Goal: Task Accomplishment & Management: Manage account settings

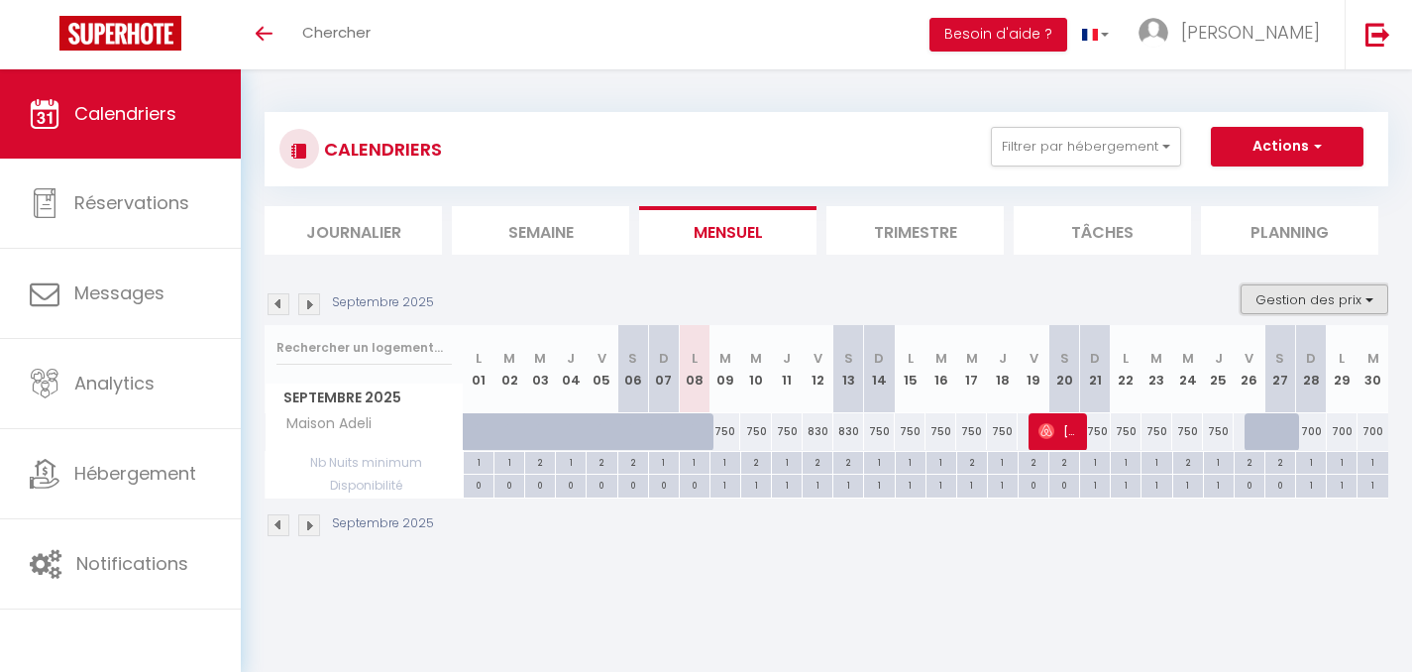
click at [1356, 300] on button "Gestion des prix" at bounding box center [1315, 299] width 148 height 30
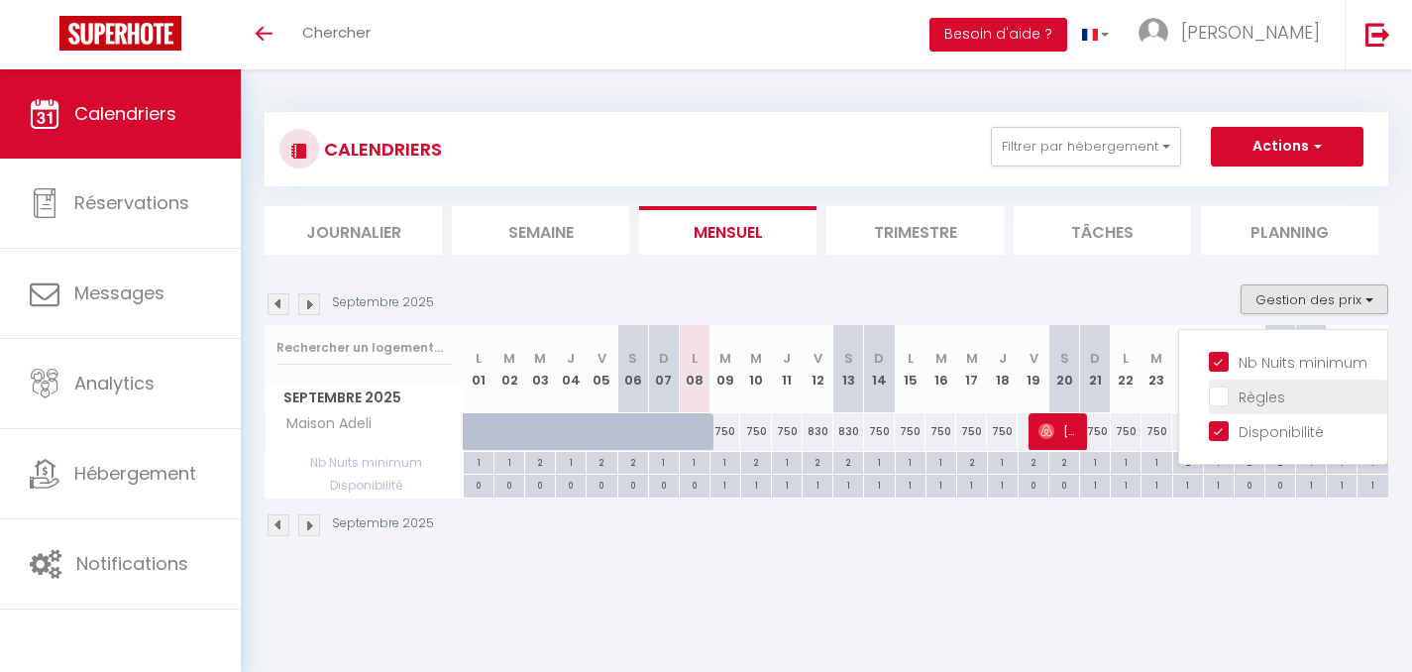
click at [1225, 397] on input "Règles" at bounding box center [1298, 395] width 178 height 20
checkbox input "true"
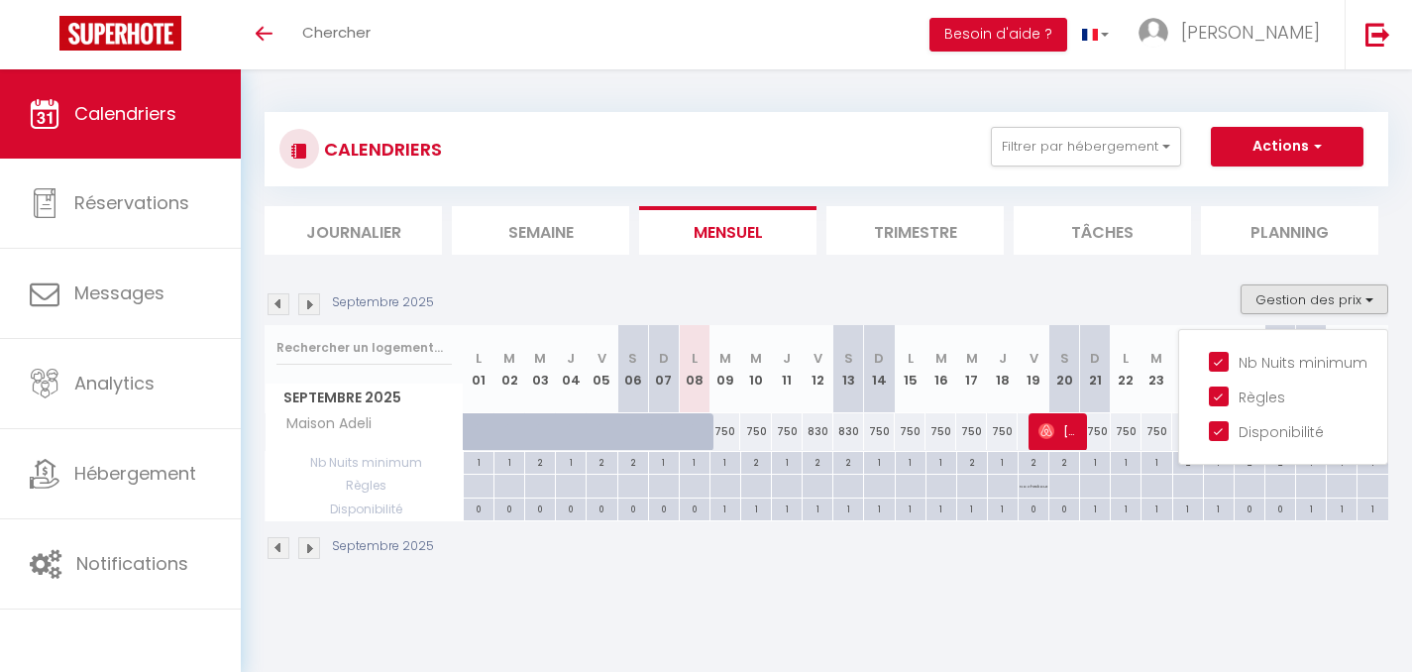
click at [1028, 582] on div "CALENDRIERS Filtrer par hébergement Tous Maison [PERSON_NAME] Effacer Sauvegard…" at bounding box center [826, 336] width 1171 height 534
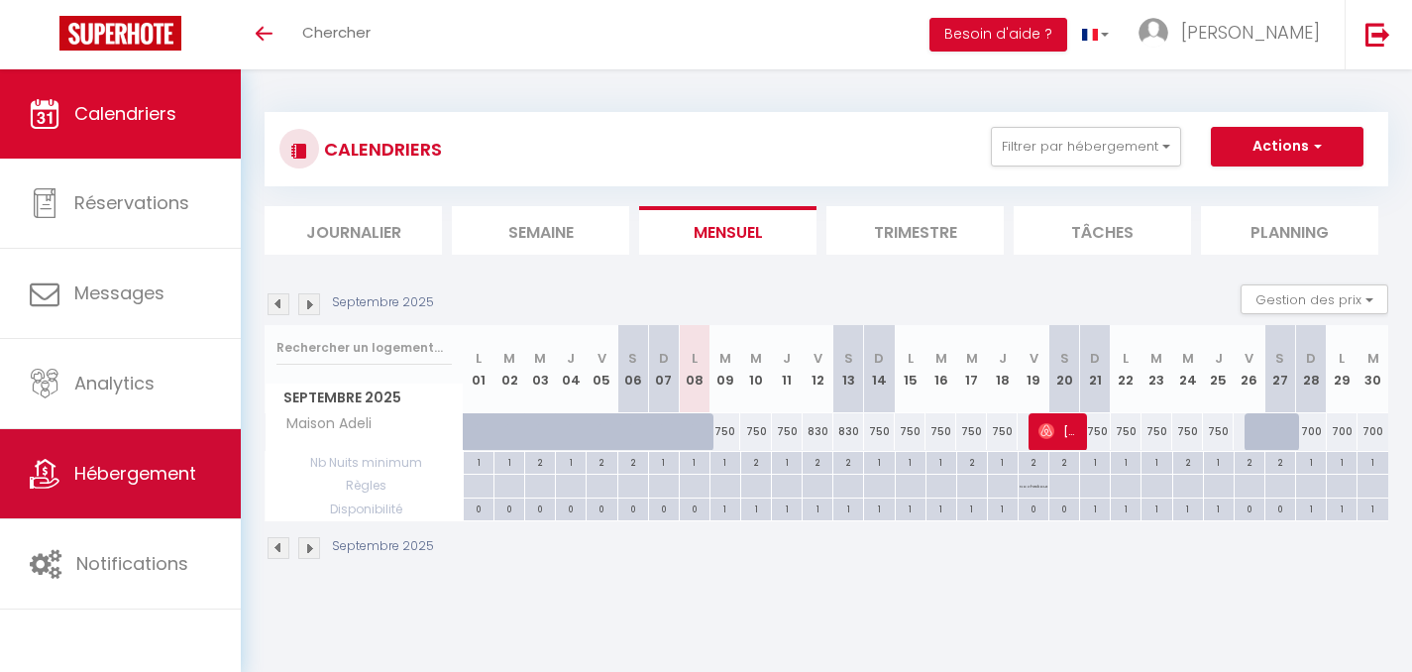
click at [102, 471] on span "Hébergement" at bounding box center [135, 473] width 122 height 25
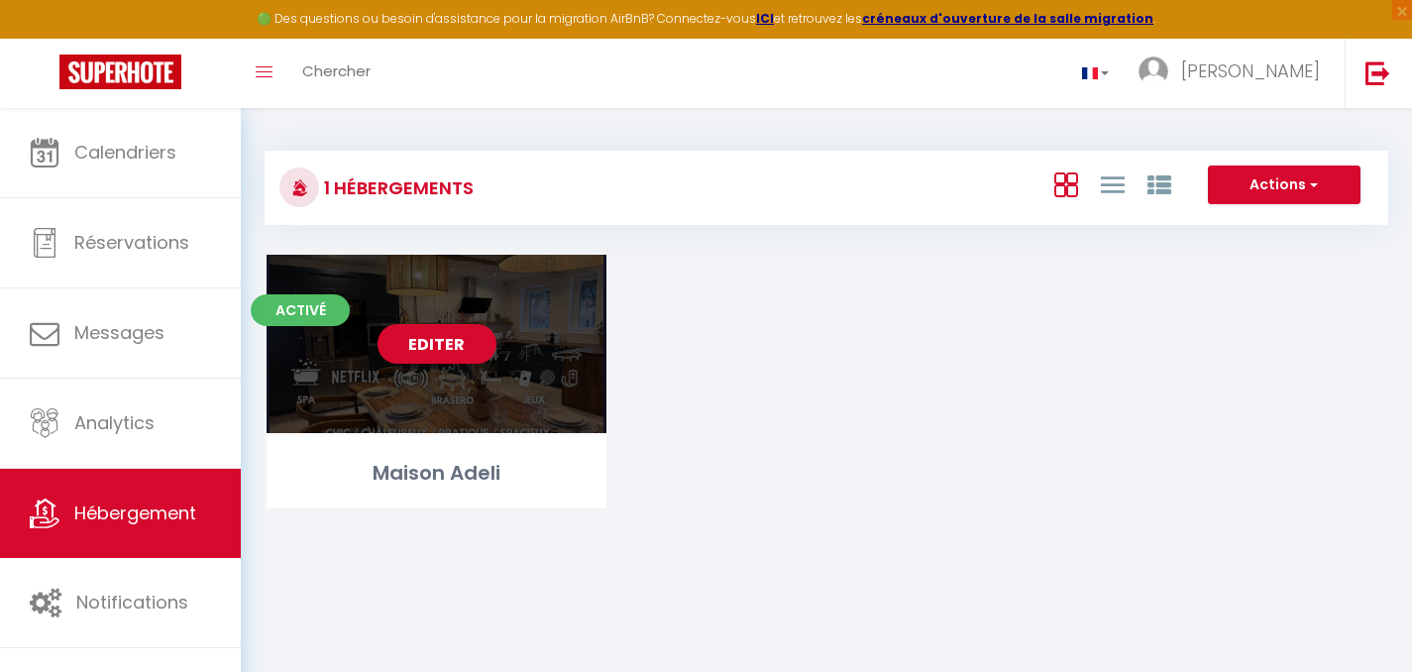
click at [427, 352] on link "Editer" at bounding box center [437, 344] width 119 height 40
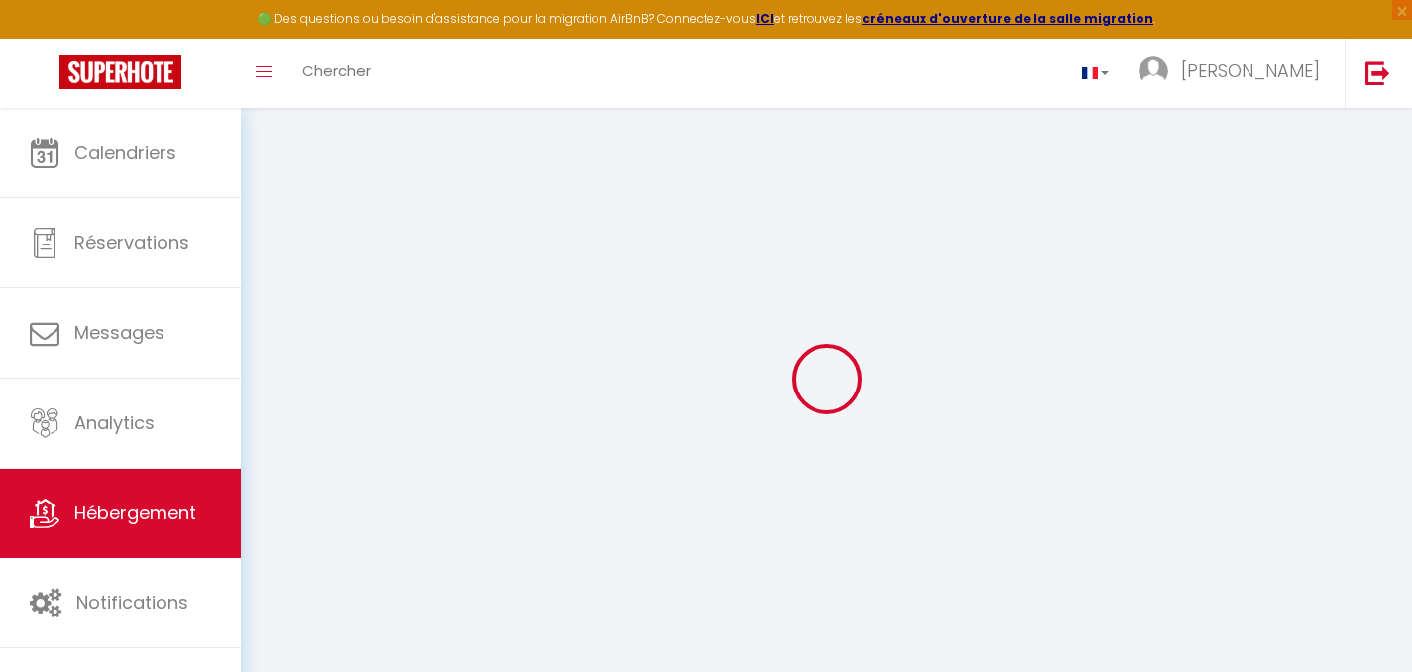
select select "villa"
select select
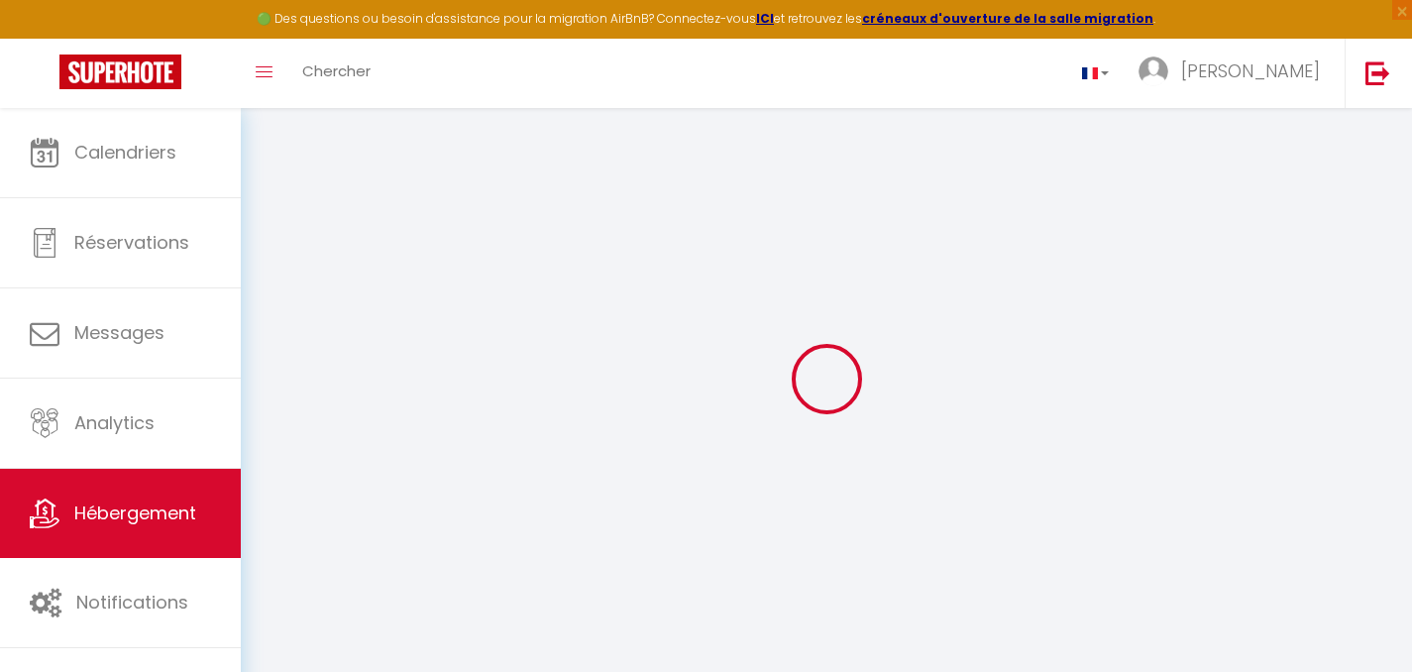
select select
checkbox input "false"
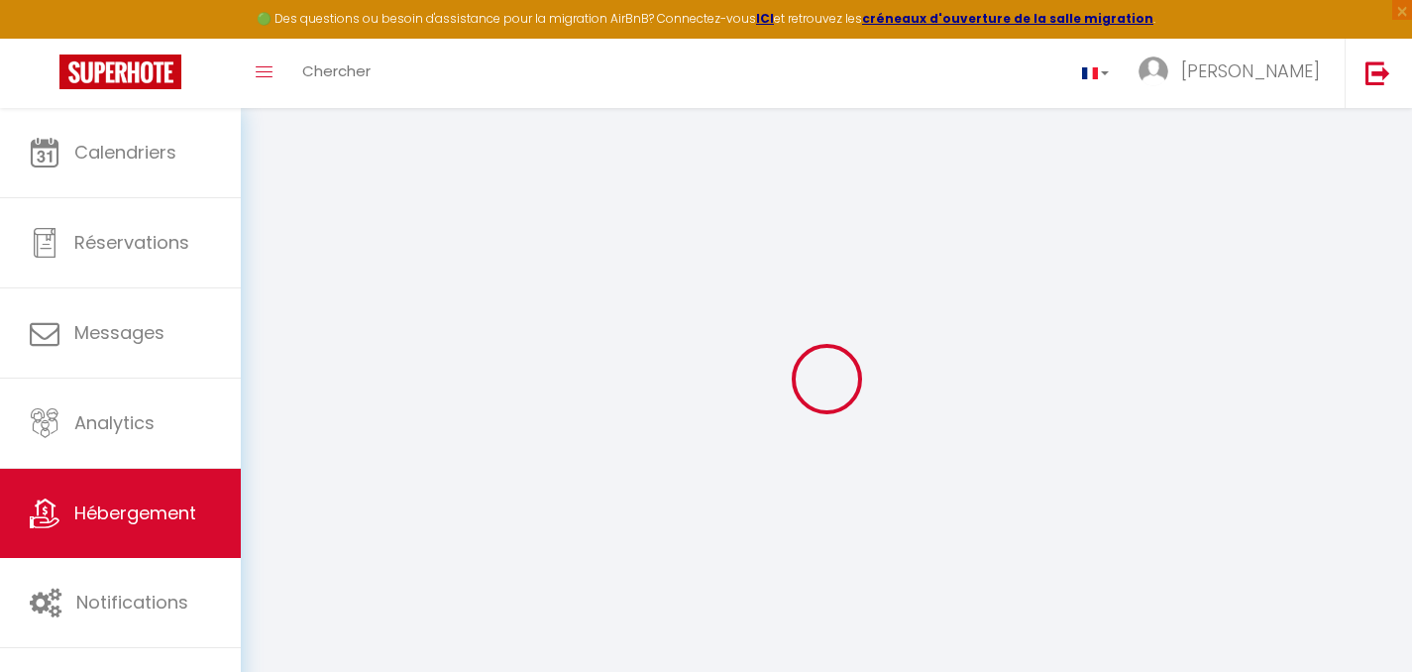
checkbox input "false"
select select
checkbox input "false"
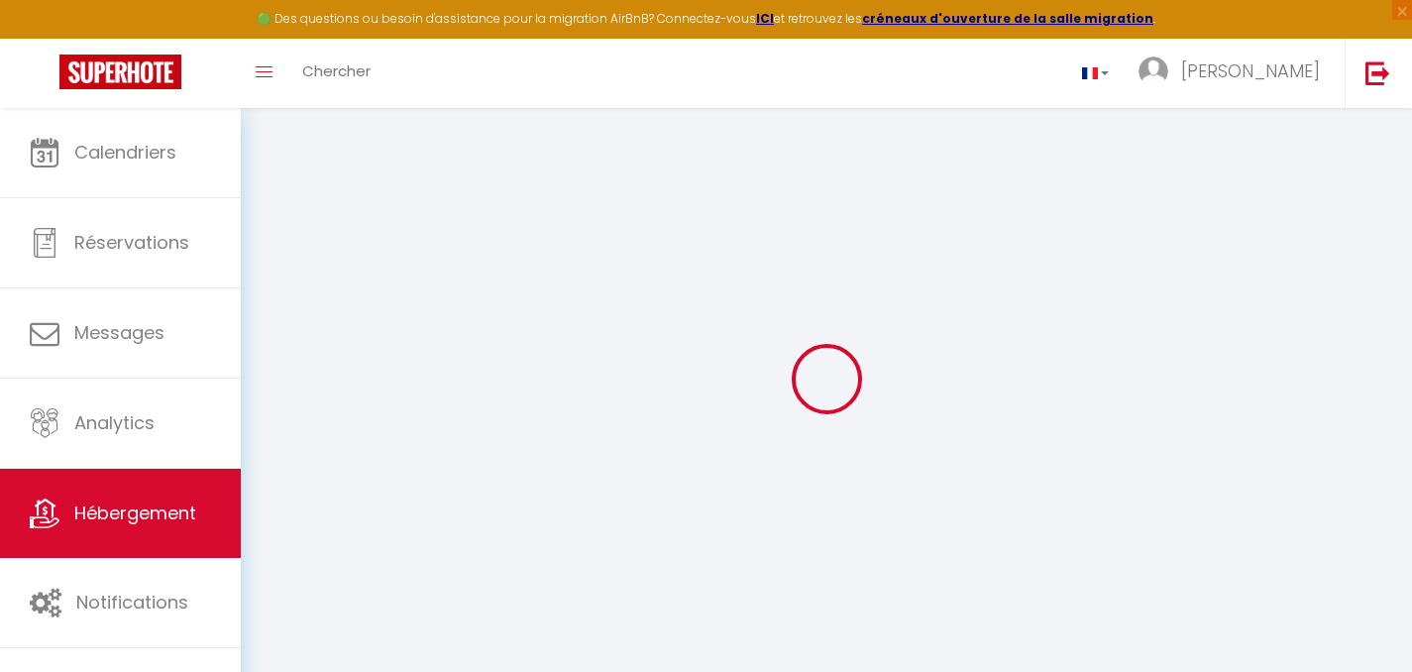
checkbox input "false"
select select
select select "17:00"
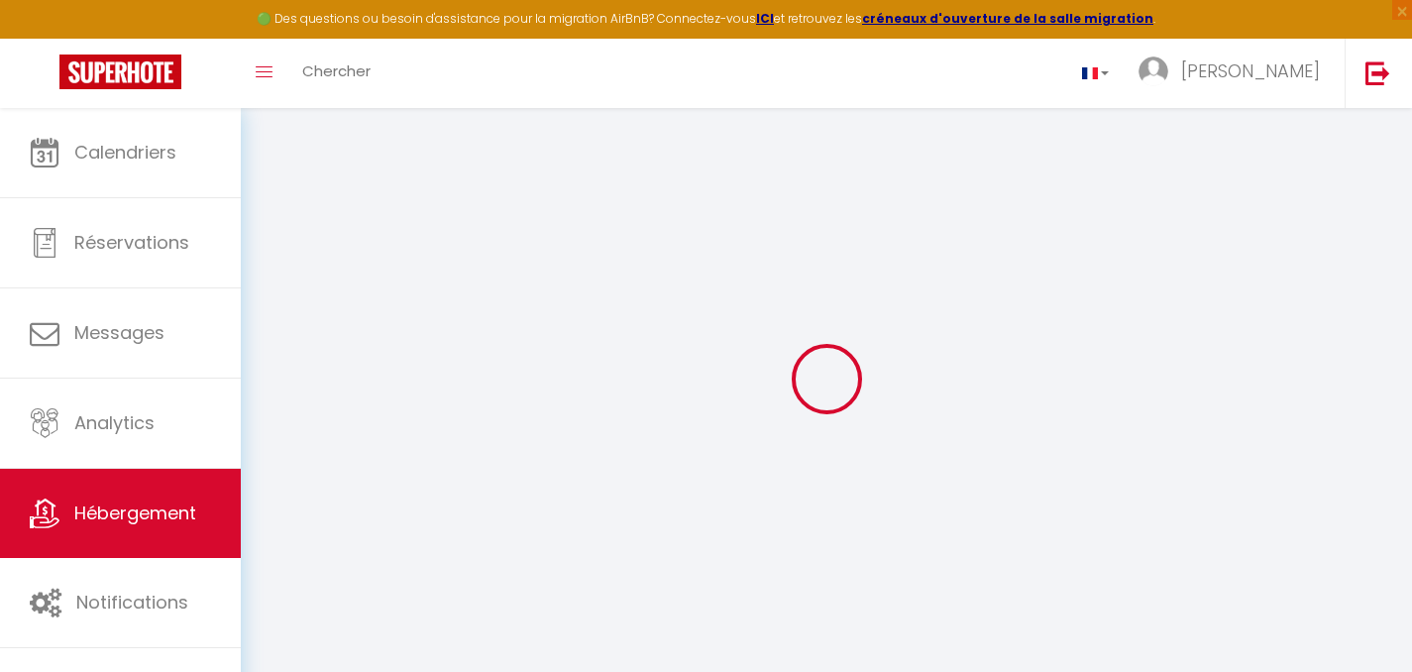
select select
select select "10:00"
select select "30"
select select "10:00"
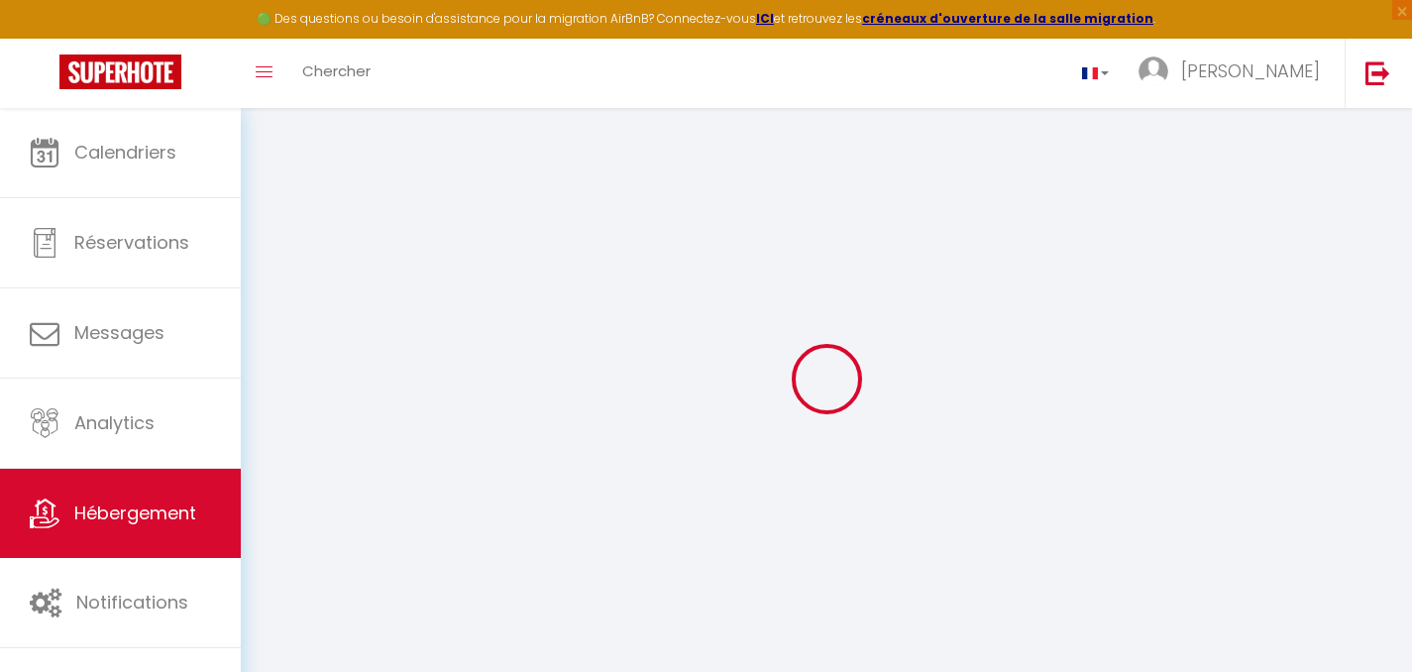
select select
checkbox input "false"
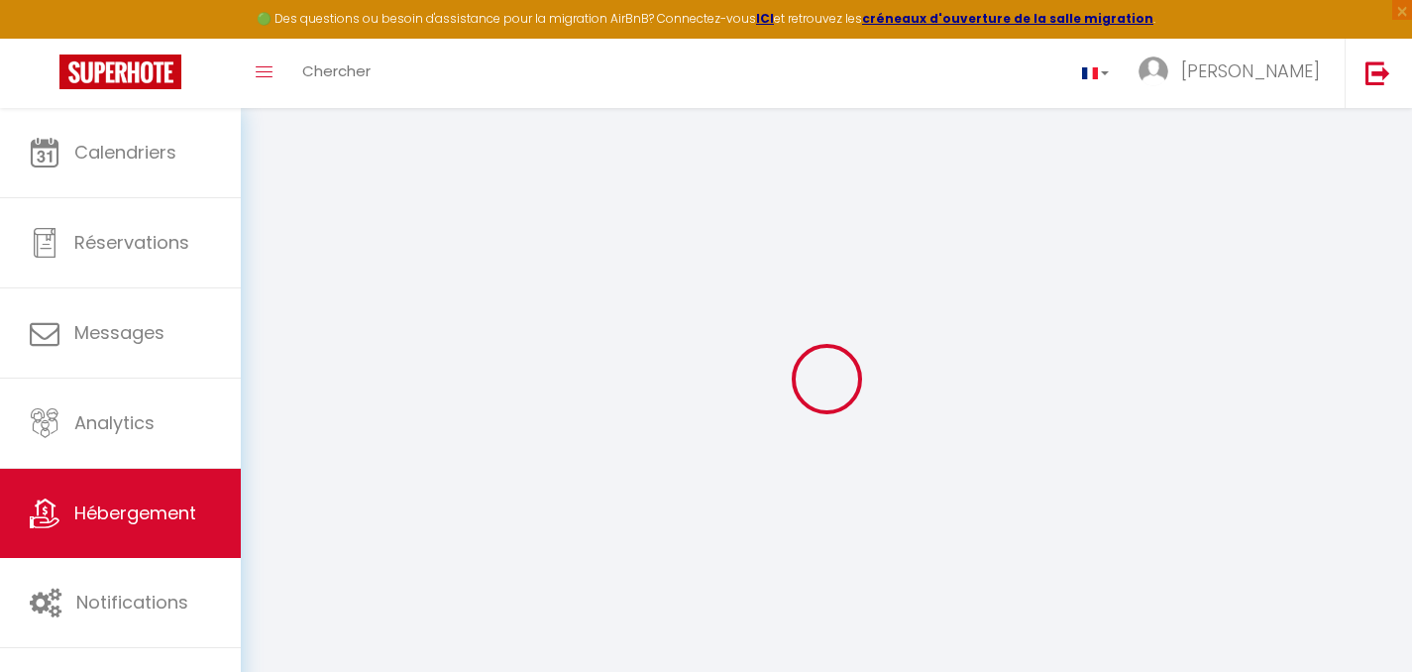
checkbox input "false"
select select
checkbox input "false"
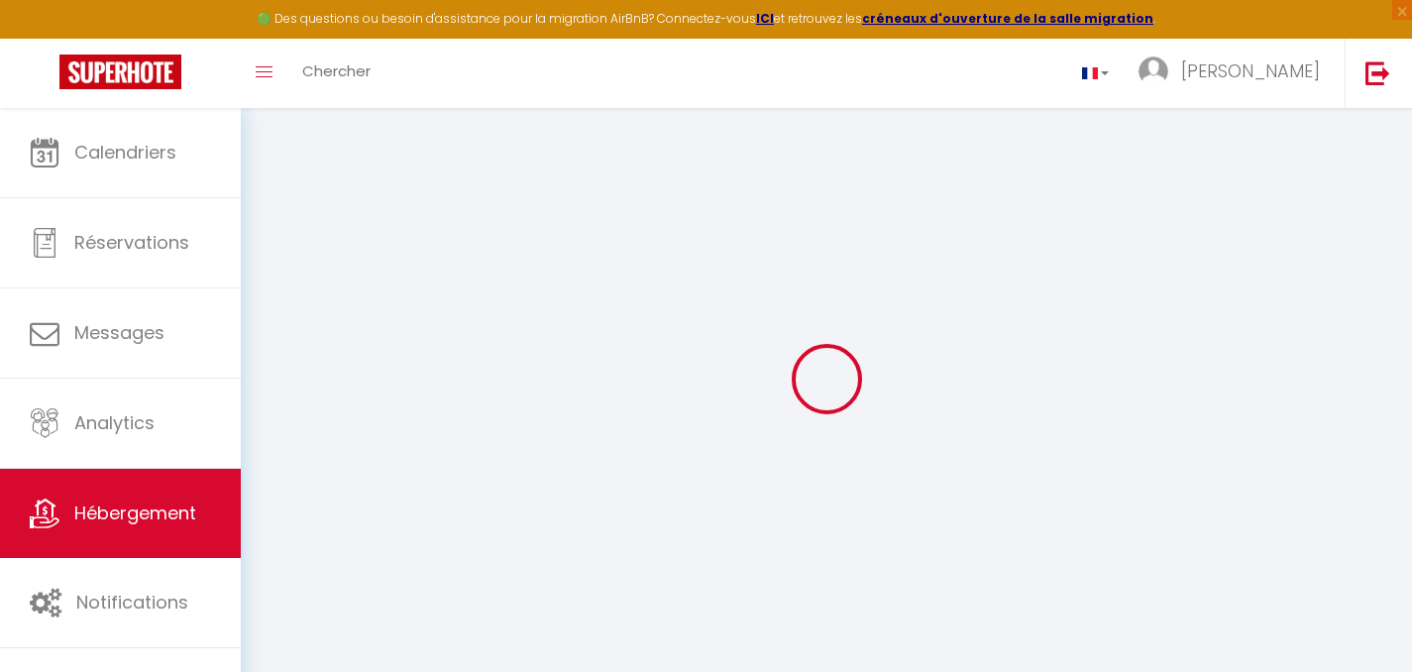
checkbox input "false"
select select
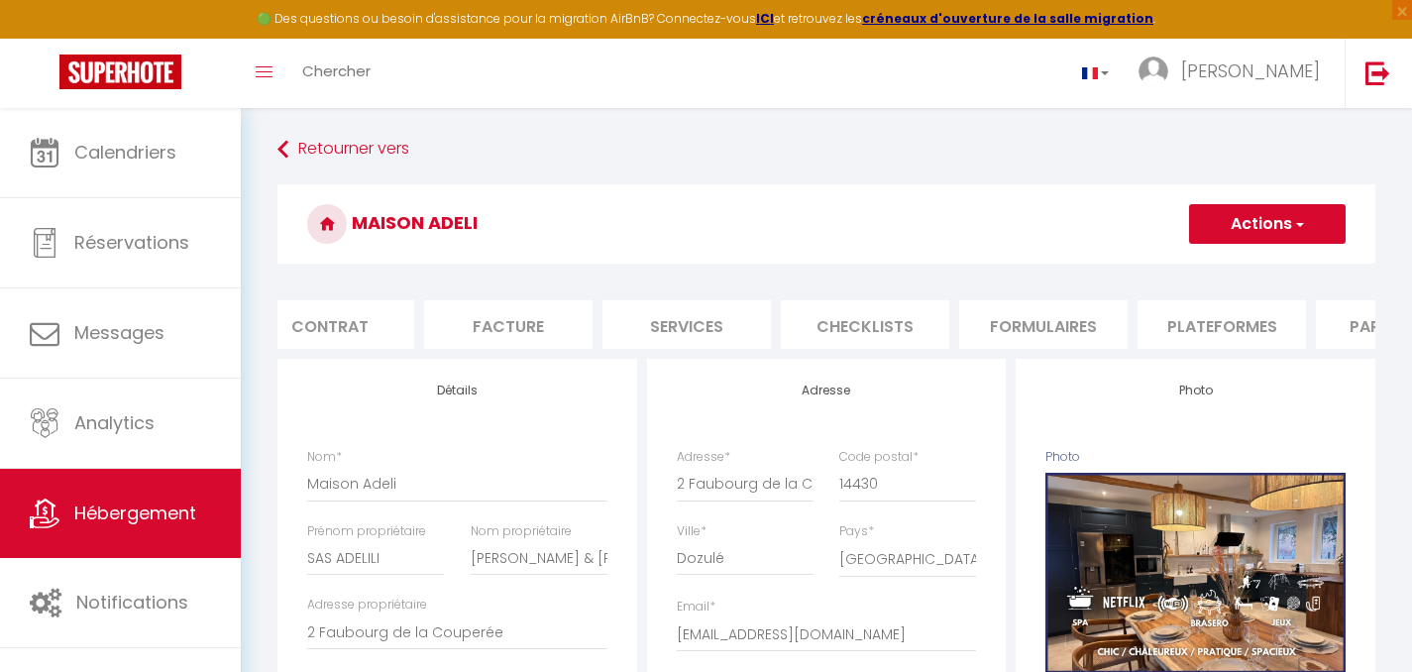
scroll to position [0, 353]
click at [1083, 331] on li "Plateformes" at bounding box center [1079, 324] width 168 height 49
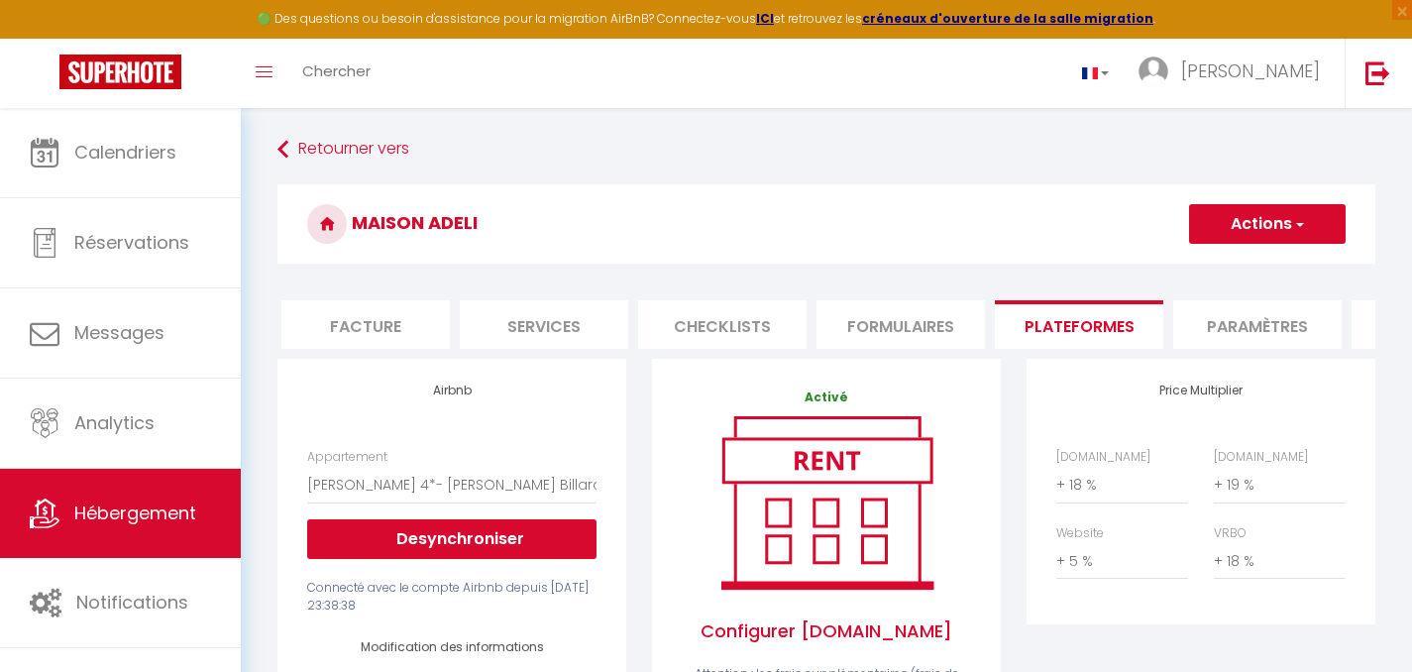
select select
click at [1269, 332] on li "Paramètres" at bounding box center [1257, 324] width 168 height 49
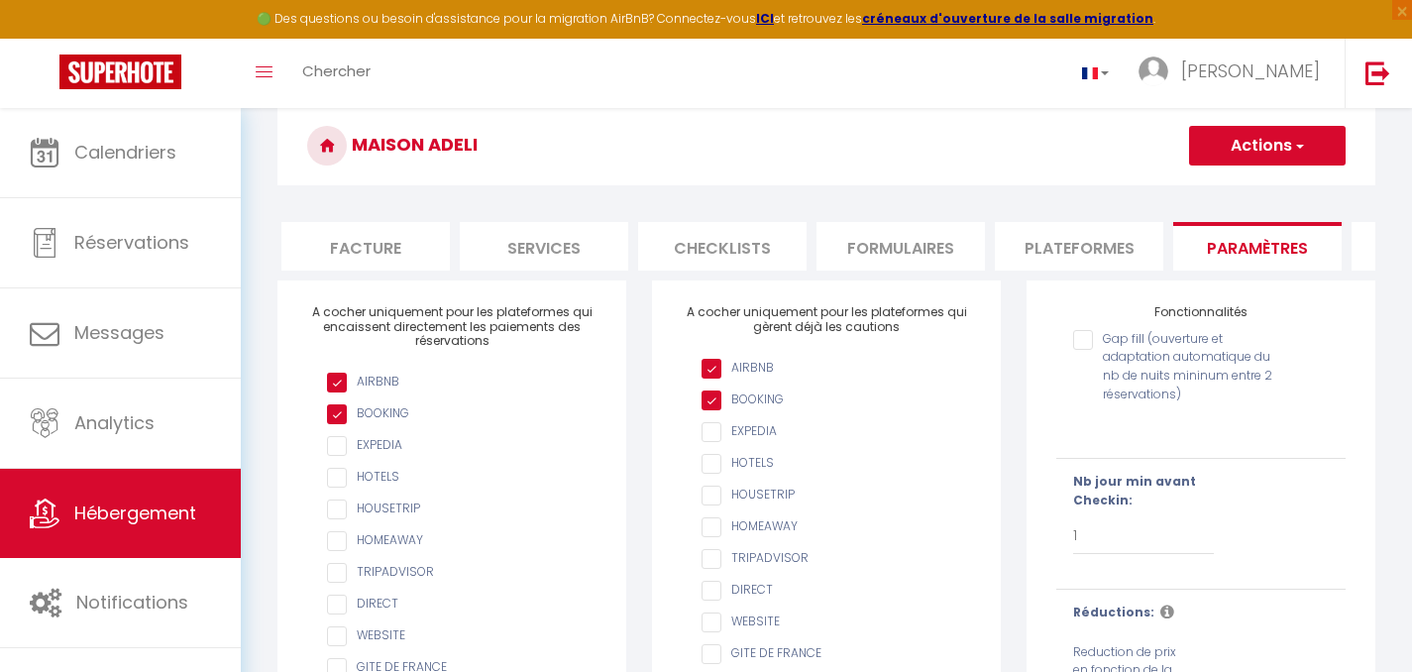
scroll to position [168, 0]
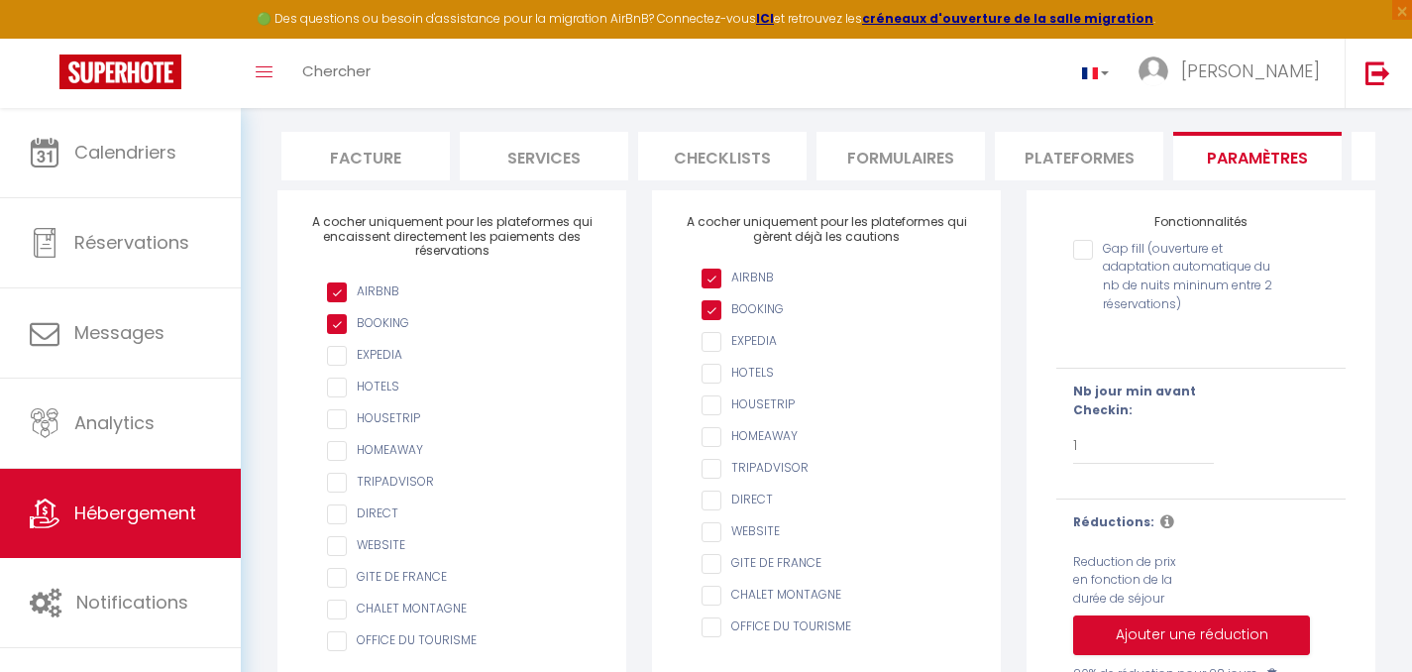
click at [344, 366] on input "checkbox" at bounding box center [462, 356] width 270 height 20
checkbox input "true"
click at [708, 352] on input "AIRBNB" at bounding box center [837, 342] width 270 height 20
checkbox input "true"
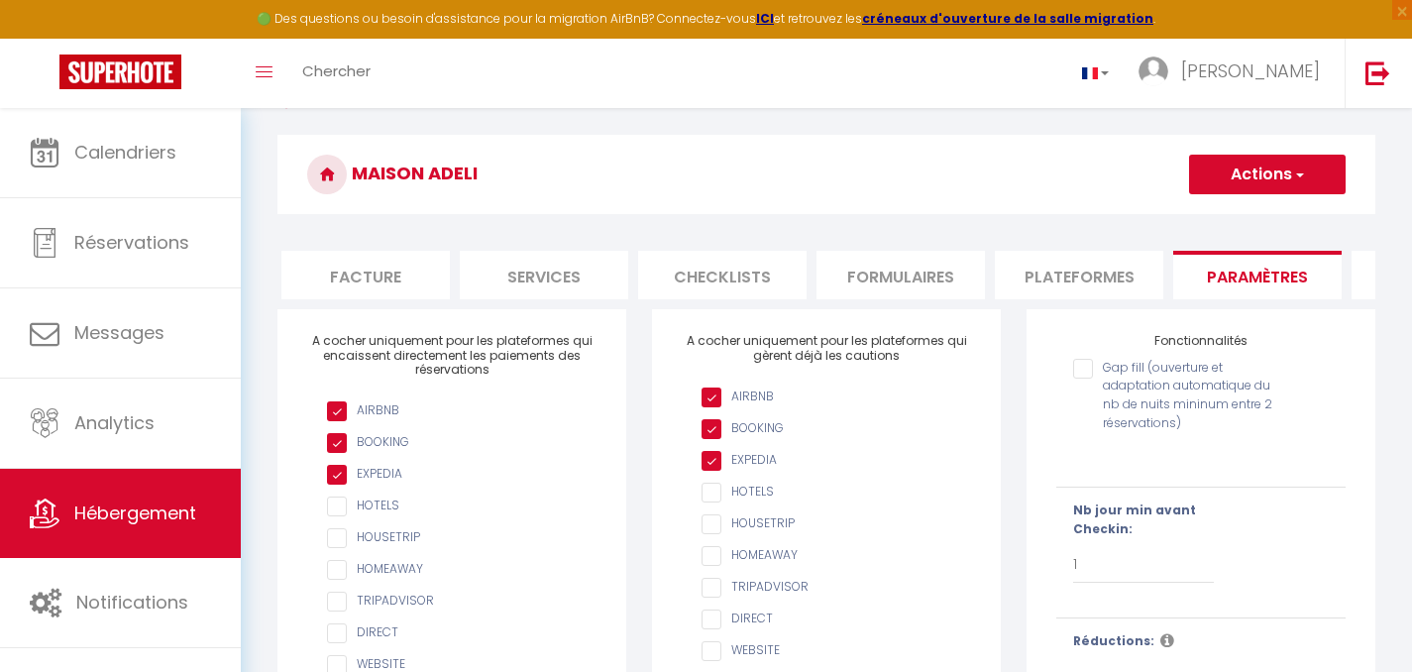
scroll to position [0, 0]
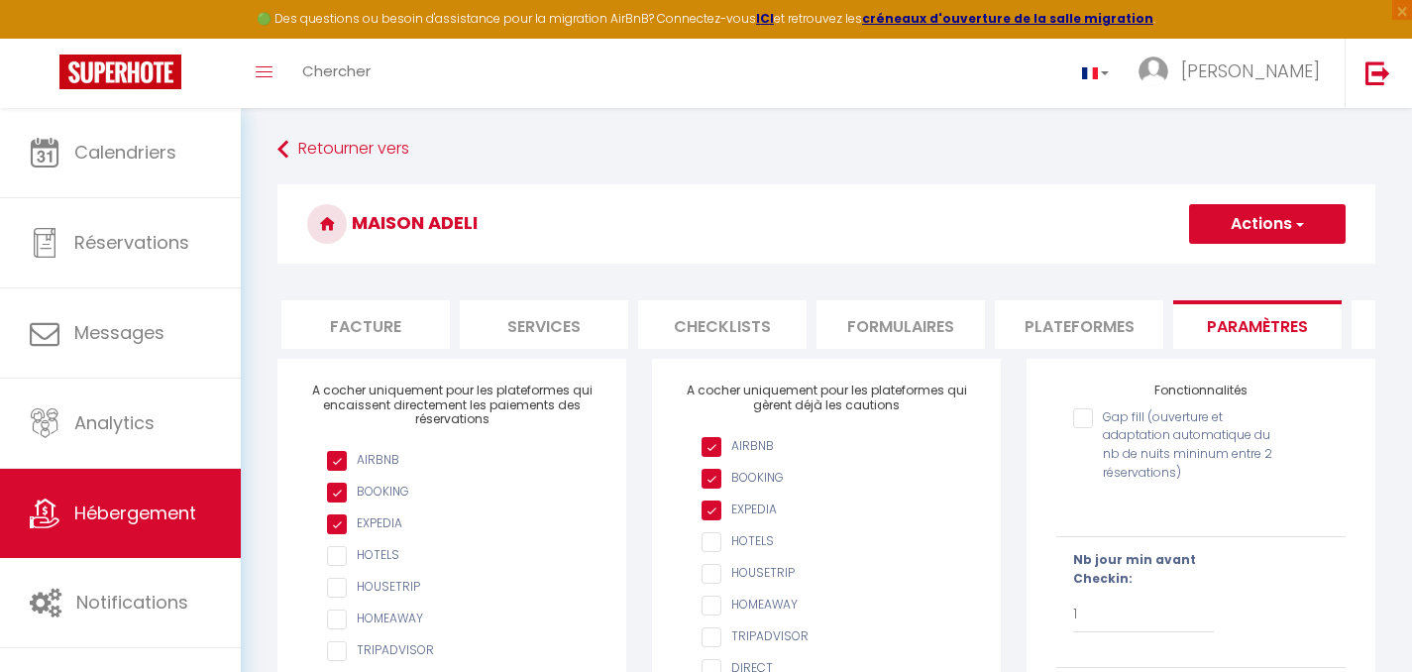
click at [1336, 223] on button "Actions" at bounding box center [1267, 224] width 157 height 40
click at [1226, 267] on input "Enregistrer" at bounding box center [1244, 268] width 73 height 20
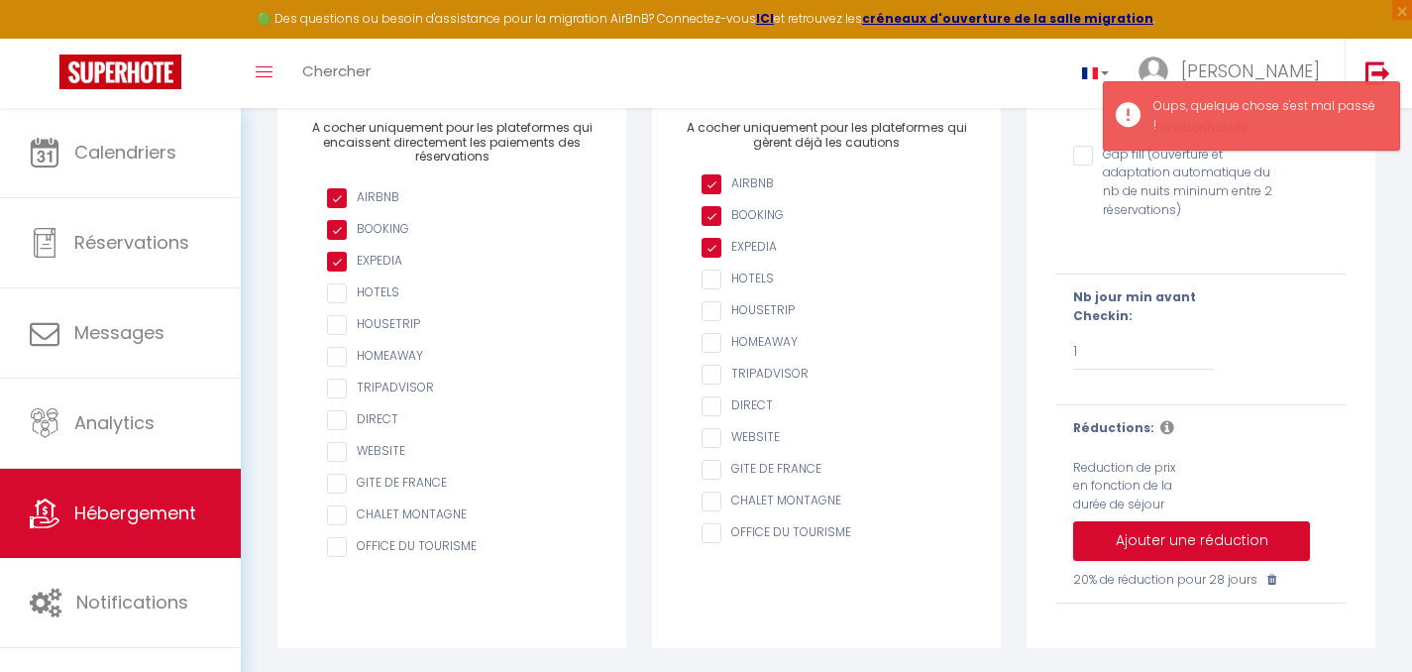
scroll to position [277, 0]
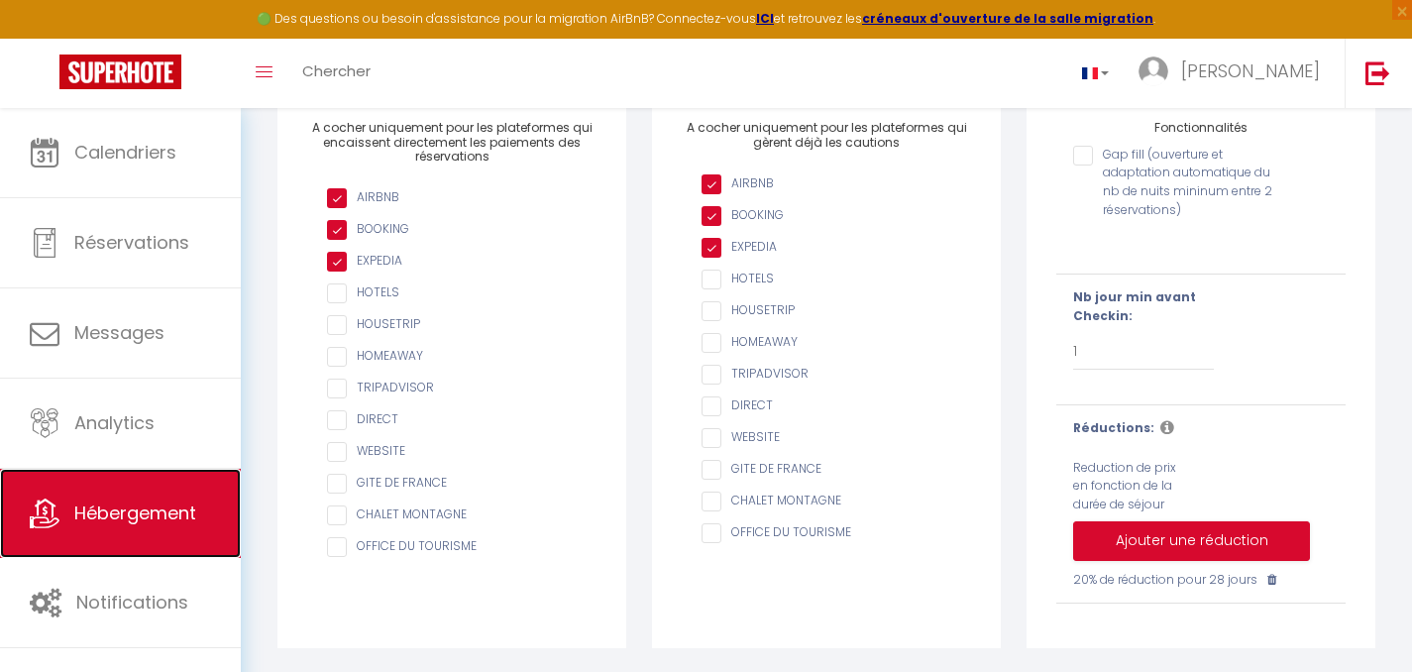
click at [122, 506] on span "Hébergement" at bounding box center [135, 512] width 122 height 25
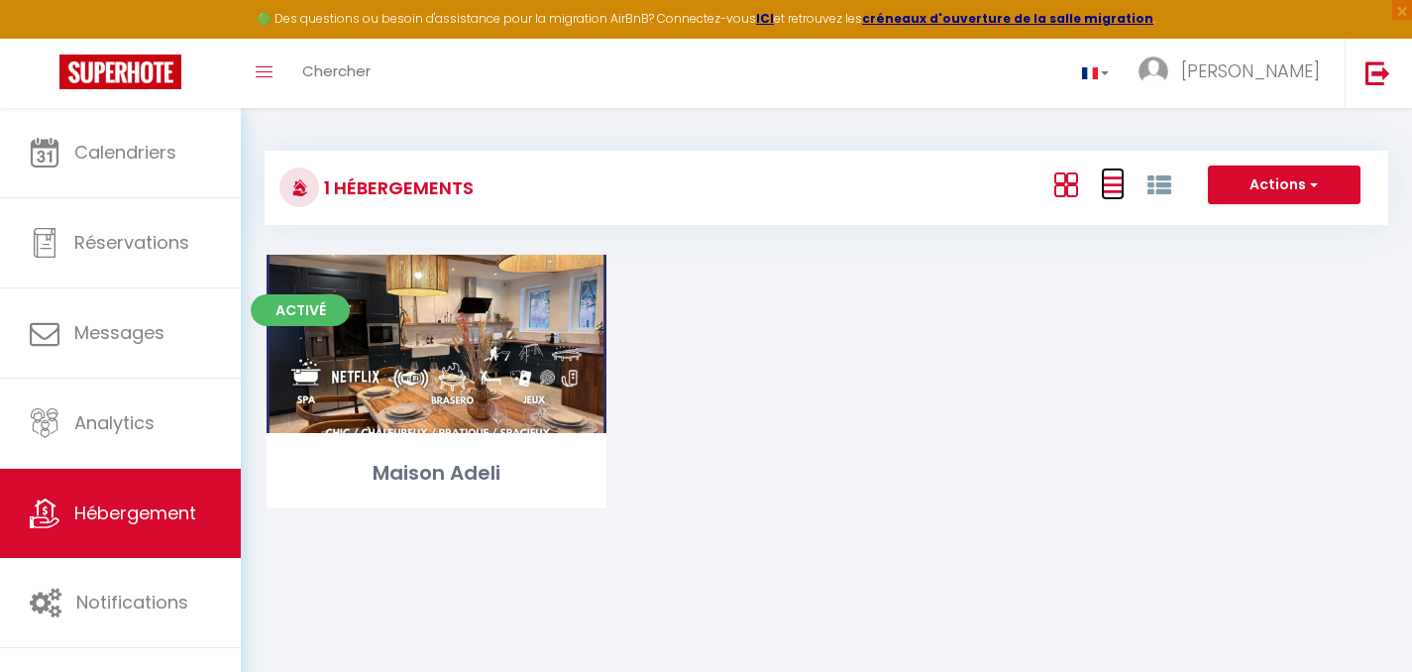
click at [1117, 185] on icon at bounding box center [1113, 184] width 24 height 25
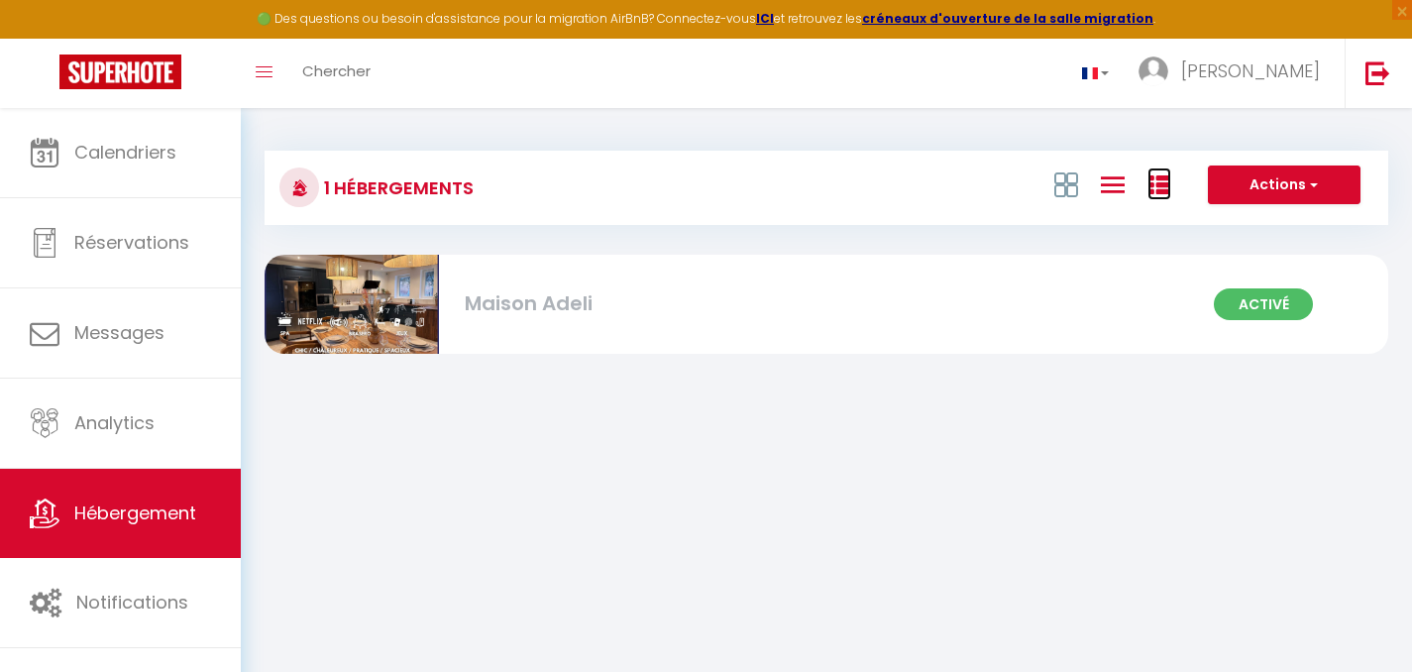
click at [1152, 186] on icon at bounding box center [1160, 185] width 24 height 24
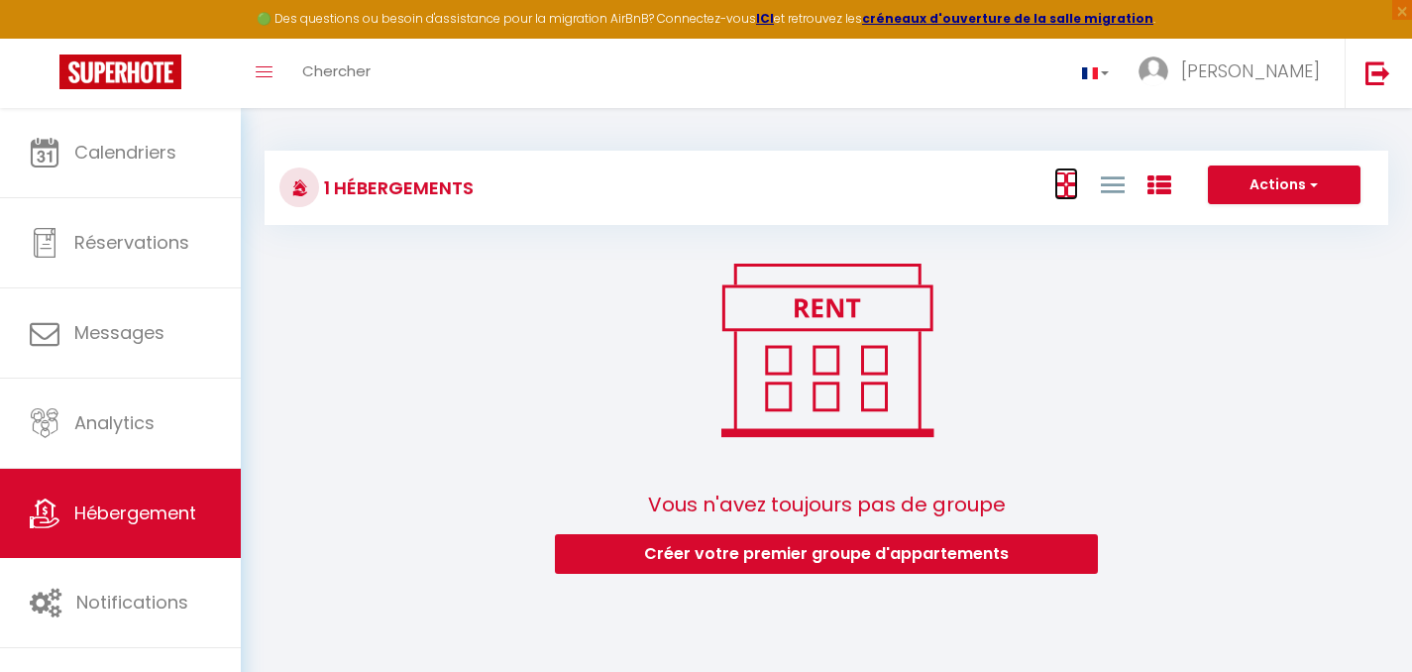
click at [1067, 188] on icon at bounding box center [1066, 184] width 24 height 25
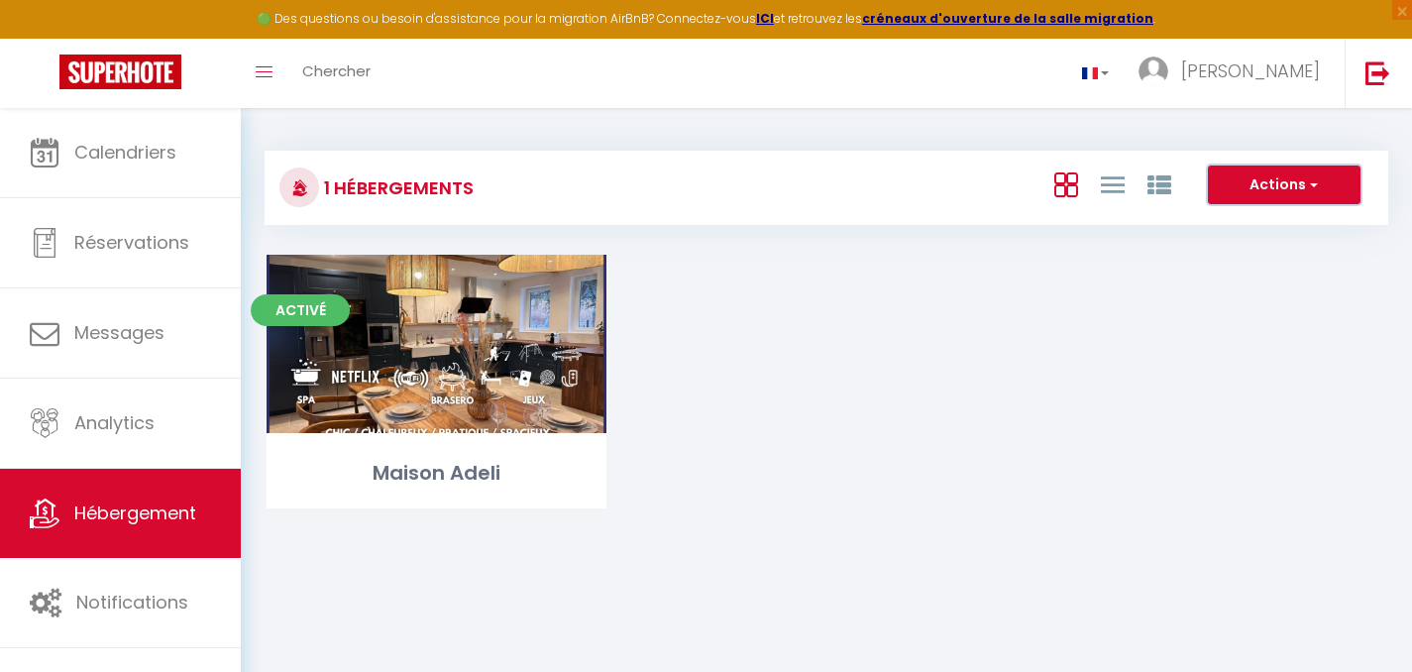
click at [1303, 188] on button "Actions" at bounding box center [1284, 185] width 153 height 40
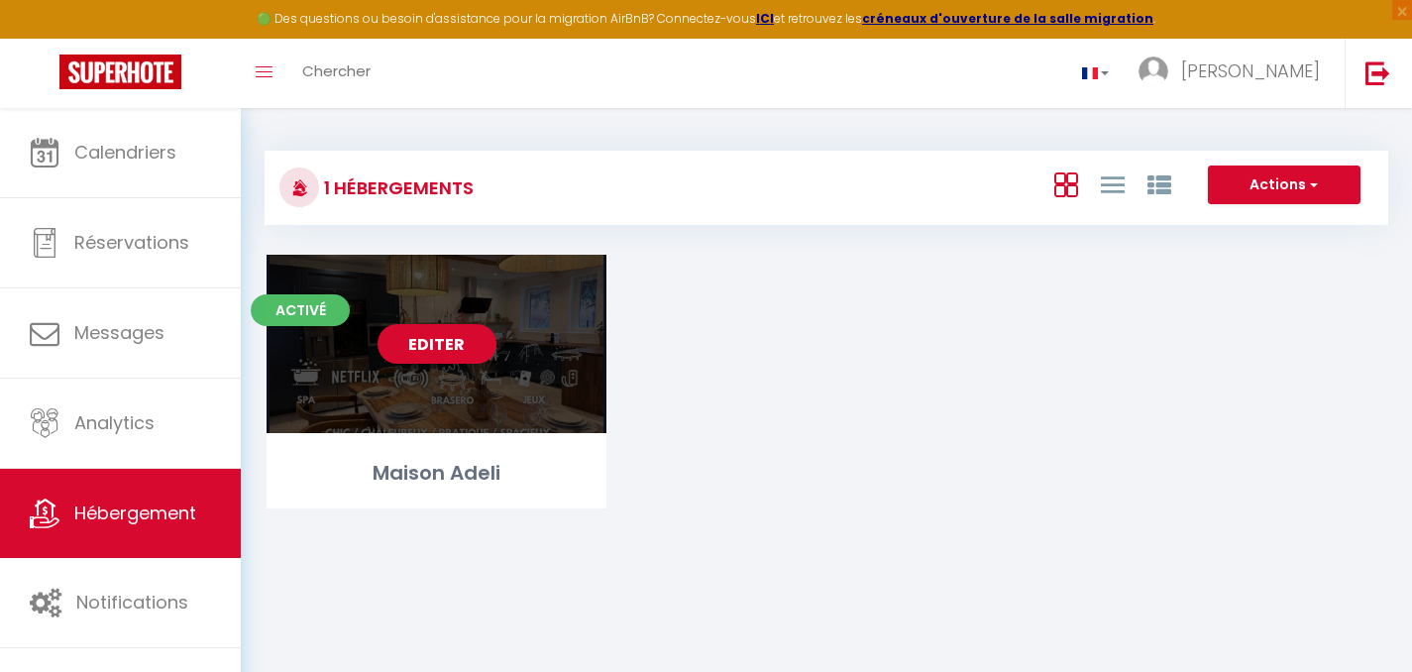
click at [416, 344] on link "Editer" at bounding box center [437, 344] width 119 height 40
click at [451, 339] on link "Editer" at bounding box center [437, 344] width 119 height 40
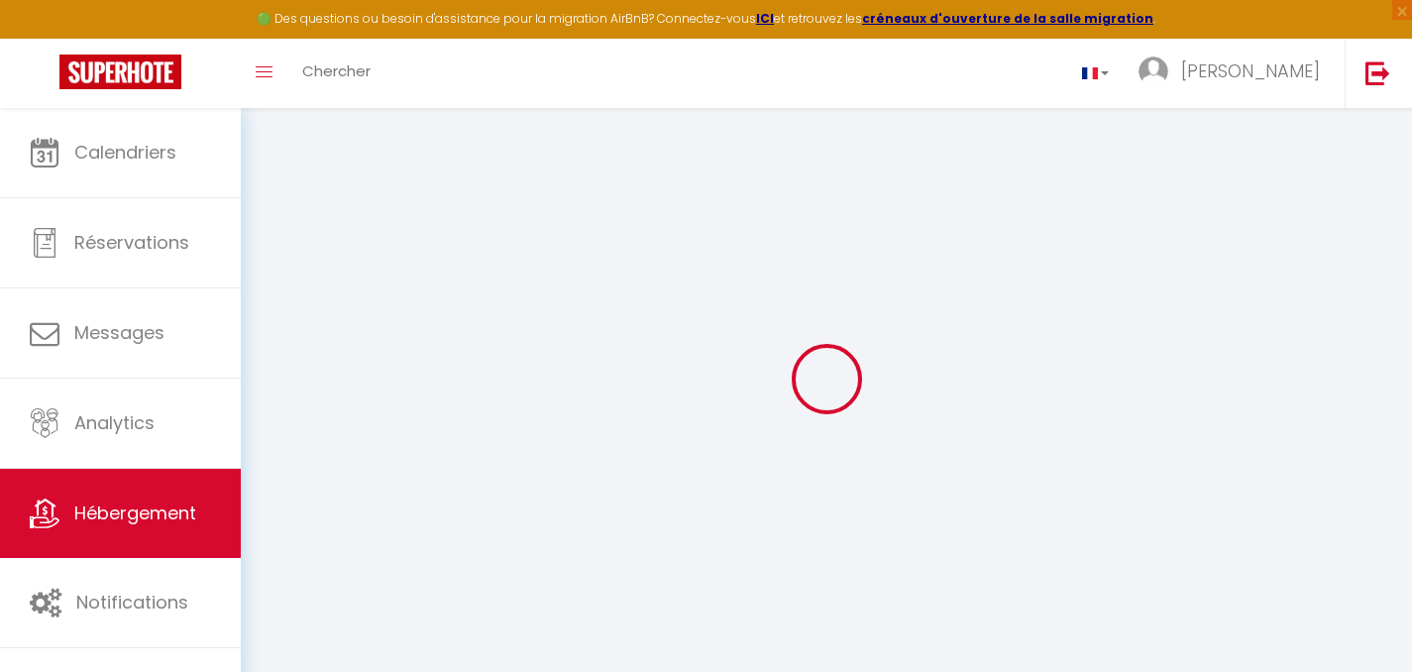
type input "Maison Adeli"
type input "SAS ADELILI"
type input "[PERSON_NAME] & [PERSON_NAME]"
type input "2 Faubourg de la Couperée"
type input "14430"
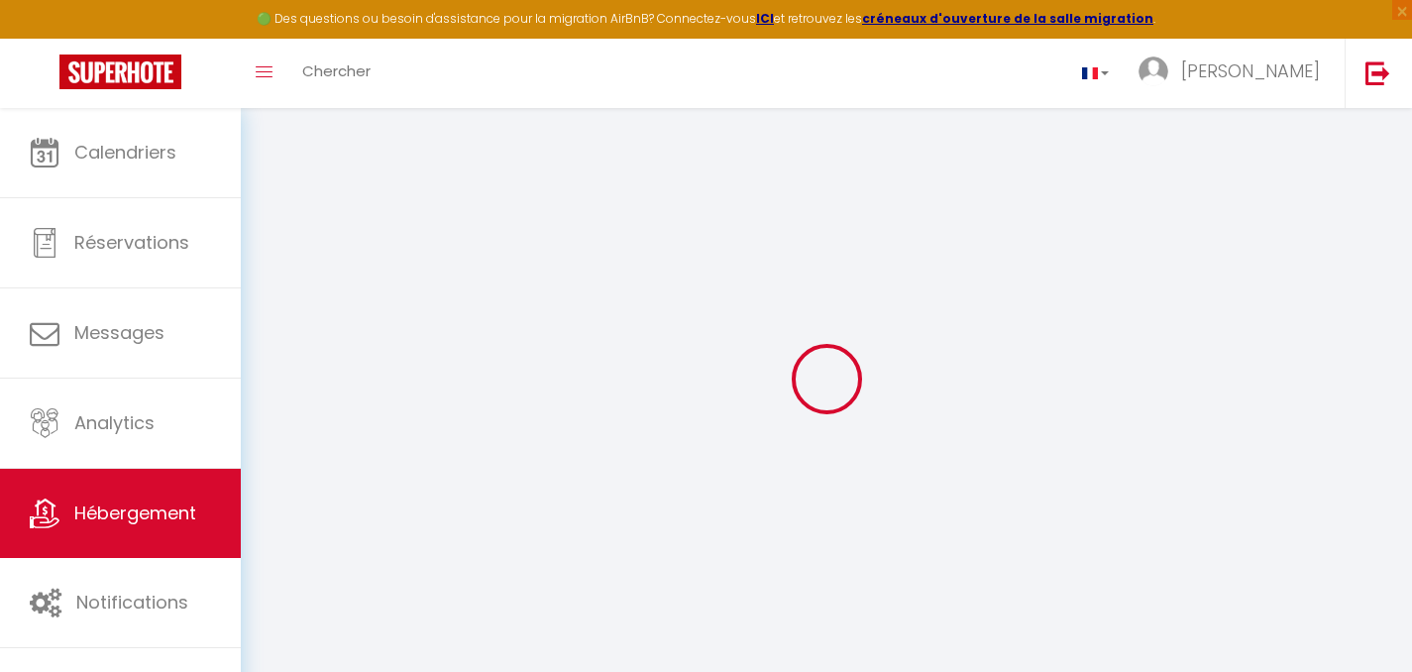
type input "Dozulé"
select select "houses"
select select "15"
select select "7"
select select "6"
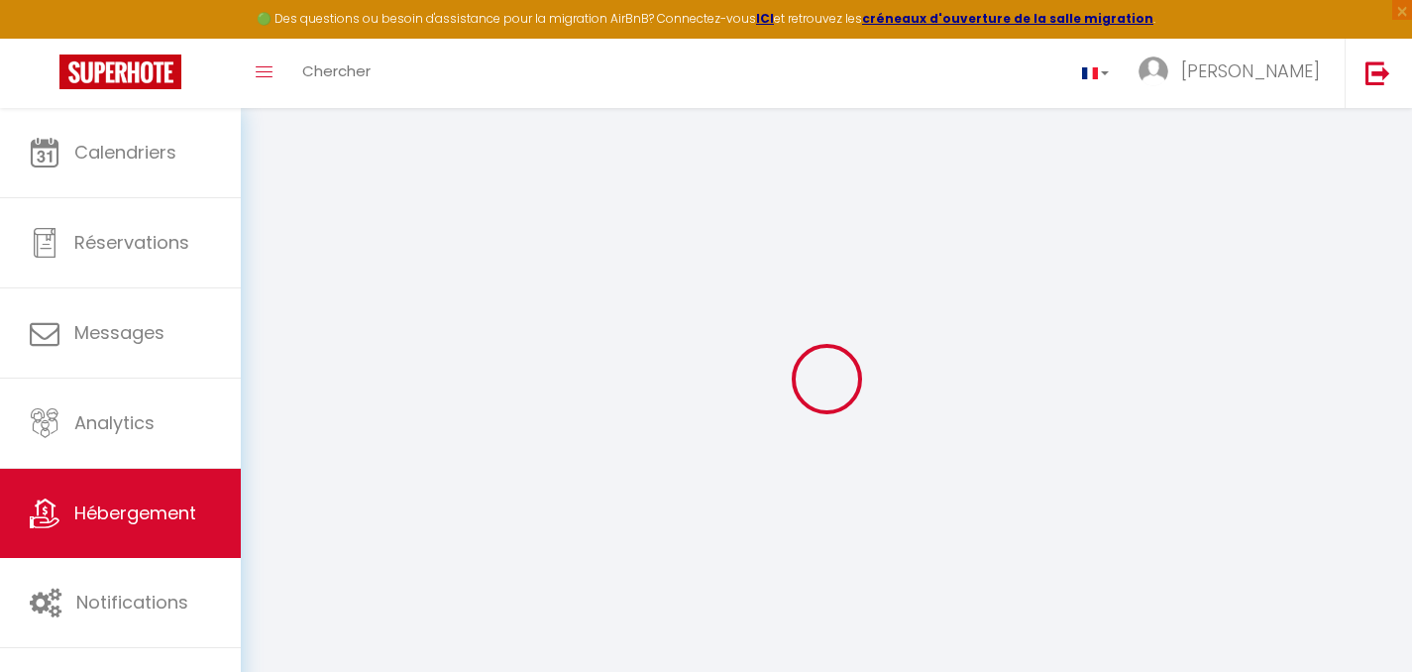
type input "970"
type input "180"
type input "2.60"
type input "1900"
select select
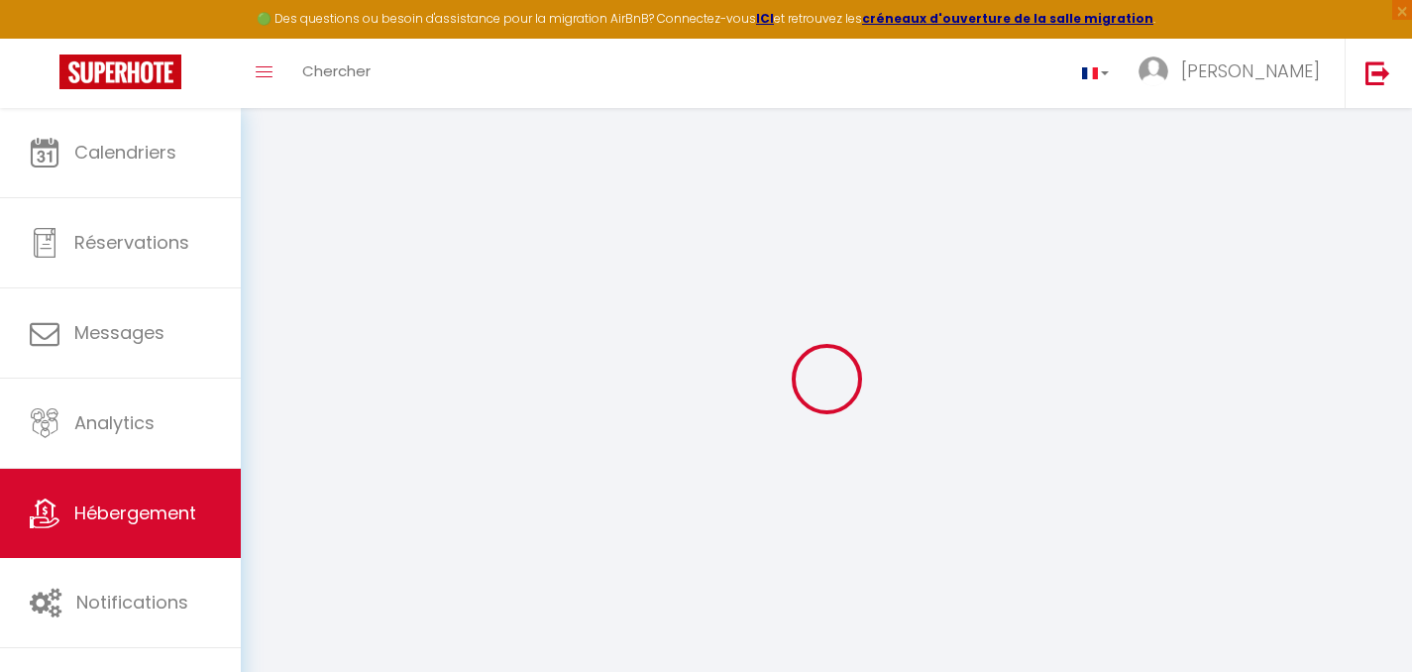
select select
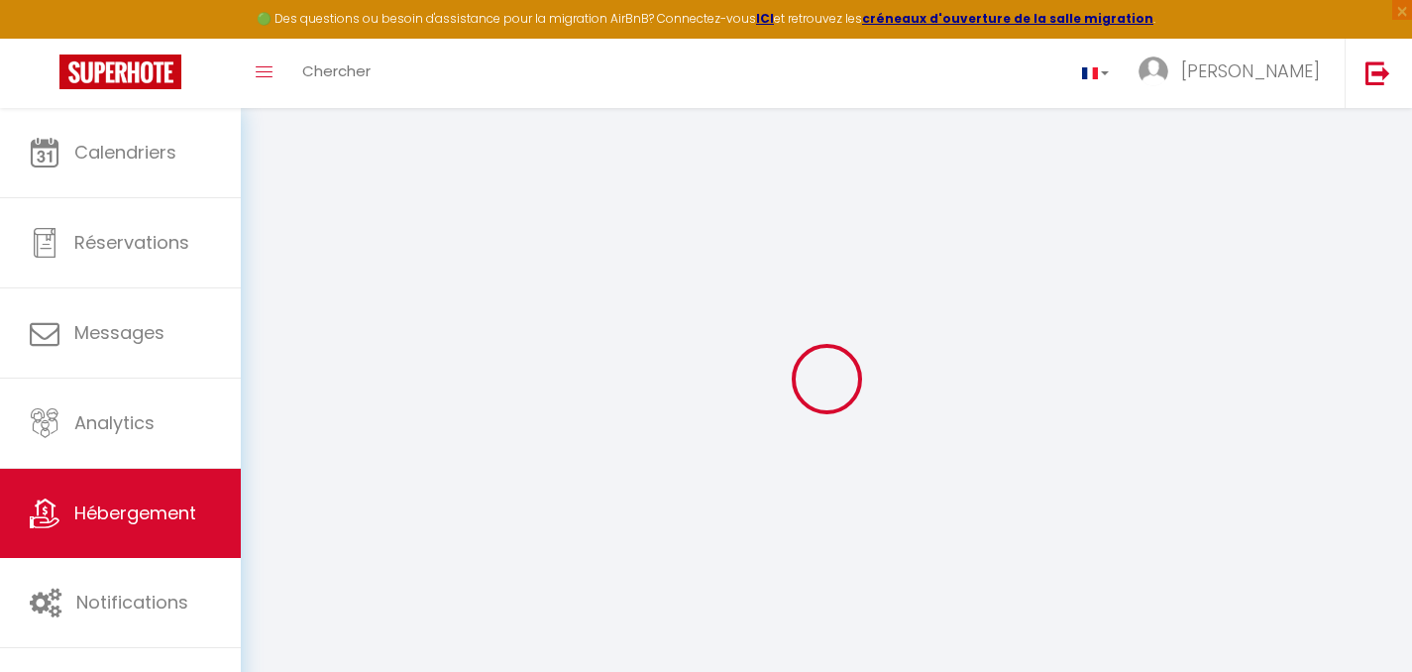
type input "2 Faubourg de la Couperee"
type input "14430"
type input "Dozulé"
type input "[EMAIL_ADDRESS][DOMAIN_NAME]"
select select
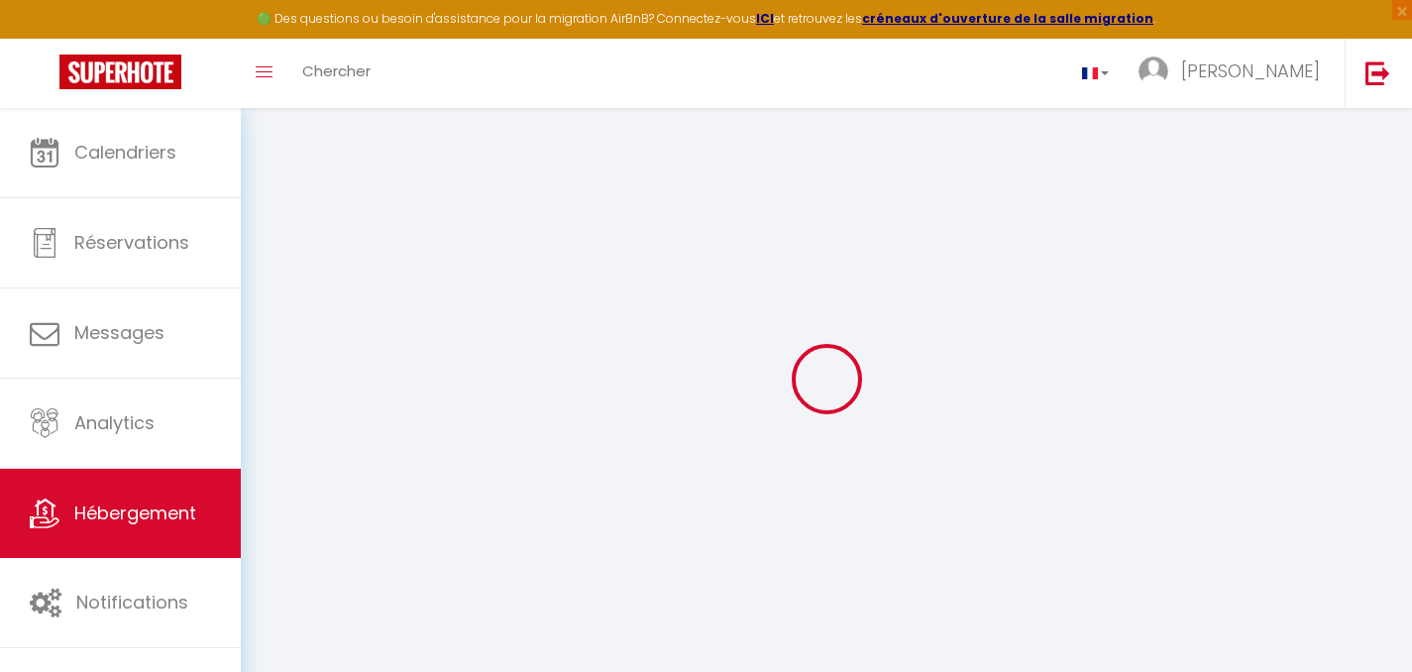
checkbox input "false"
select select
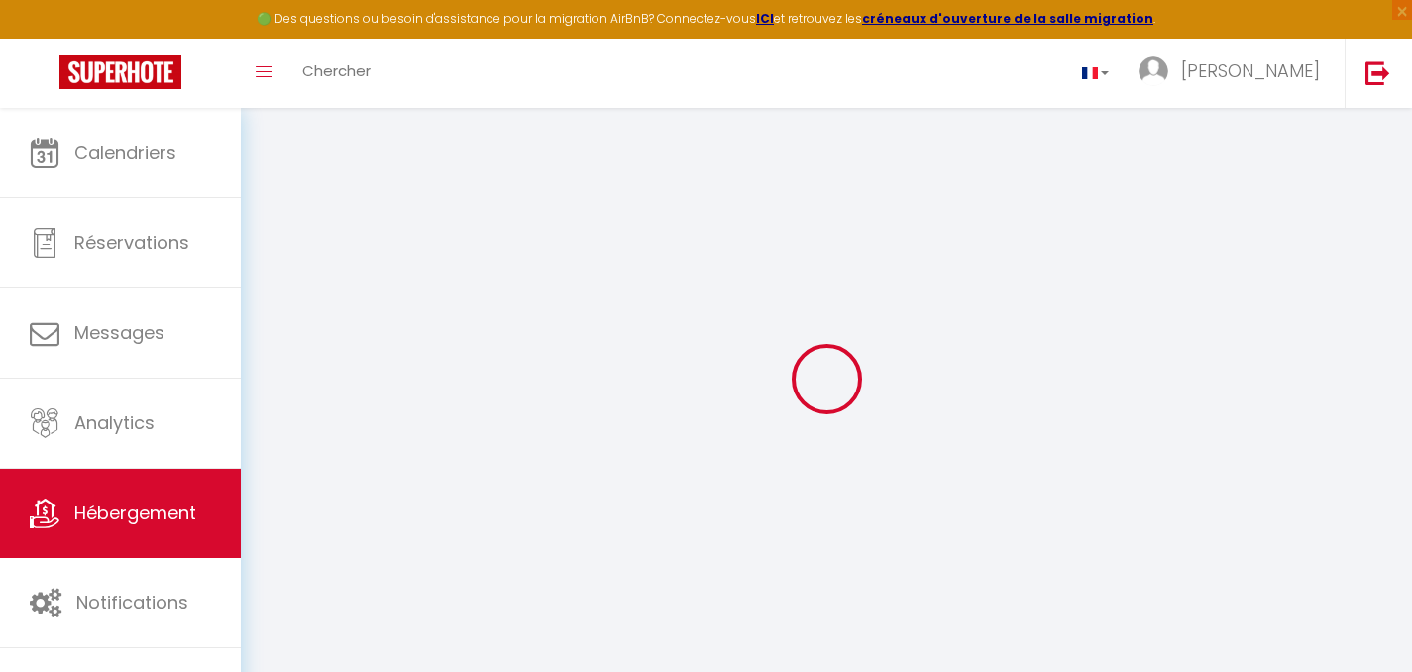
select select
type input "0"
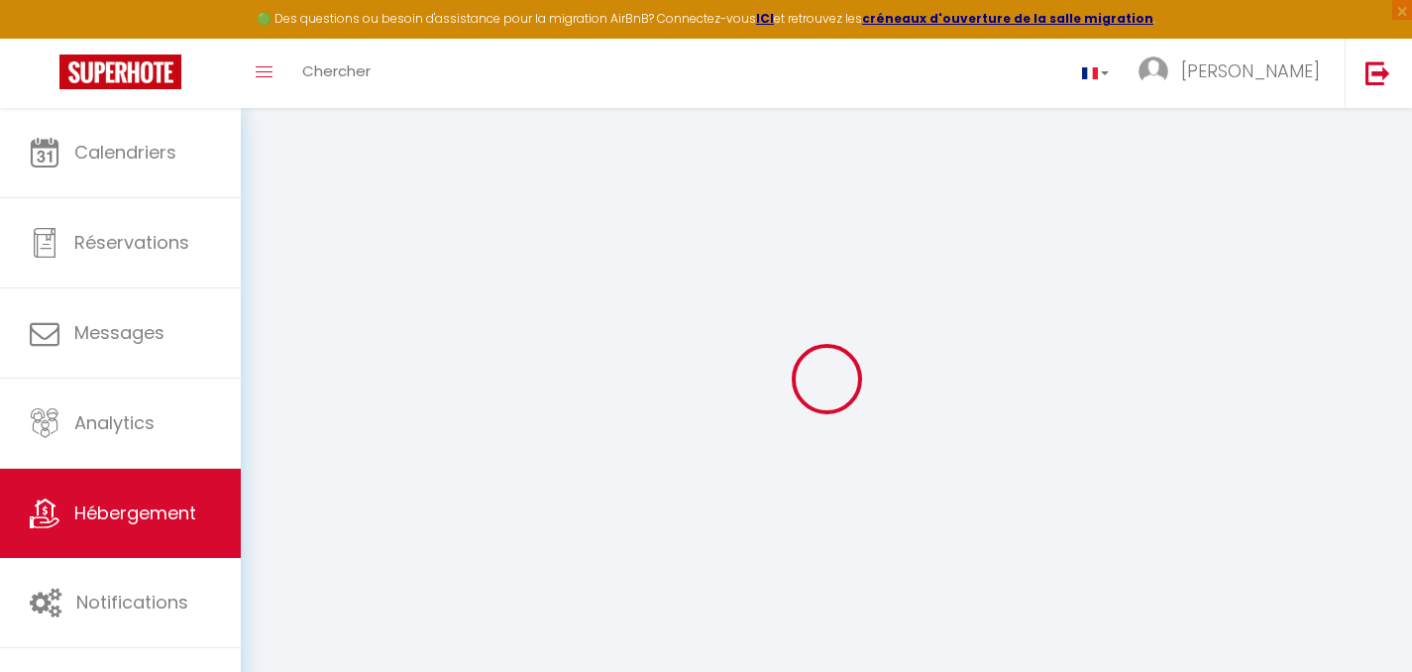
select select "villa"
select select
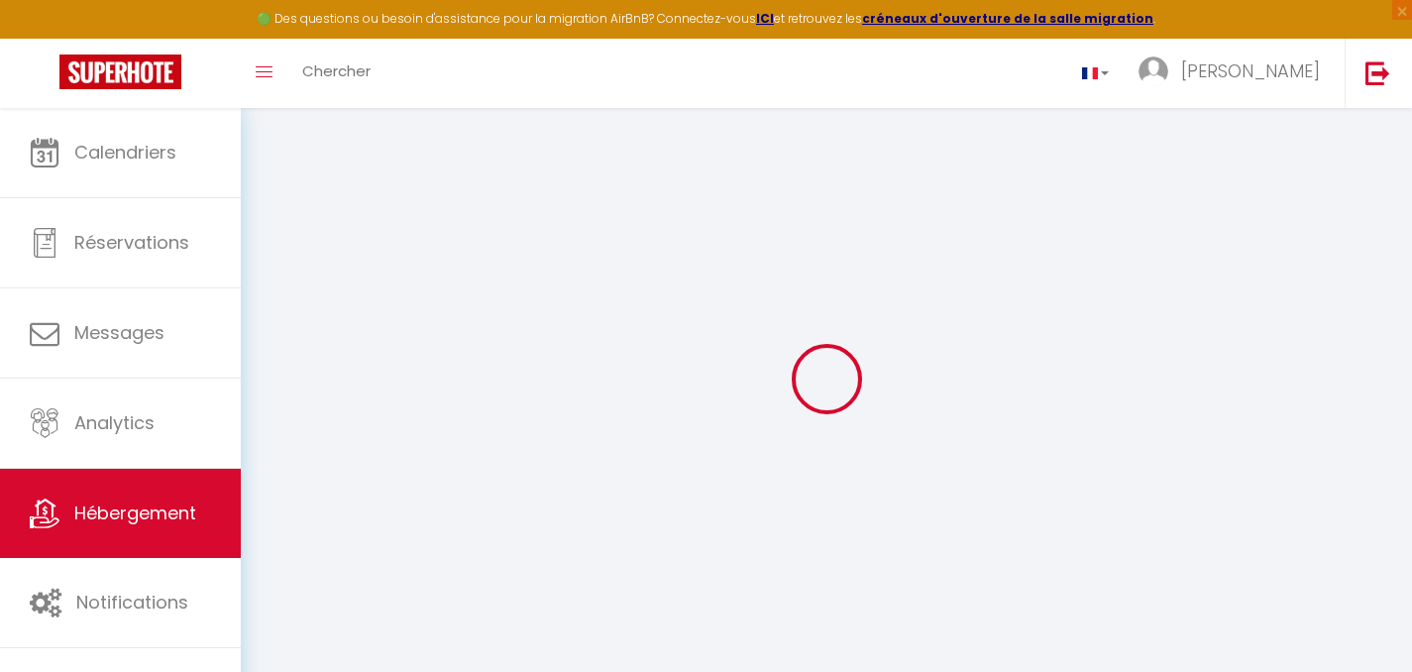
select select
checkbox input "false"
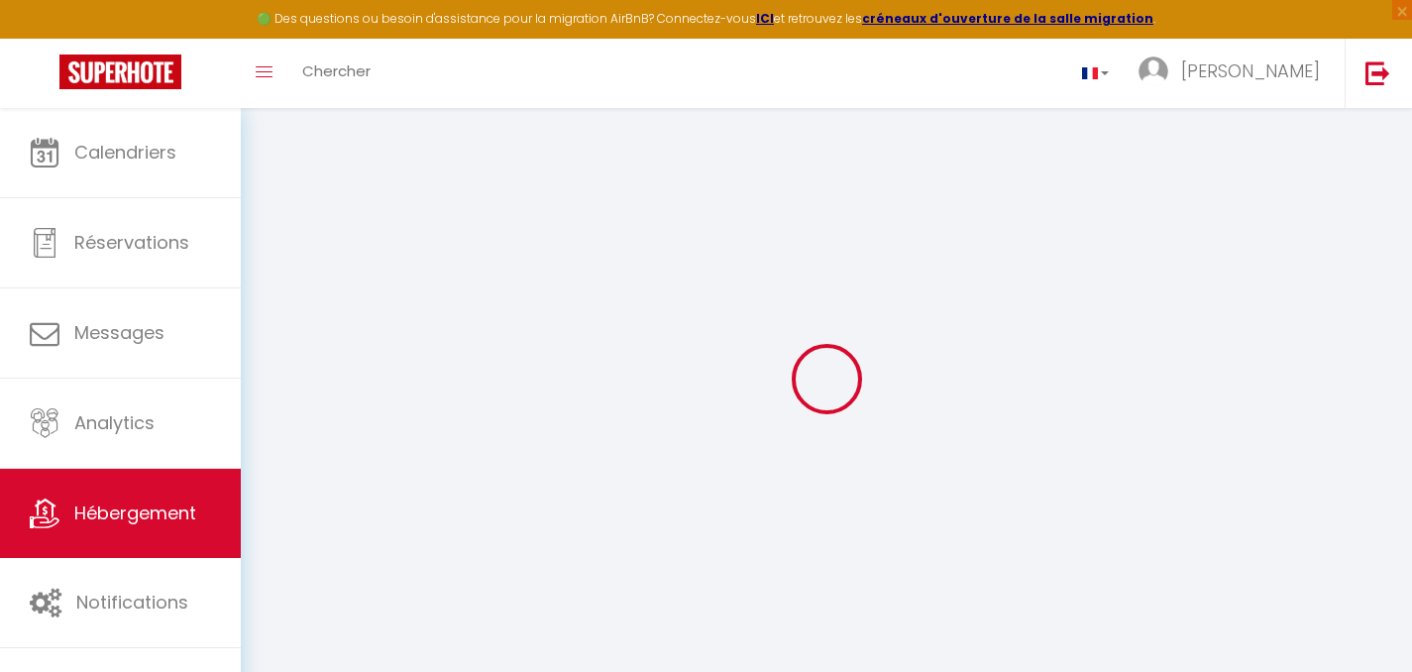
checkbox input "false"
select select
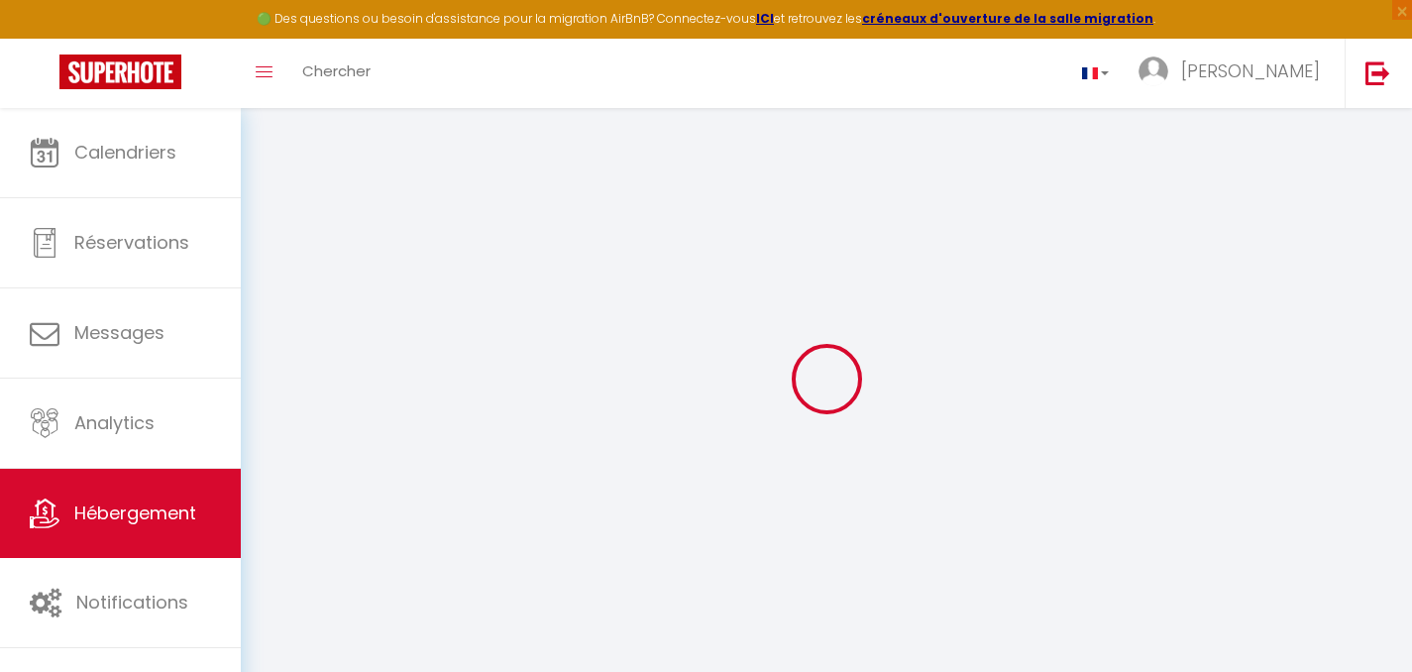
select select
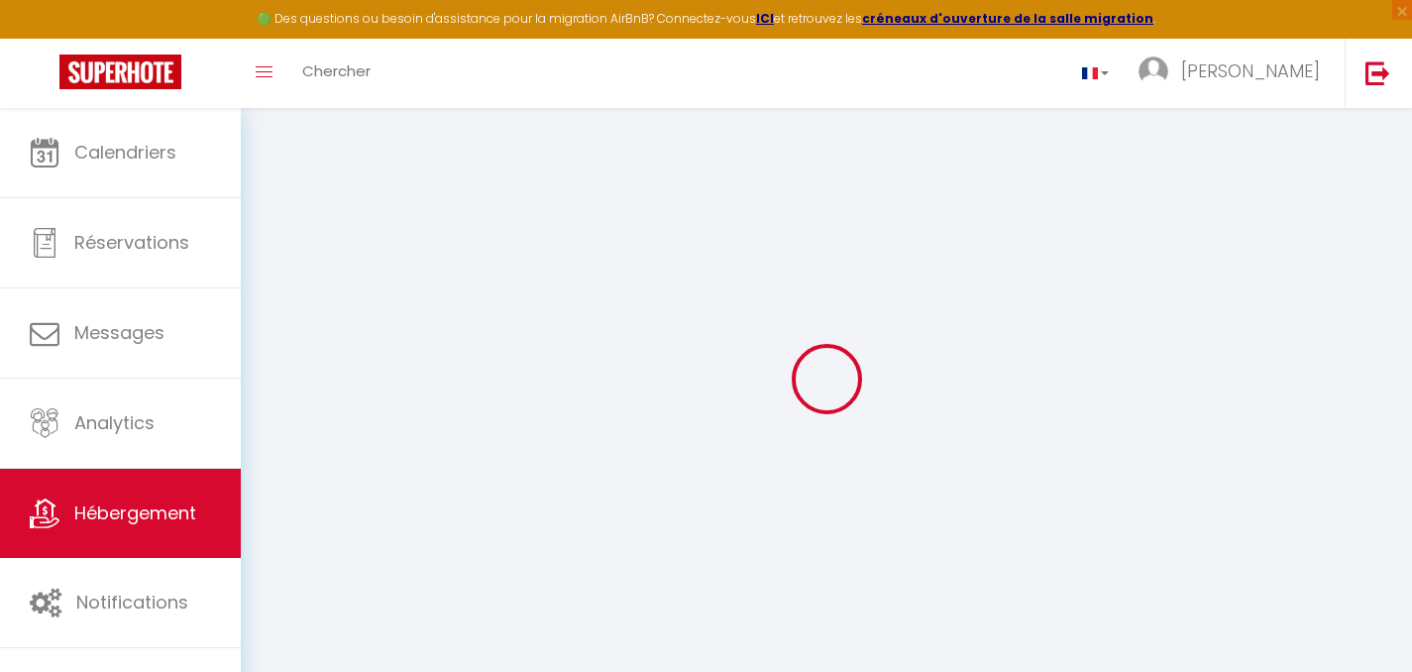
checkbox input "false"
select select
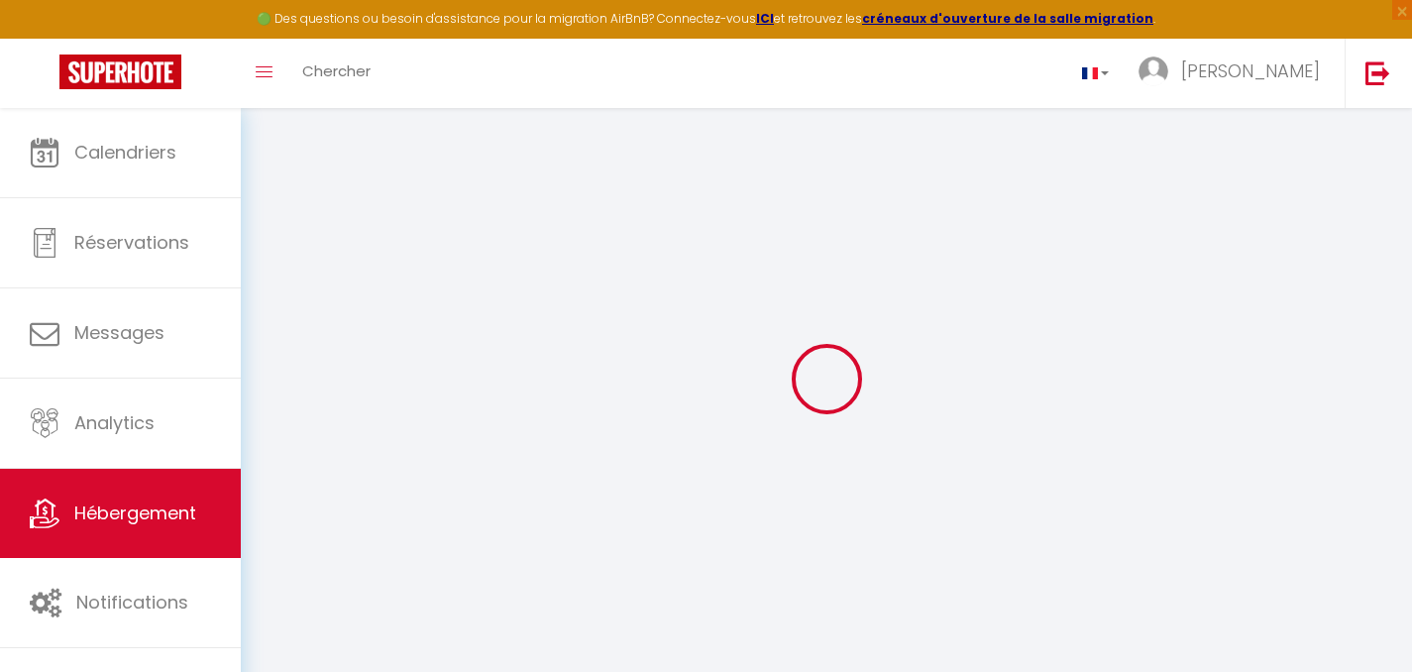
select select
checkbox input "false"
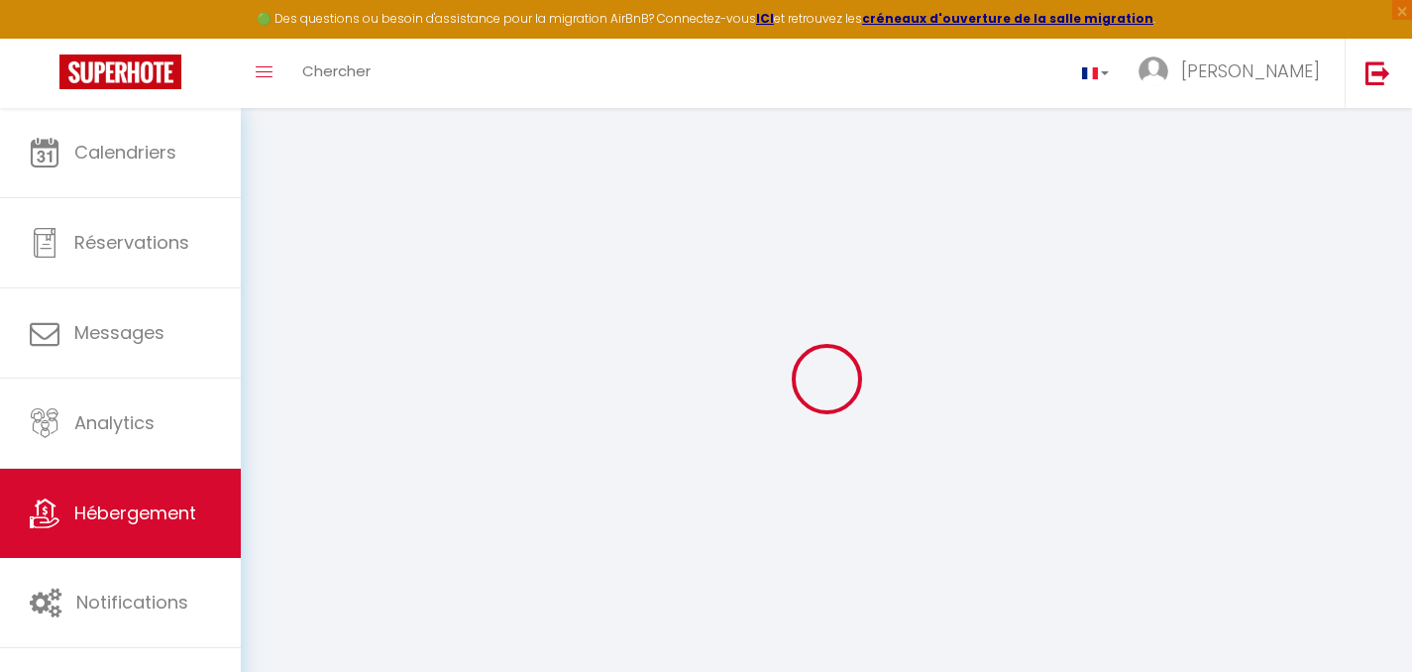
select select
select select "17:00"
select select
select select "10:00"
select select "30"
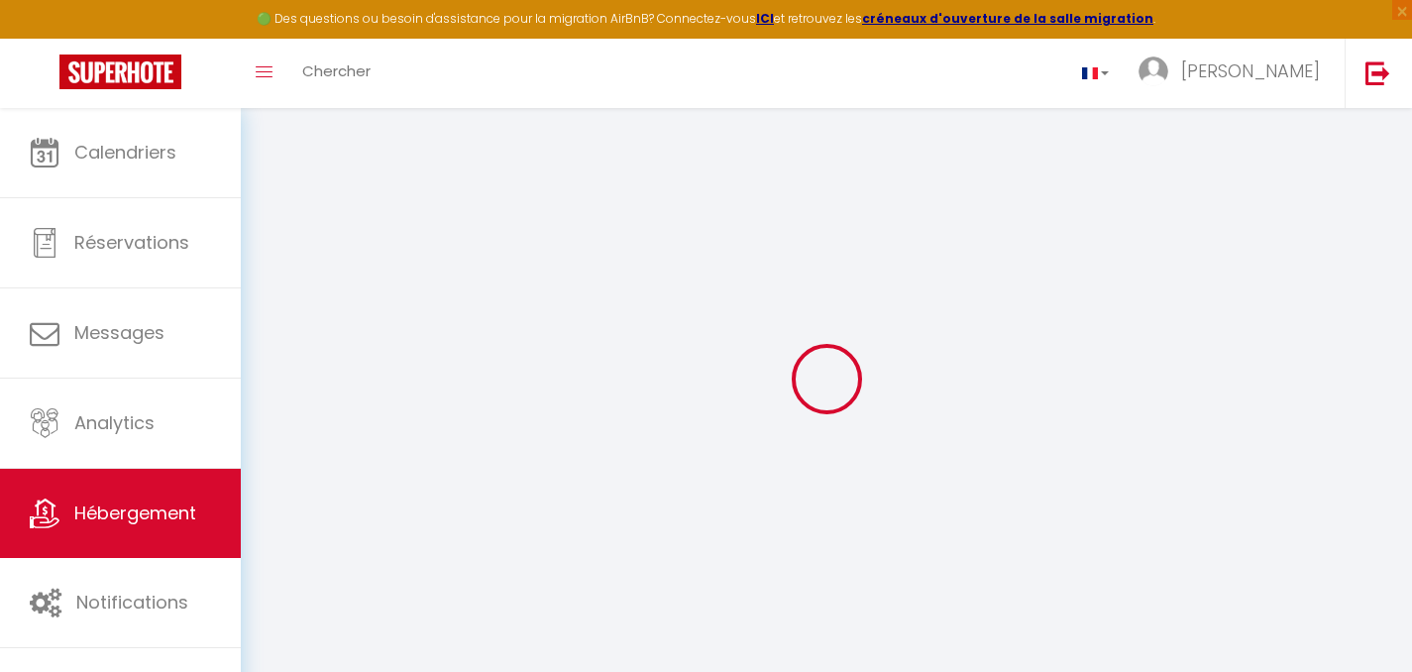
select select "30"
select select "10:00"
select select
checkbox input "false"
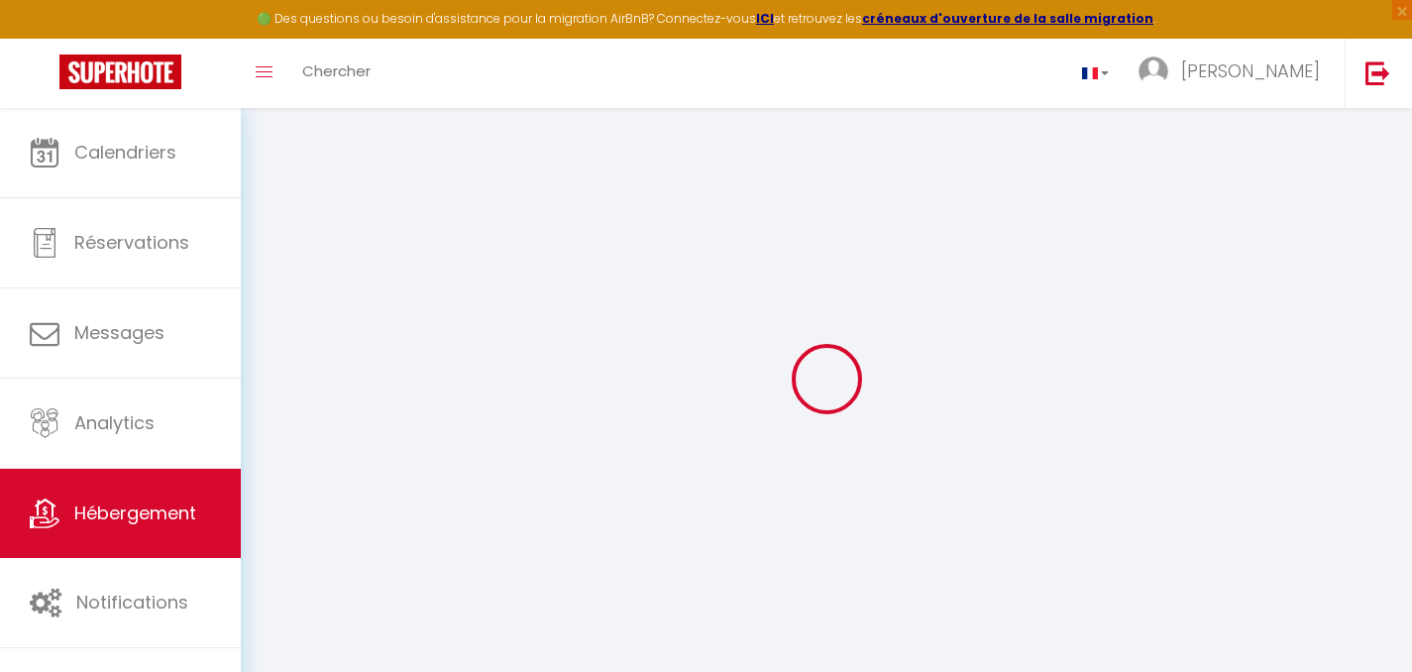
checkbox input "false"
select select
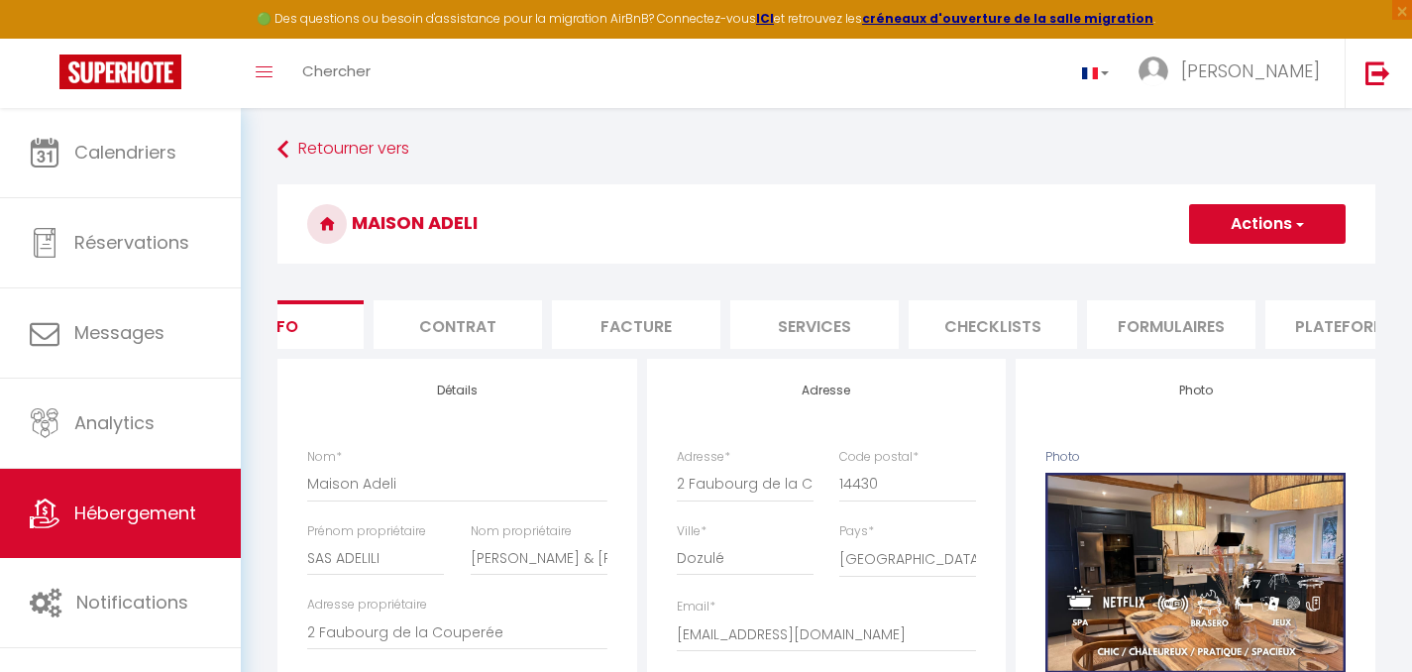
scroll to position [0, 180]
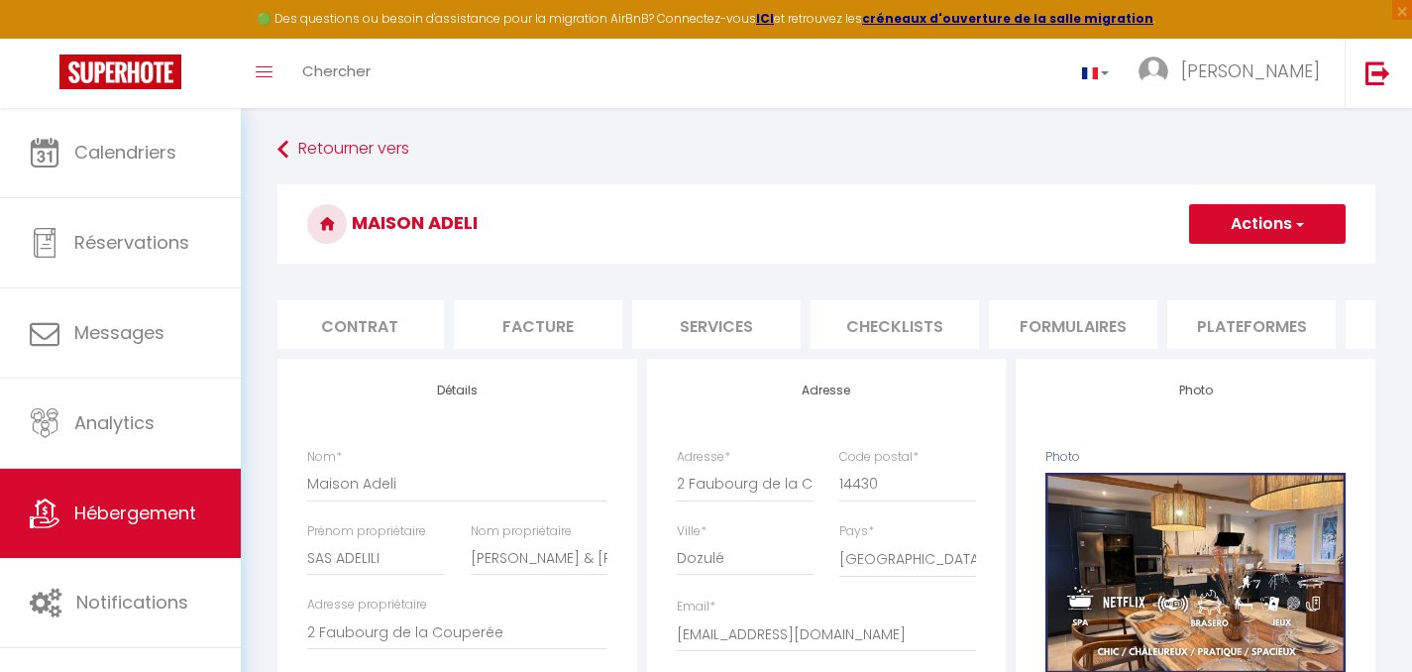
click at [1259, 332] on li "Plateformes" at bounding box center [1251, 324] width 168 height 49
select select
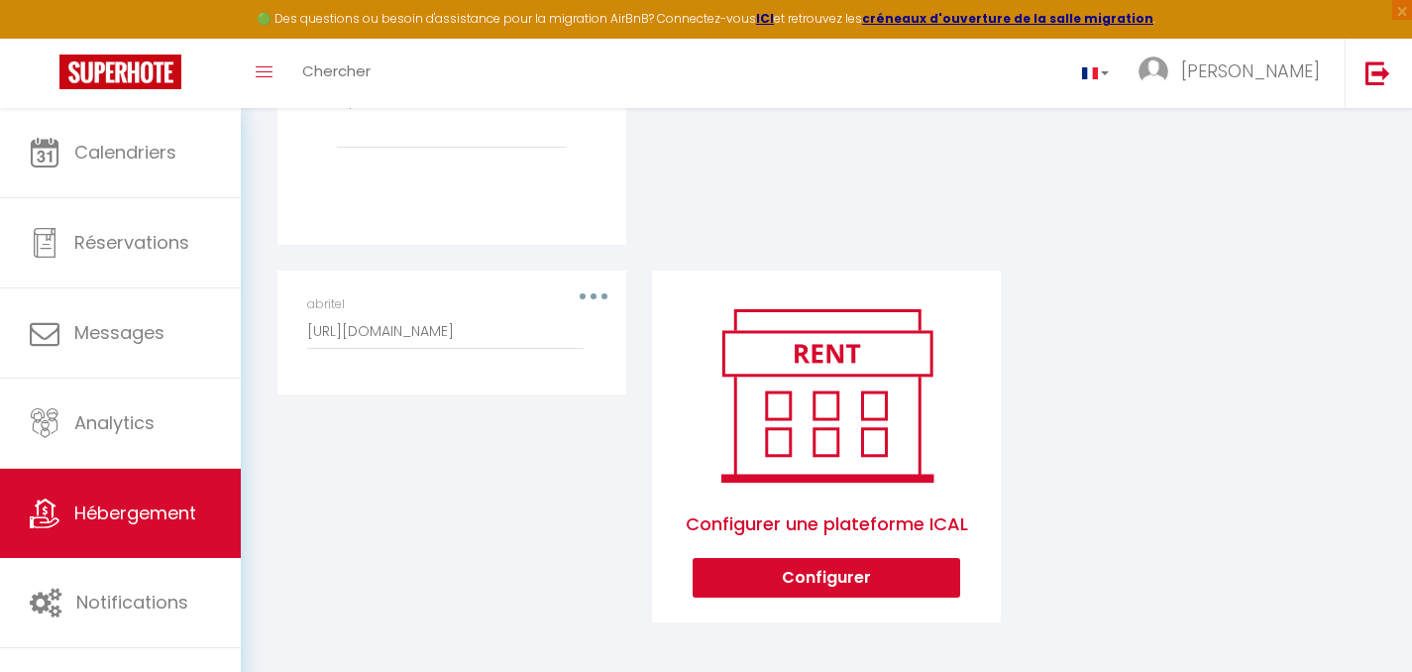
scroll to position [928, 0]
click at [595, 290] on button "button" at bounding box center [593, 296] width 55 height 32
click at [504, 346] on button "Editer" at bounding box center [542, 341] width 147 height 34
type input "abritel"
type input "[URL][DOMAIN_NAME]"
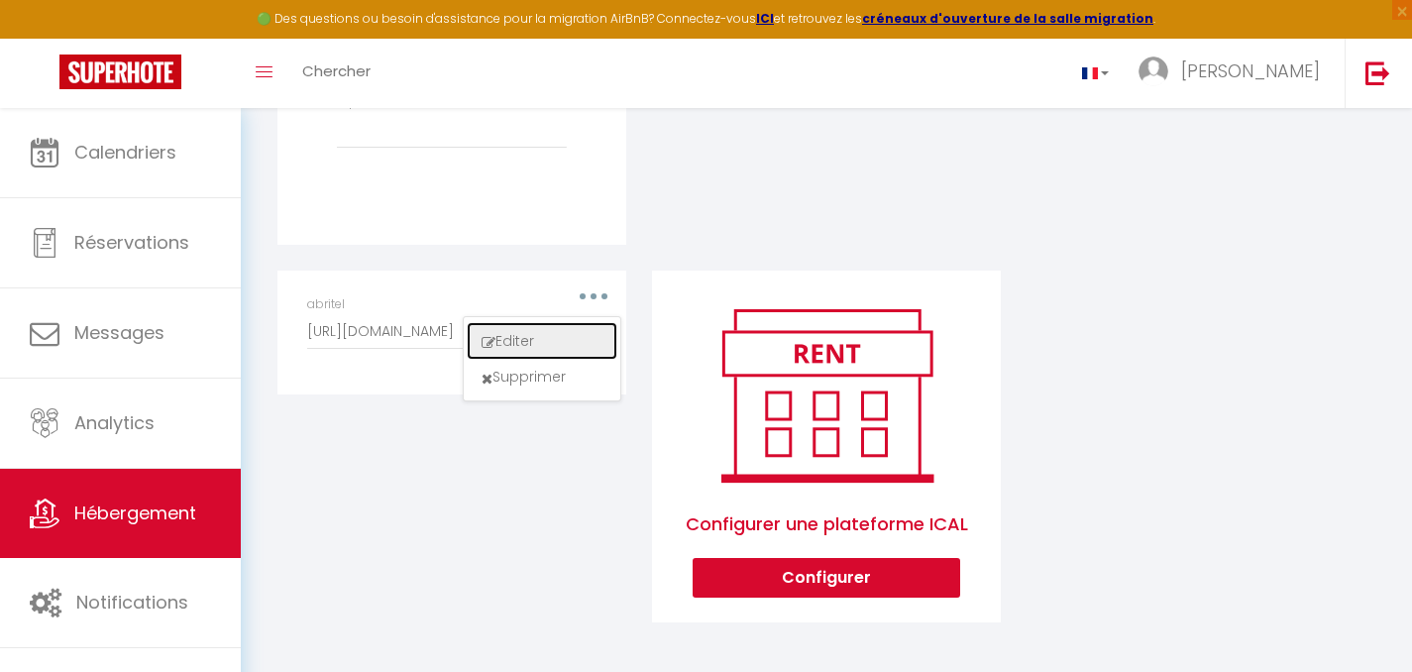
select select "1"
select select "true"
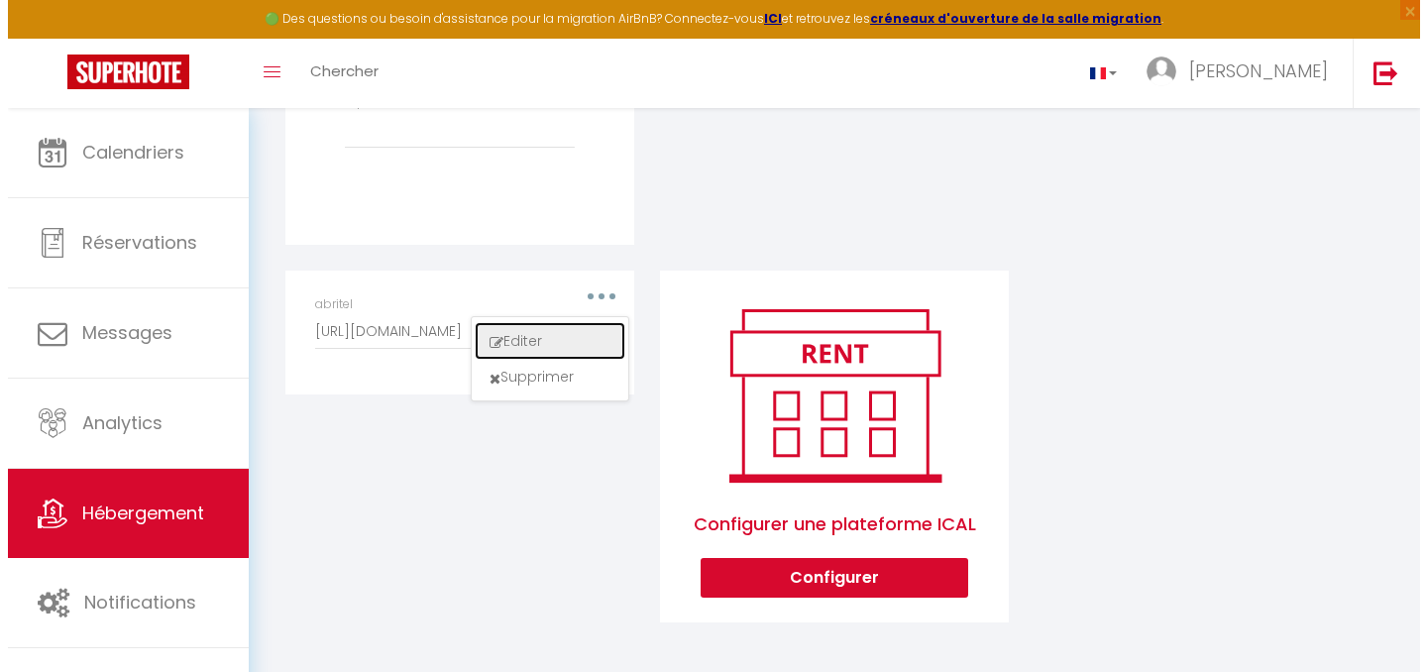
scroll to position [909, 0]
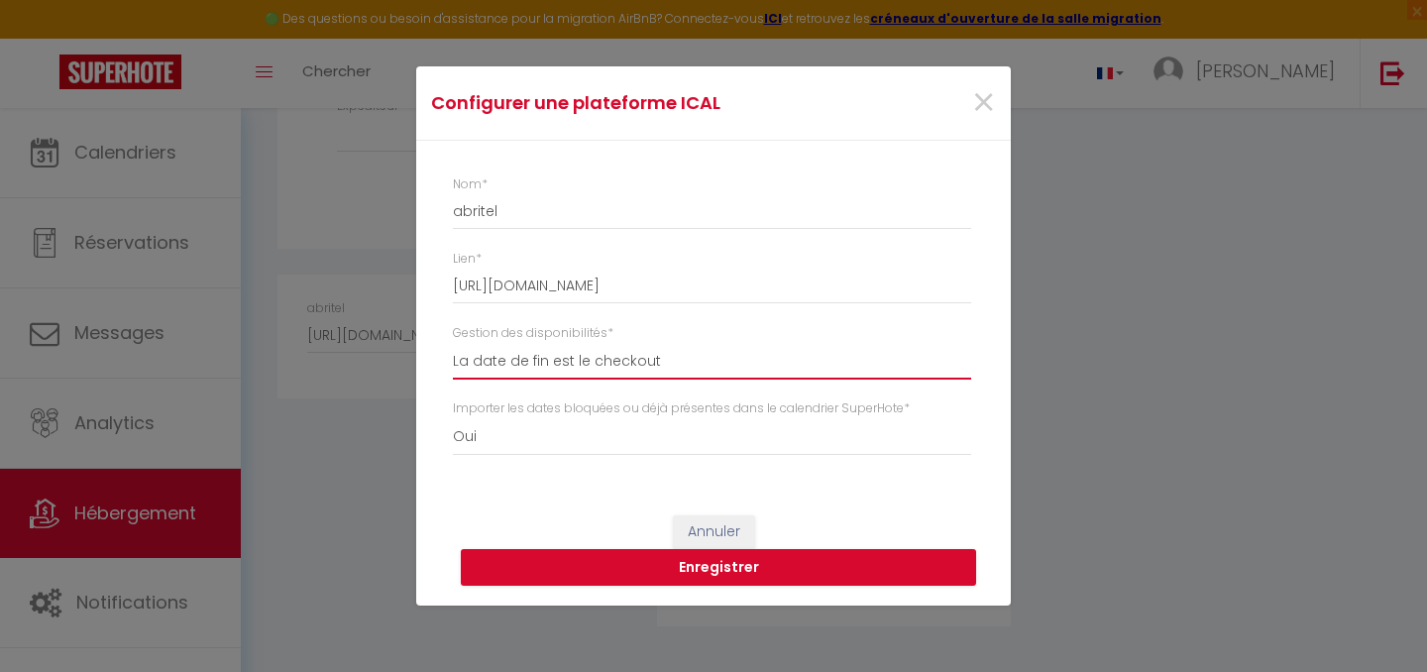
click at [530, 362] on select "La date de fin est le checkout La date de fin est la dernière nuit La date de f…" at bounding box center [712, 361] width 518 height 38
click at [733, 568] on button "Enregistrer" at bounding box center [718, 568] width 515 height 38
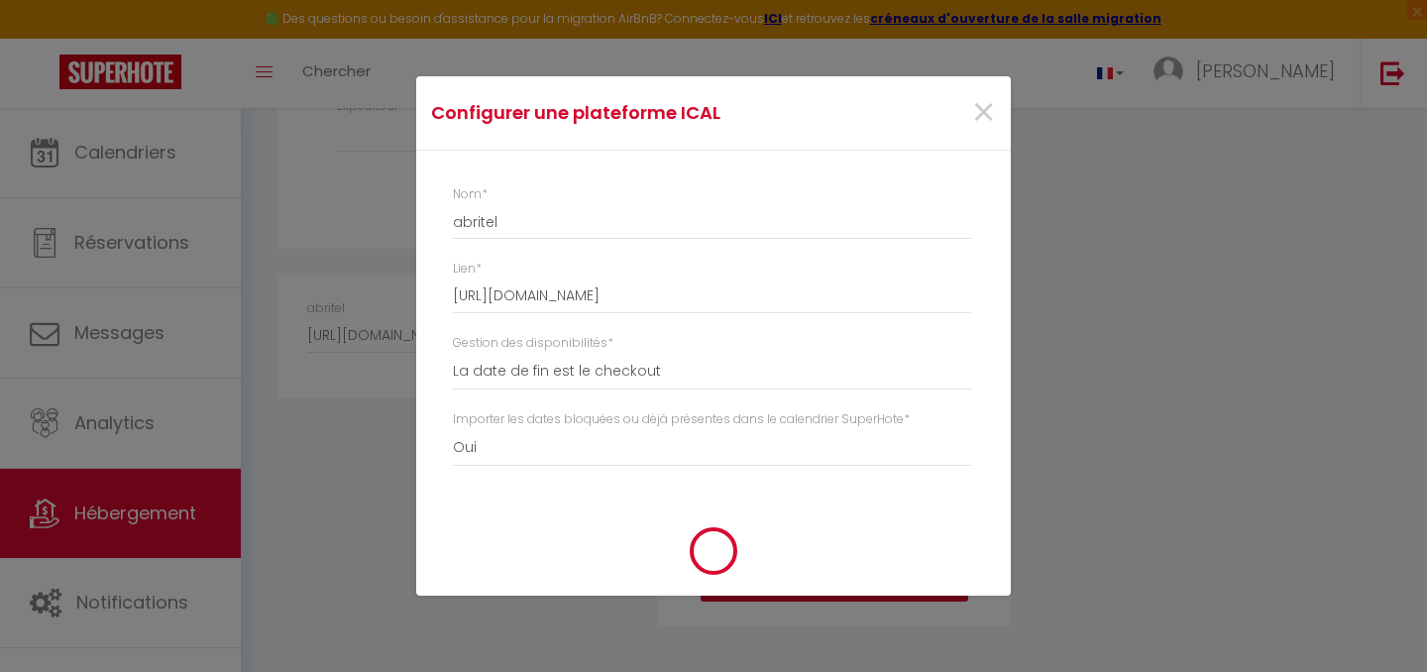
select select
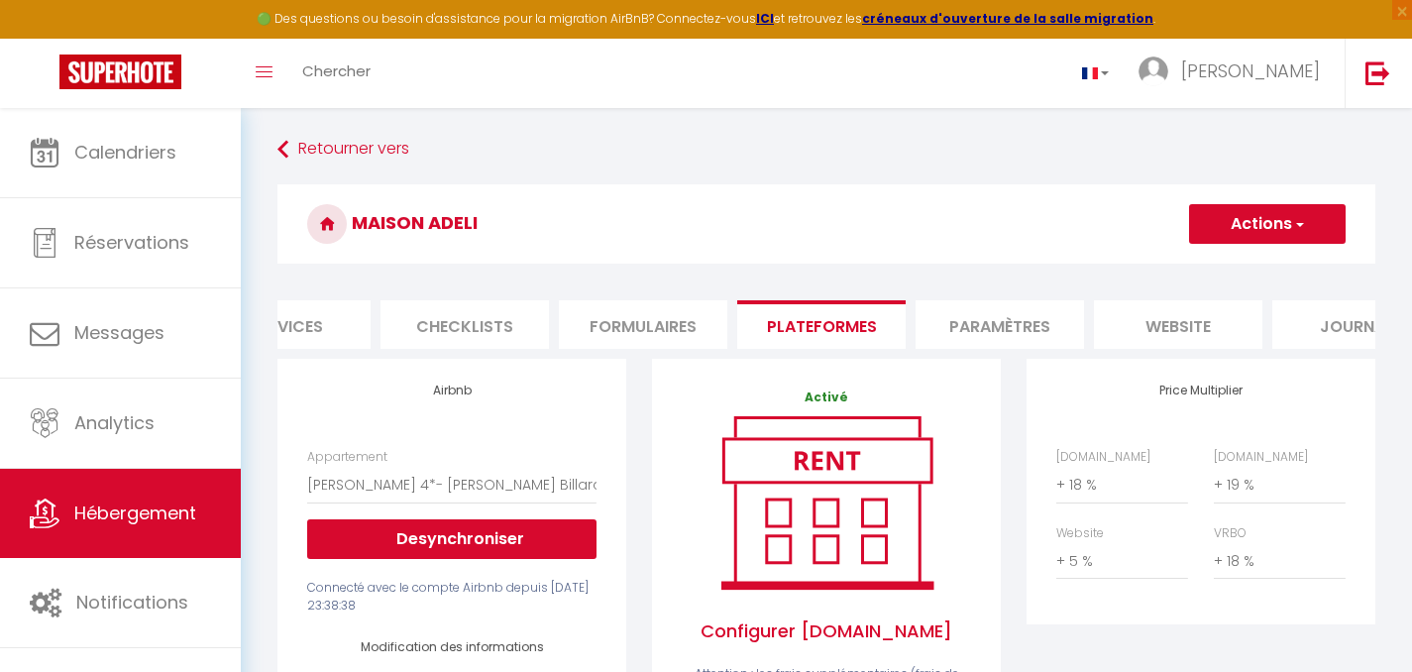
scroll to position [0, 686]
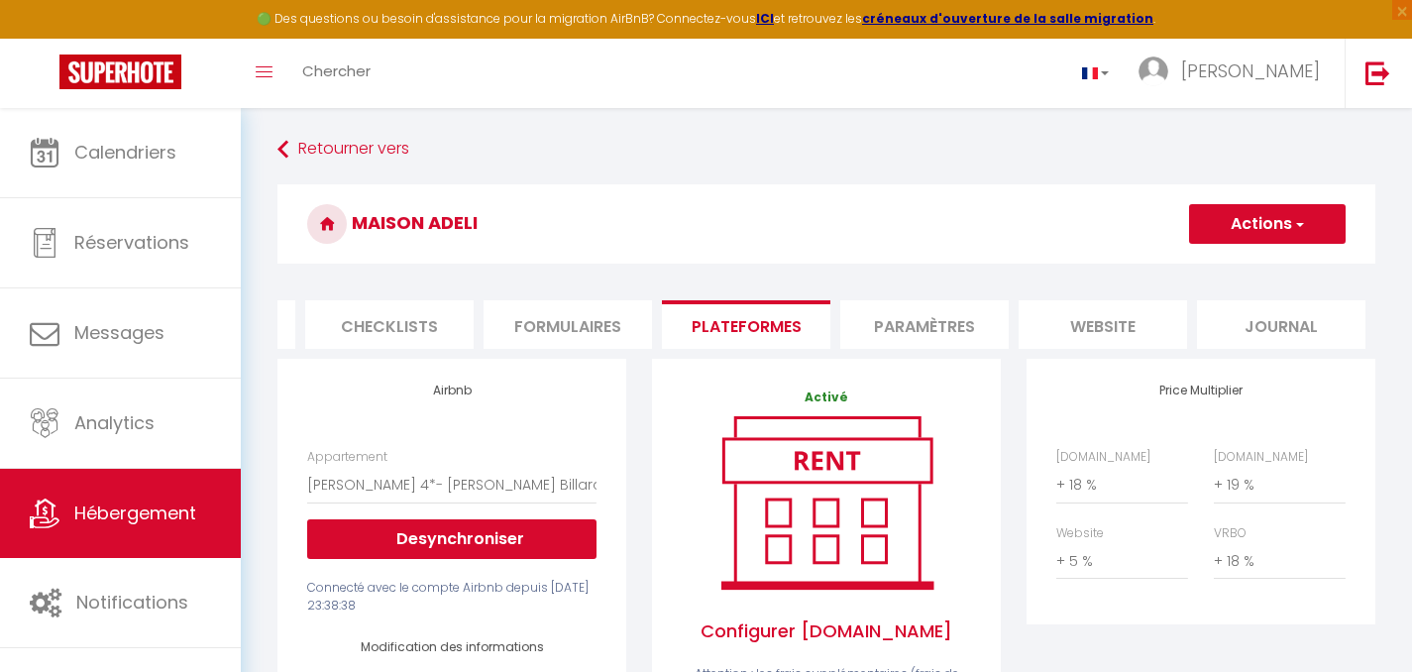
click at [934, 328] on li "Paramètres" at bounding box center [924, 324] width 168 height 49
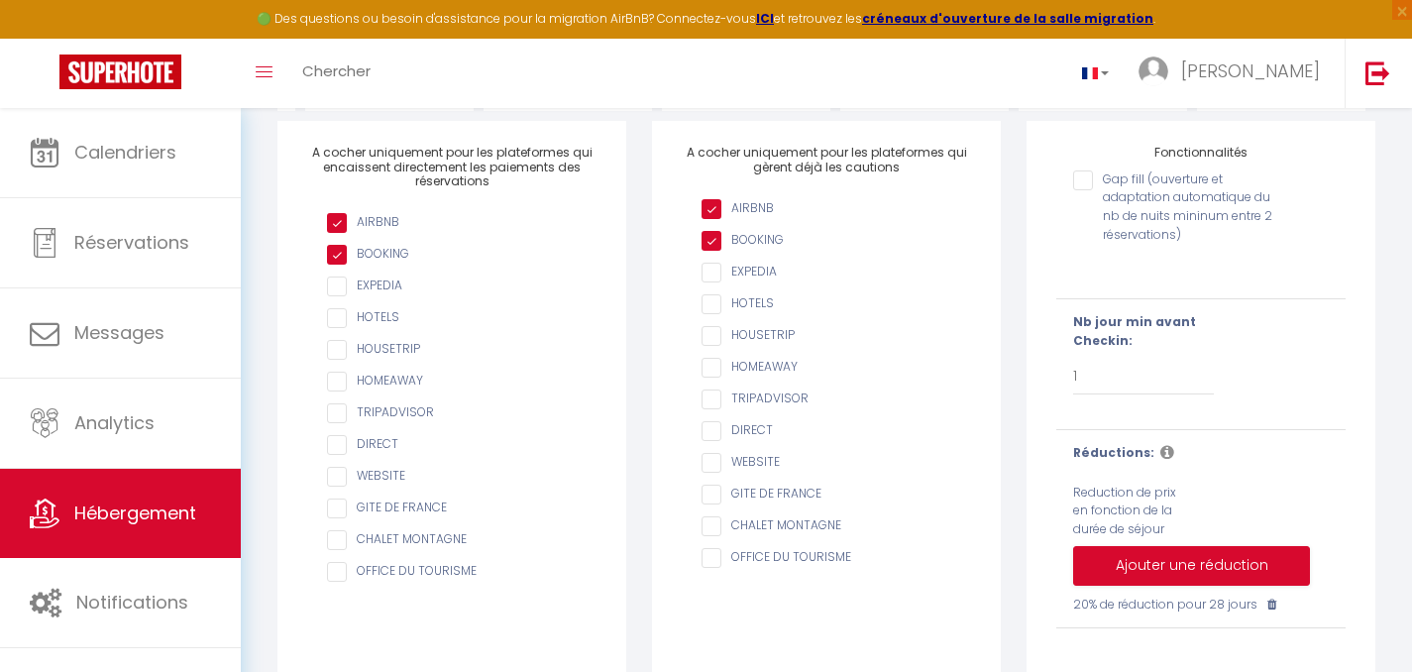
scroll to position [277, 0]
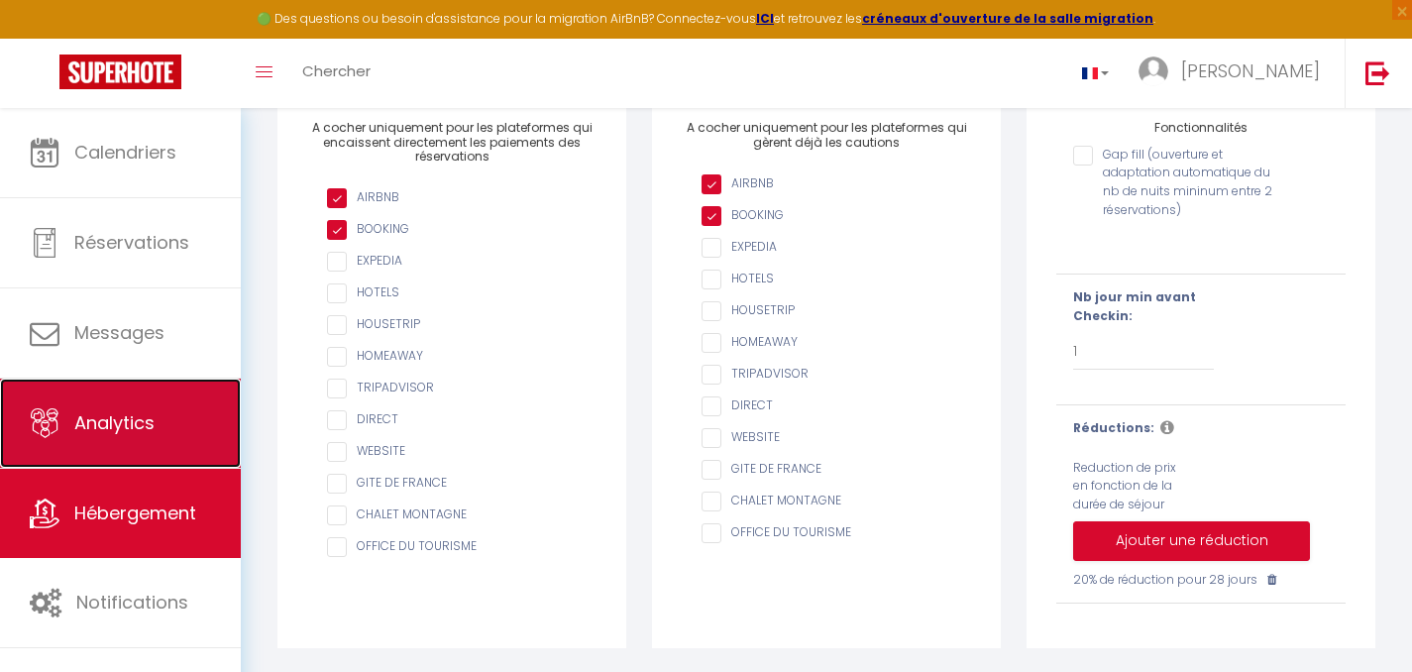
click at [82, 402] on link "Analytics" at bounding box center [120, 423] width 241 height 89
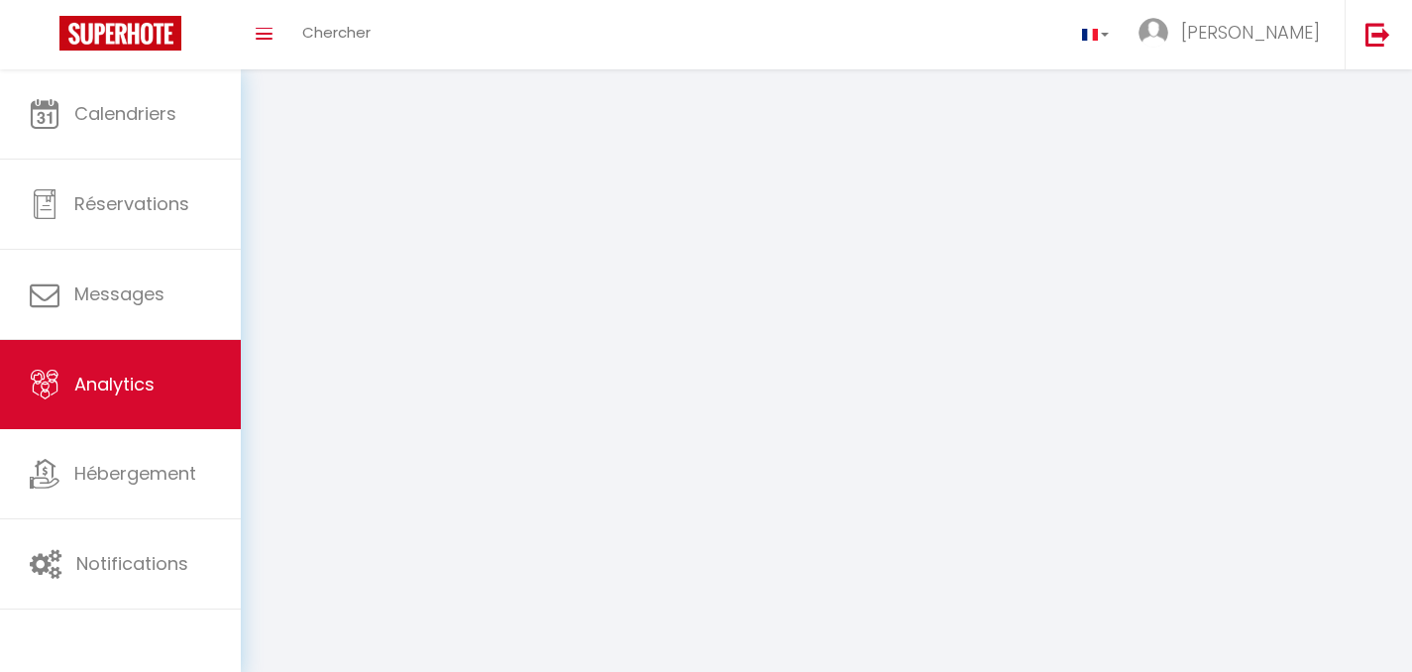
select select "2025"
select select "9"
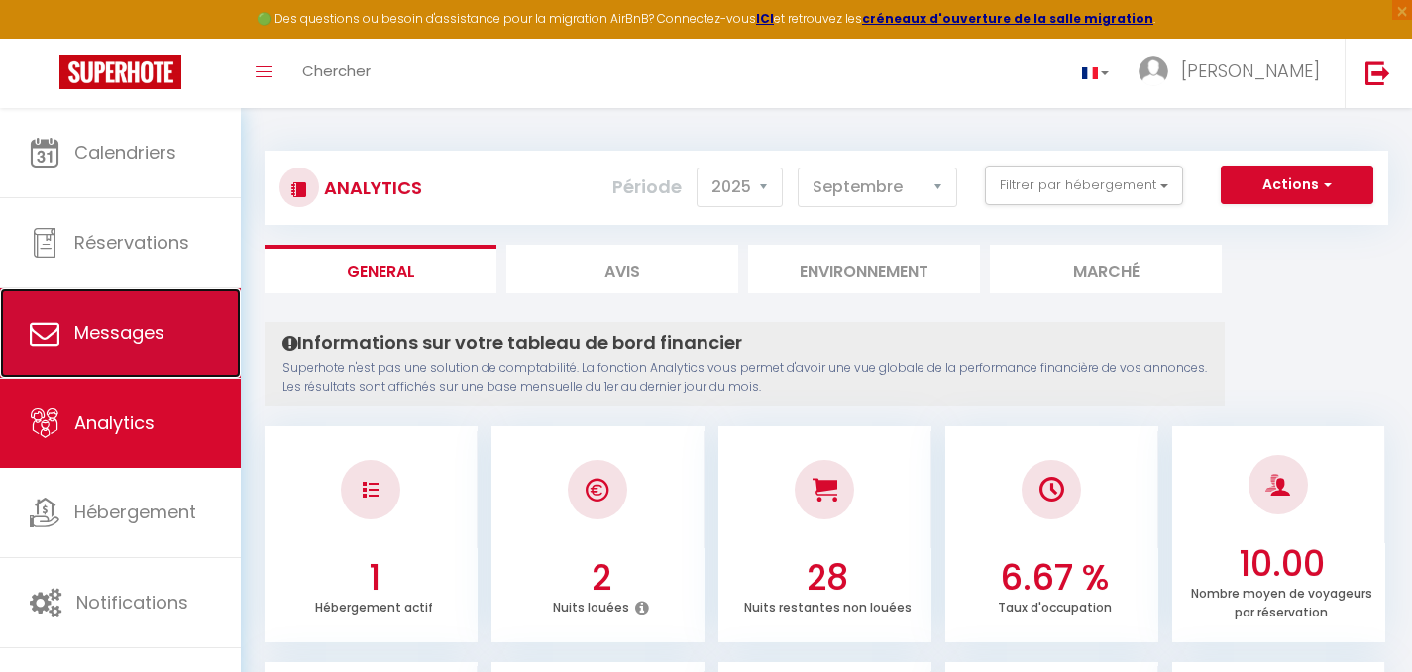
click at [119, 327] on span "Messages" at bounding box center [119, 332] width 90 height 25
select select "message"
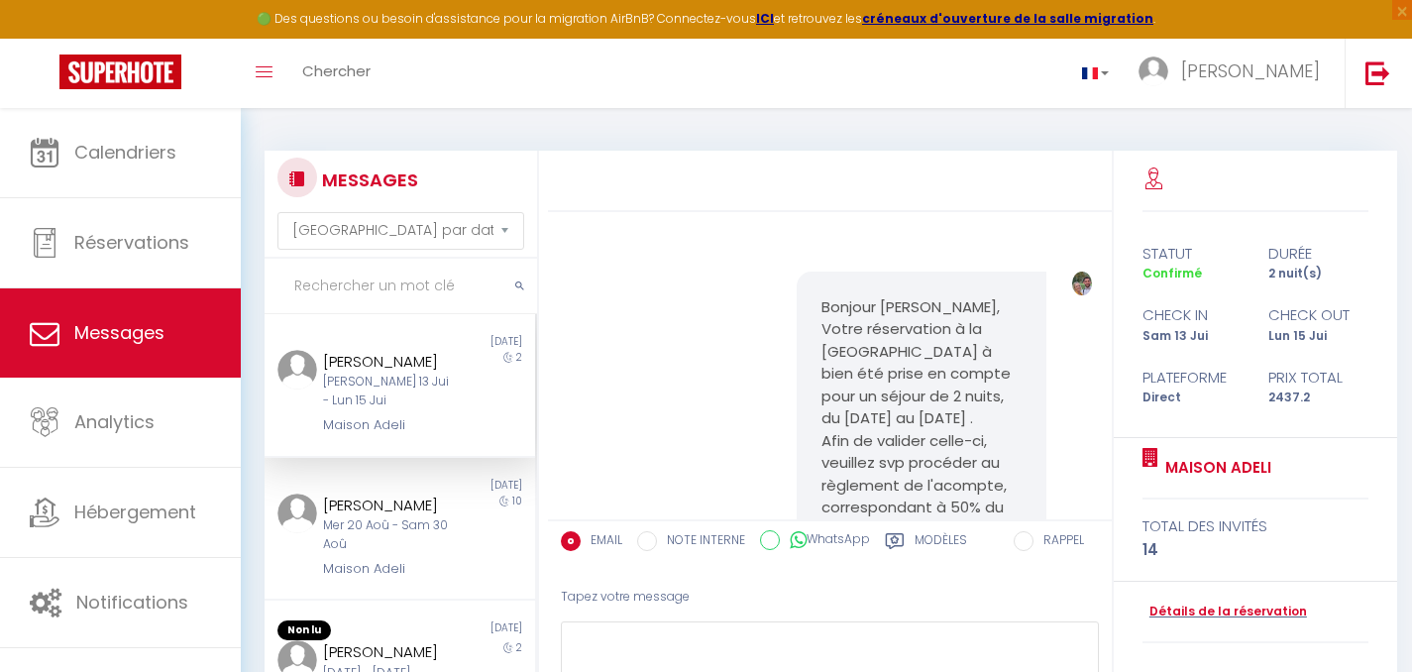
scroll to position [4662, 0]
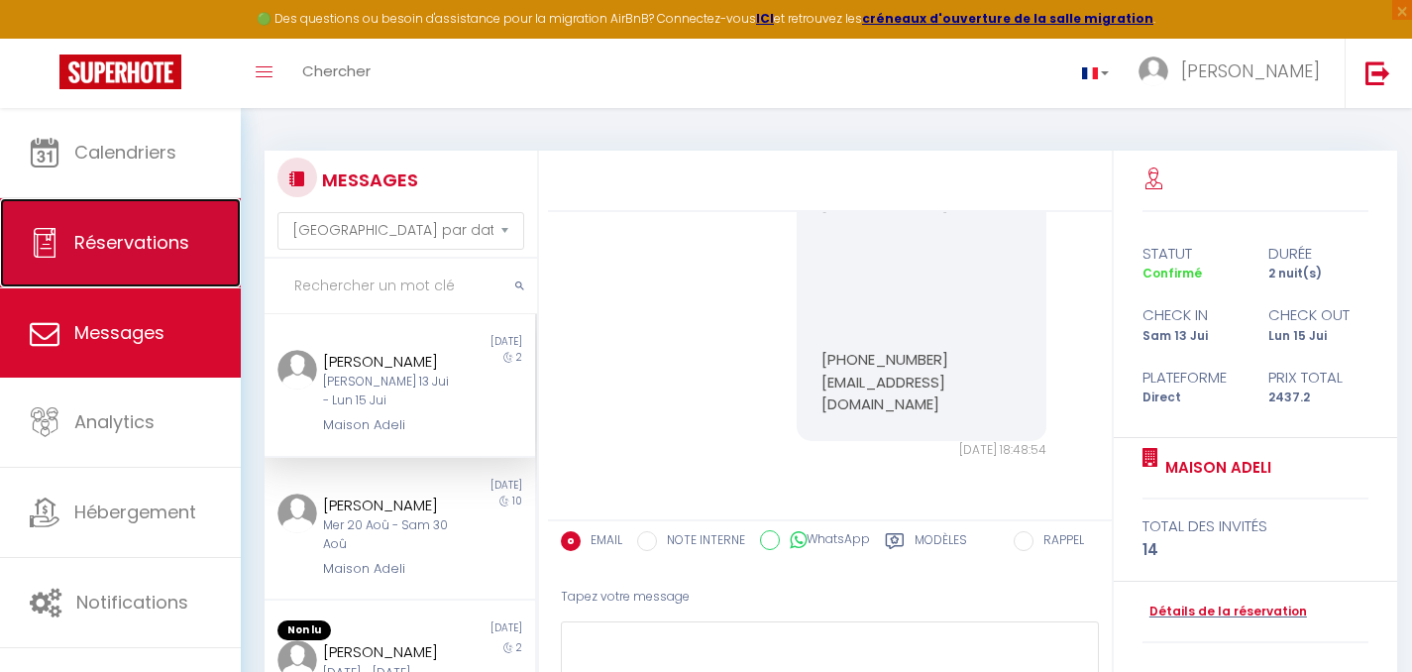
click at [113, 258] on link "Réservations" at bounding box center [120, 242] width 241 height 89
select select "not_cancelled"
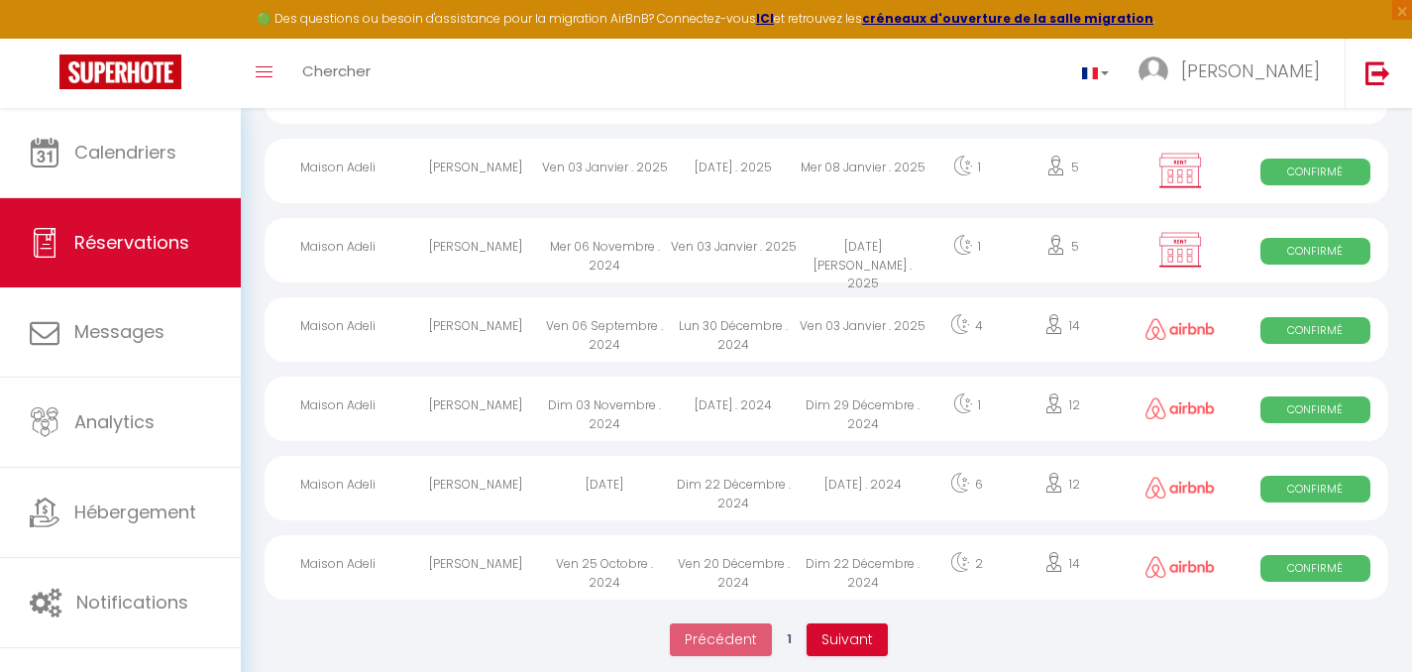
scroll to position [3670, 0]
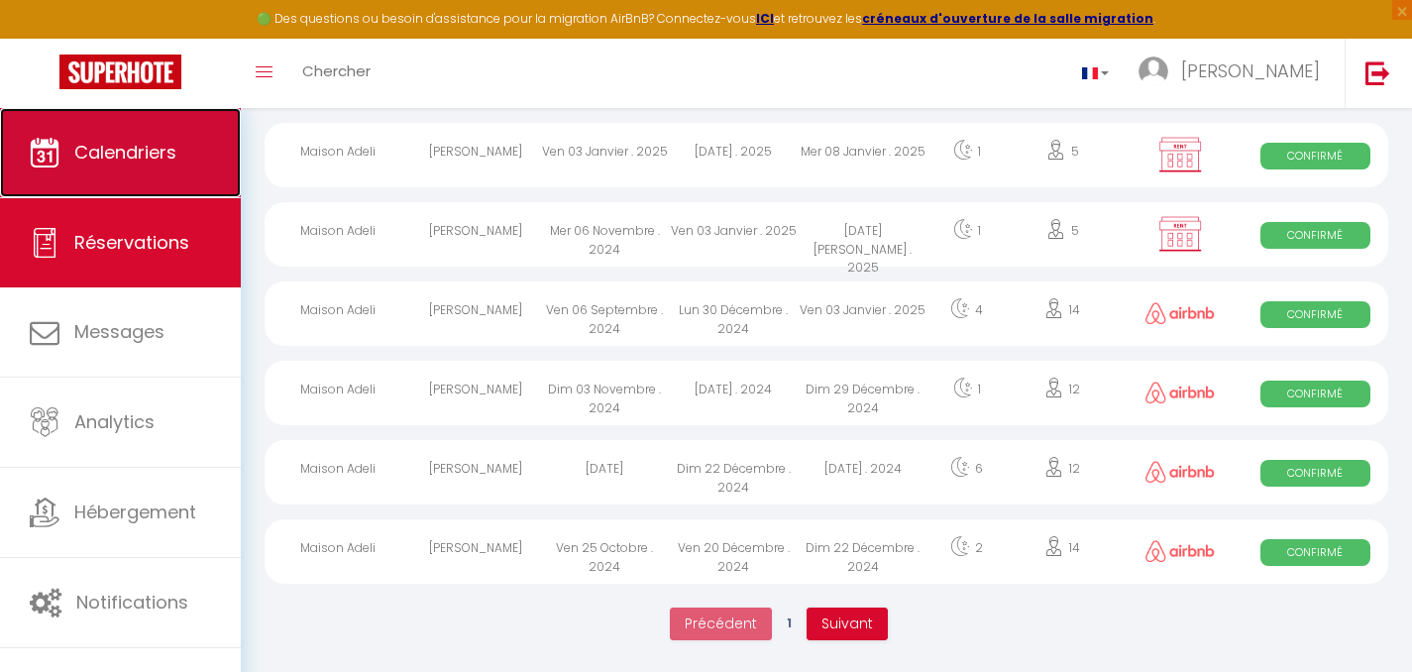
click at [111, 167] on link "Calendriers" at bounding box center [120, 152] width 241 height 89
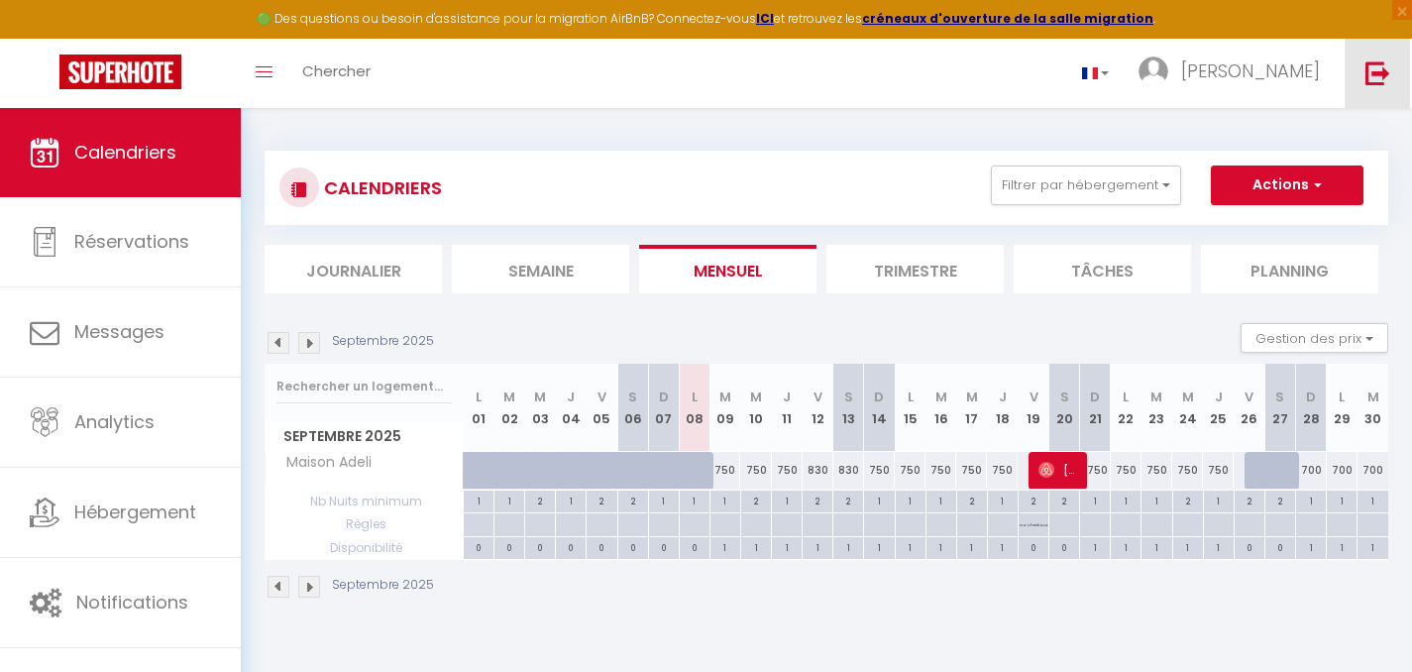
click at [1379, 68] on img at bounding box center [1378, 72] width 25 height 25
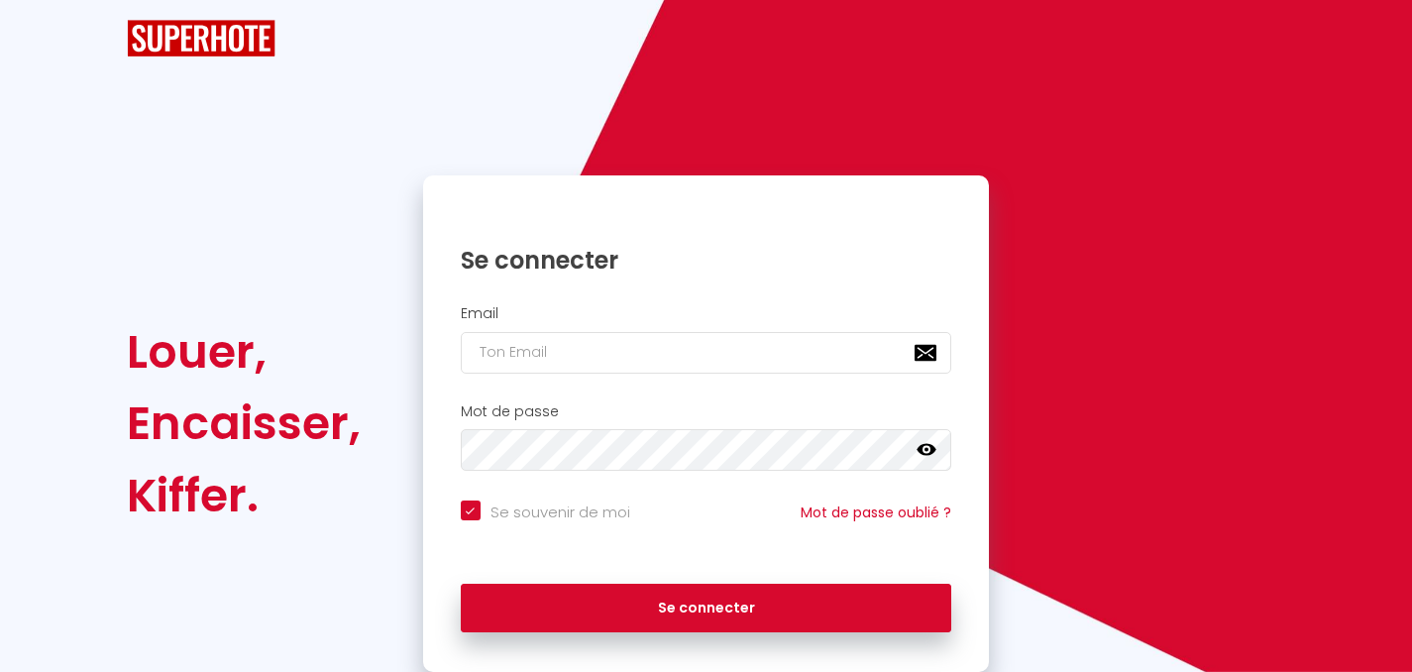
checkbox input "true"
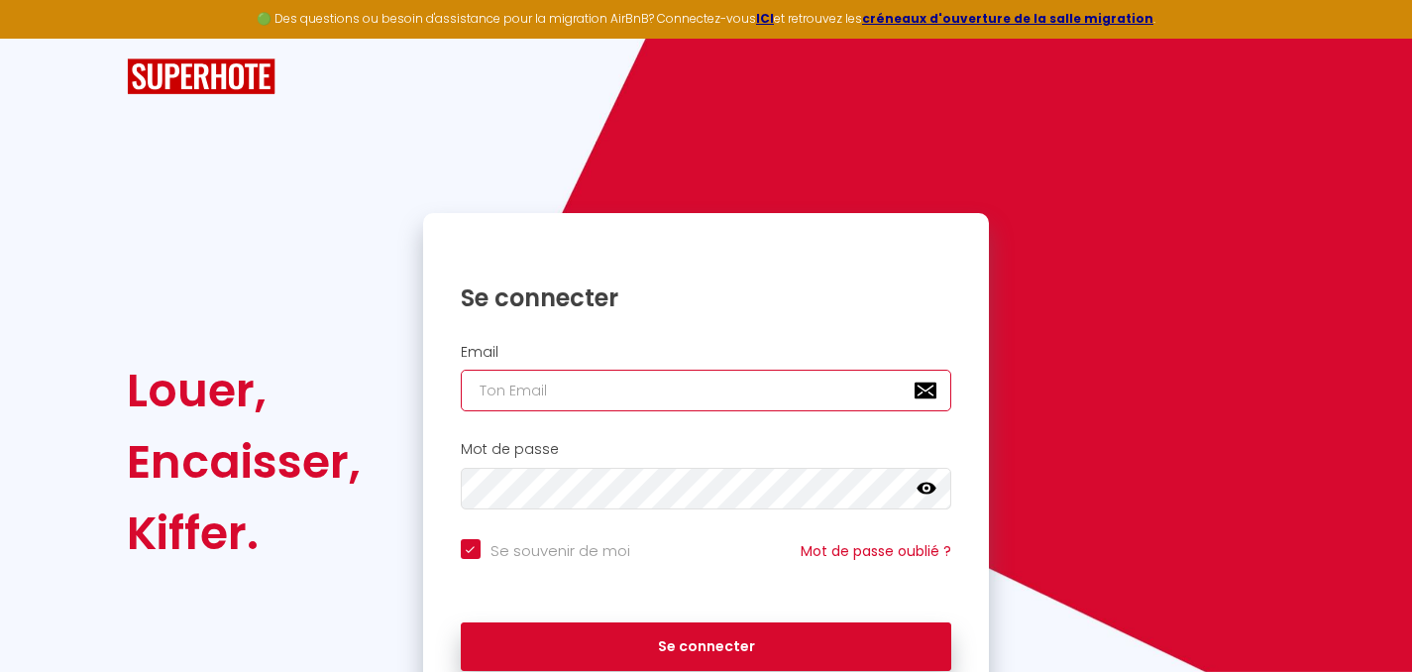
type input "[EMAIL_ADDRESS][DOMAIN_NAME]"
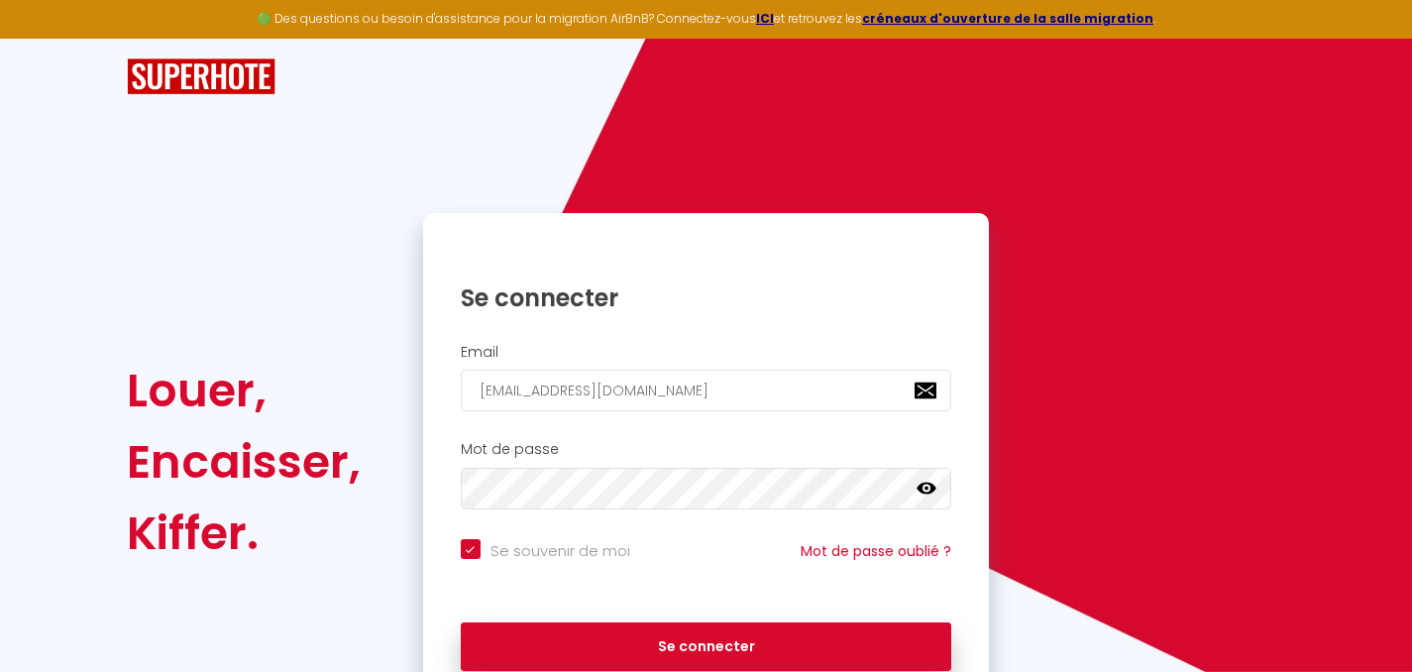
checkbox input "true"
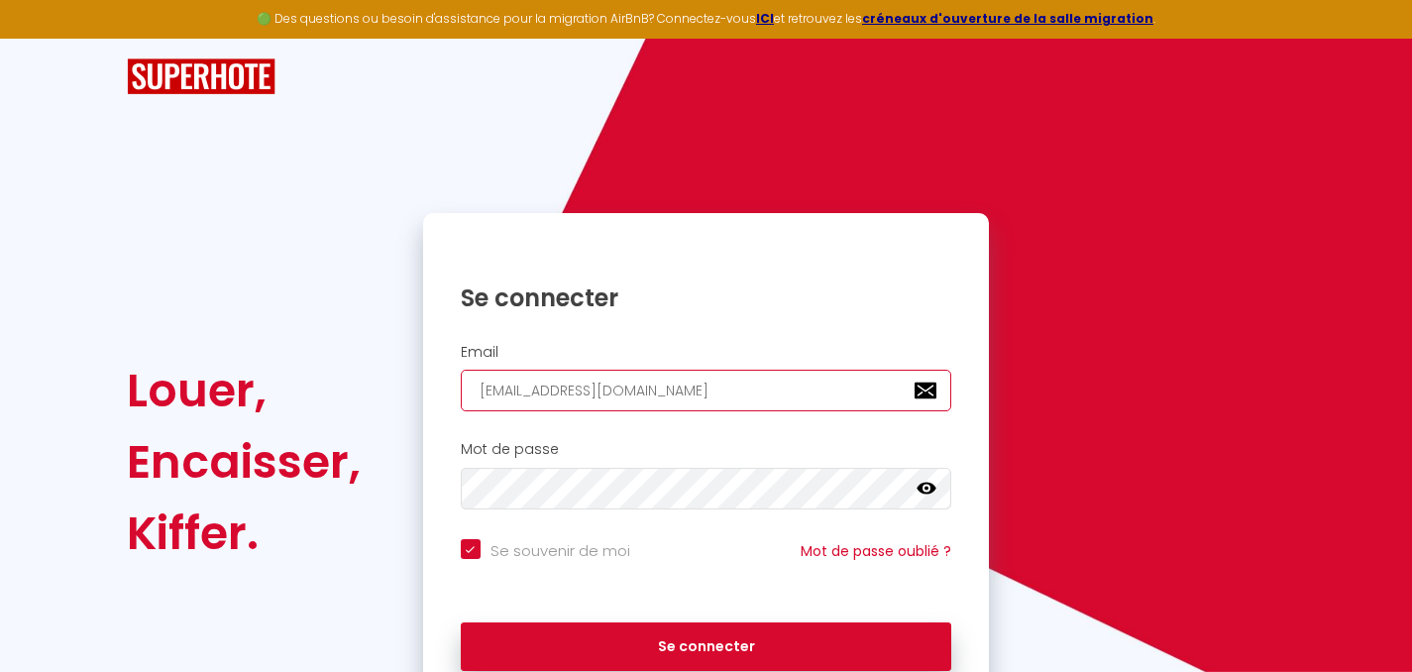
click at [690, 392] on input "[EMAIL_ADDRESS][DOMAIN_NAME]" at bounding box center [707, 391] width 492 height 42
type input "[EMAIL_ADDRESS][DOMAIN_NAME]"
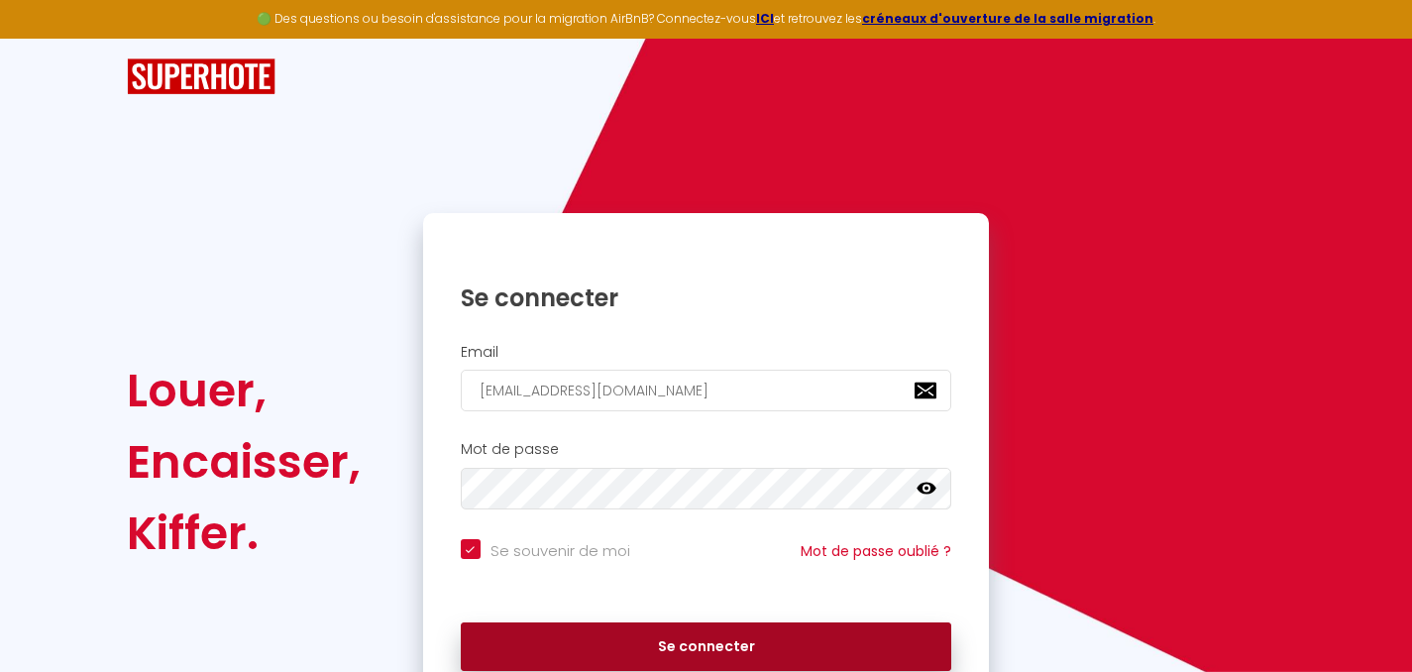
click at [719, 646] on button "Se connecter" at bounding box center [707, 647] width 492 height 50
checkbox input "true"
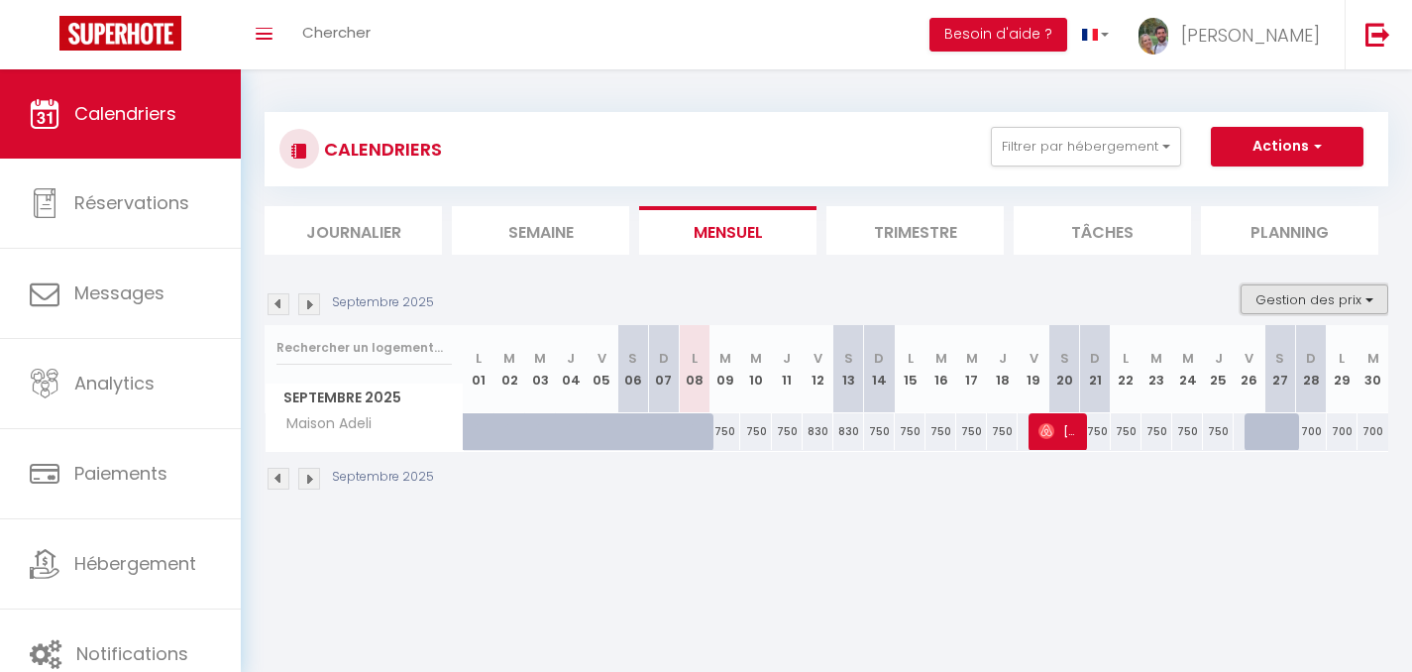
click at [1343, 302] on button "Gestion des prix" at bounding box center [1315, 299] width 148 height 30
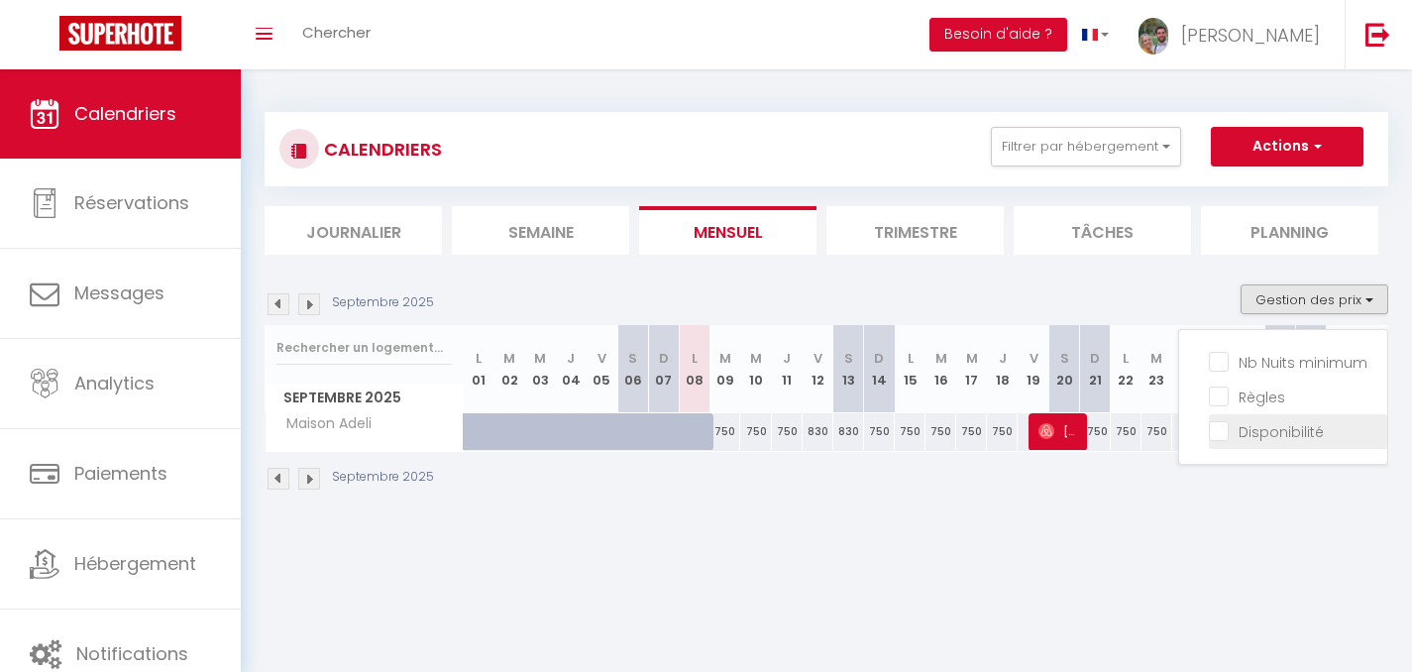
click at [1226, 431] on input "Disponibilité" at bounding box center [1298, 430] width 178 height 20
checkbox input "true"
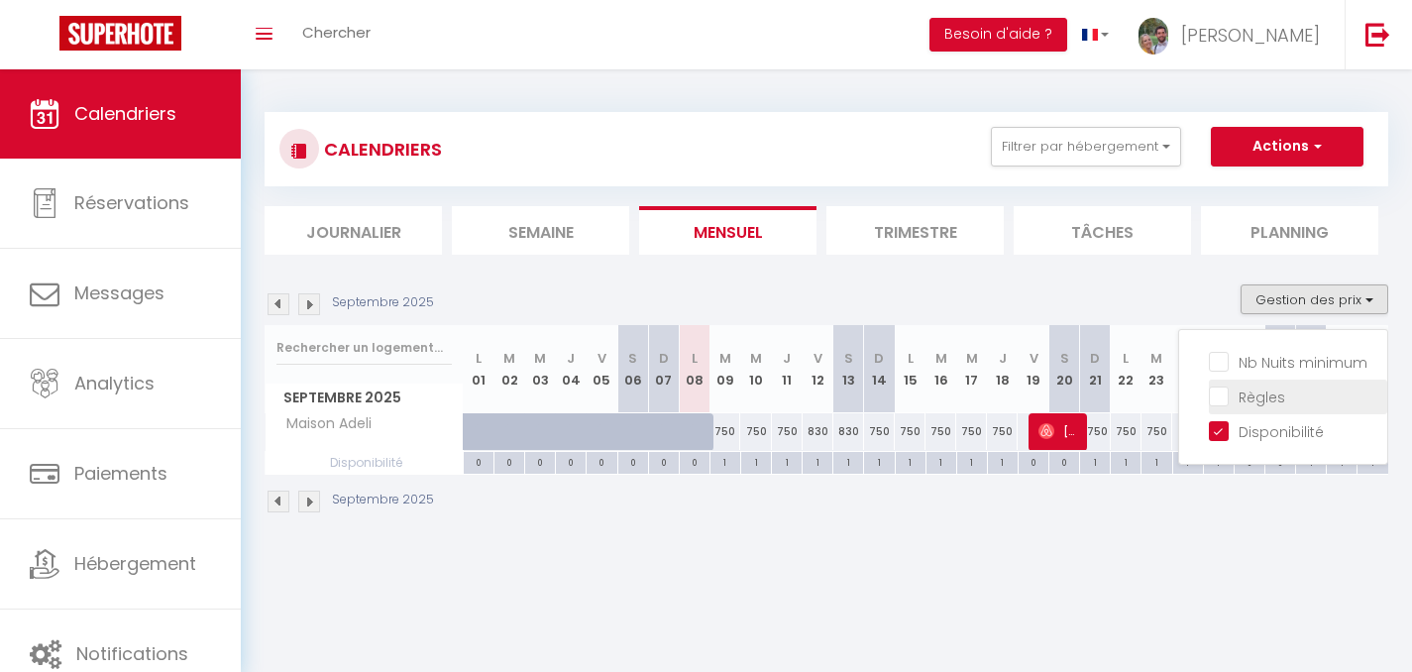
click at [1223, 395] on input "Règles" at bounding box center [1298, 395] width 178 height 20
checkbox input "true"
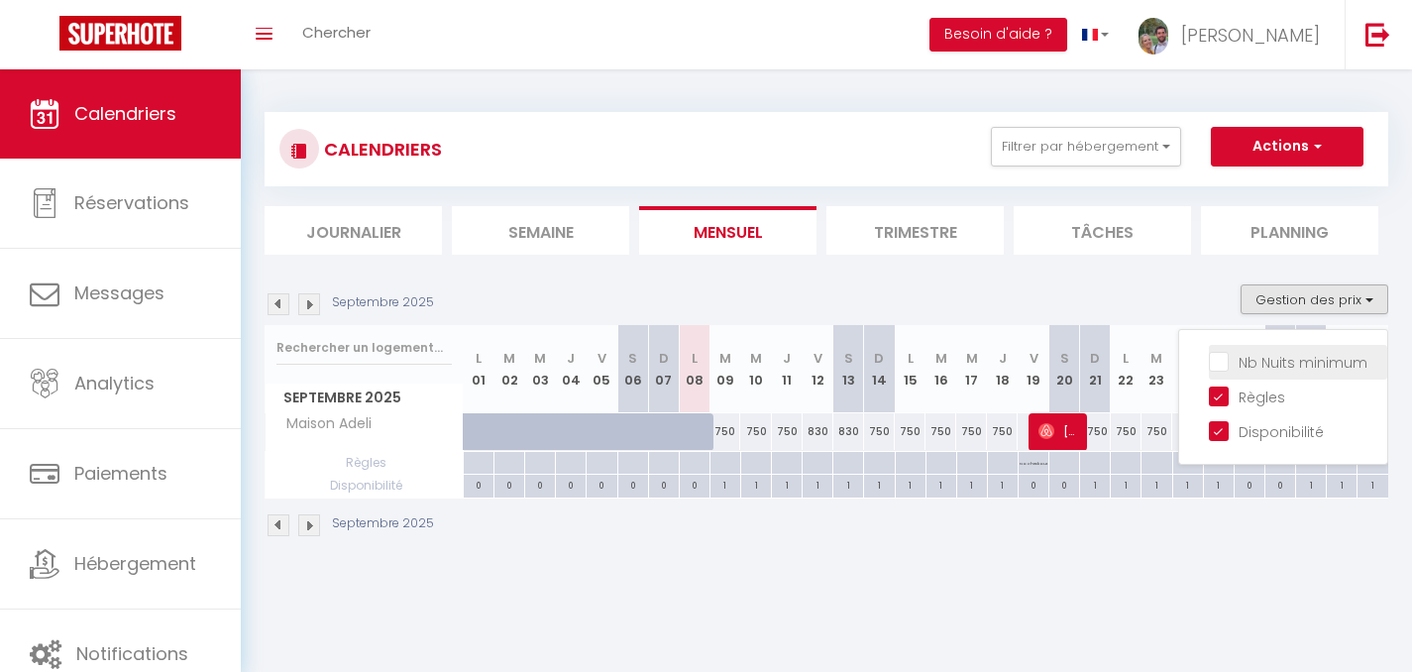
click at [1227, 364] on input "Nb Nuits minimum" at bounding box center [1298, 361] width 178 height 20
checkbox input "true"
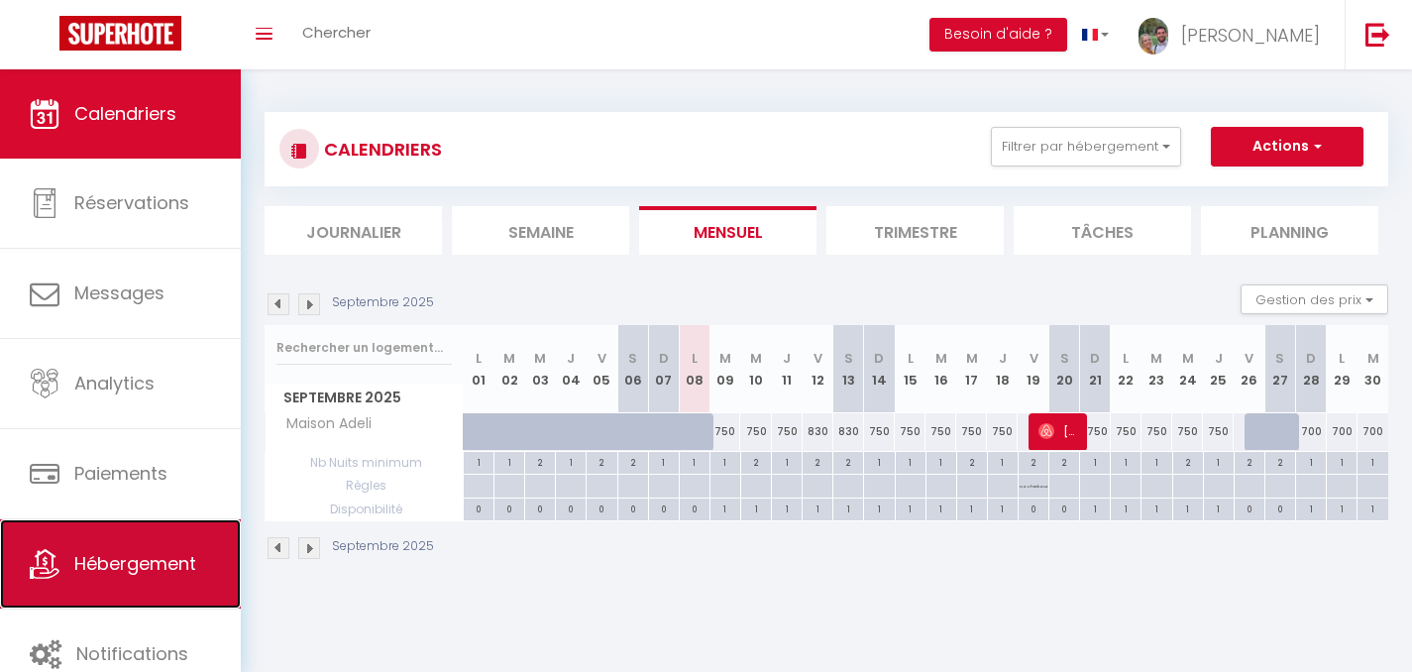
click at [113, 558] on span "Hébergement" at bounding box center [135, 563] width 122 height 25
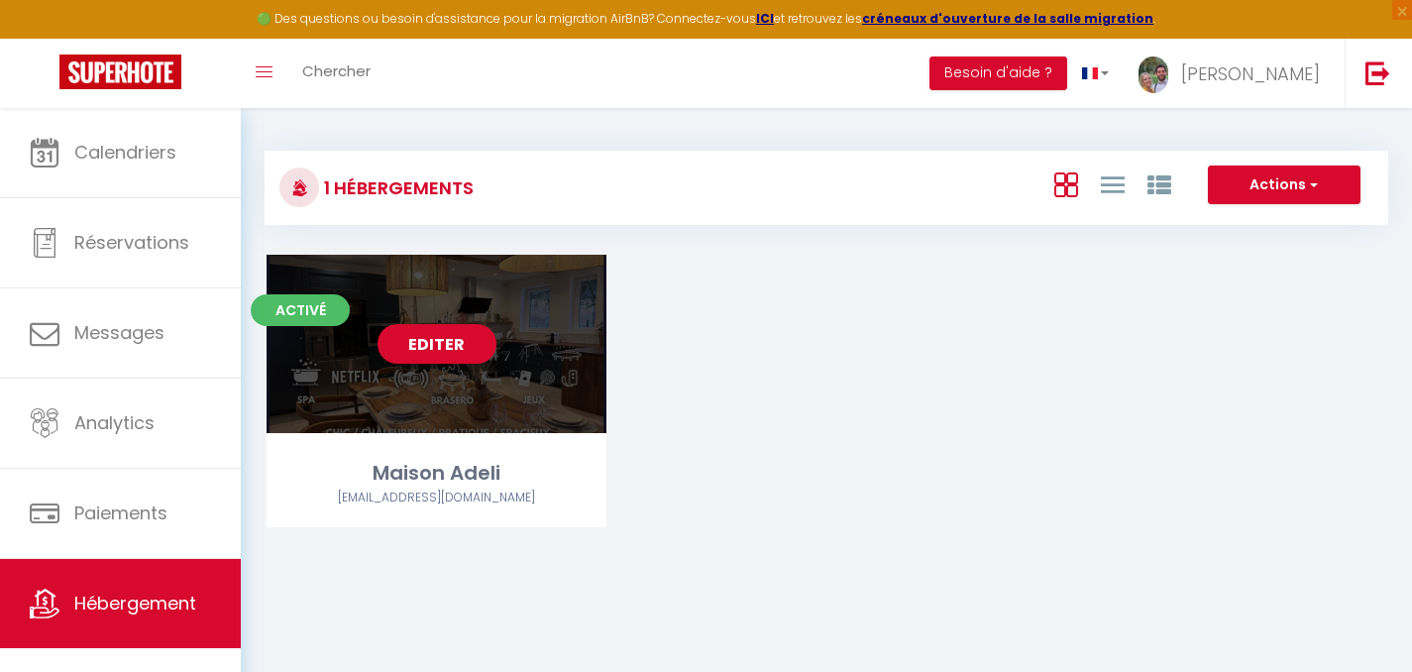
click at [437, 349] on link "Editer" at bounding box center [437, 344] width 119 height 40
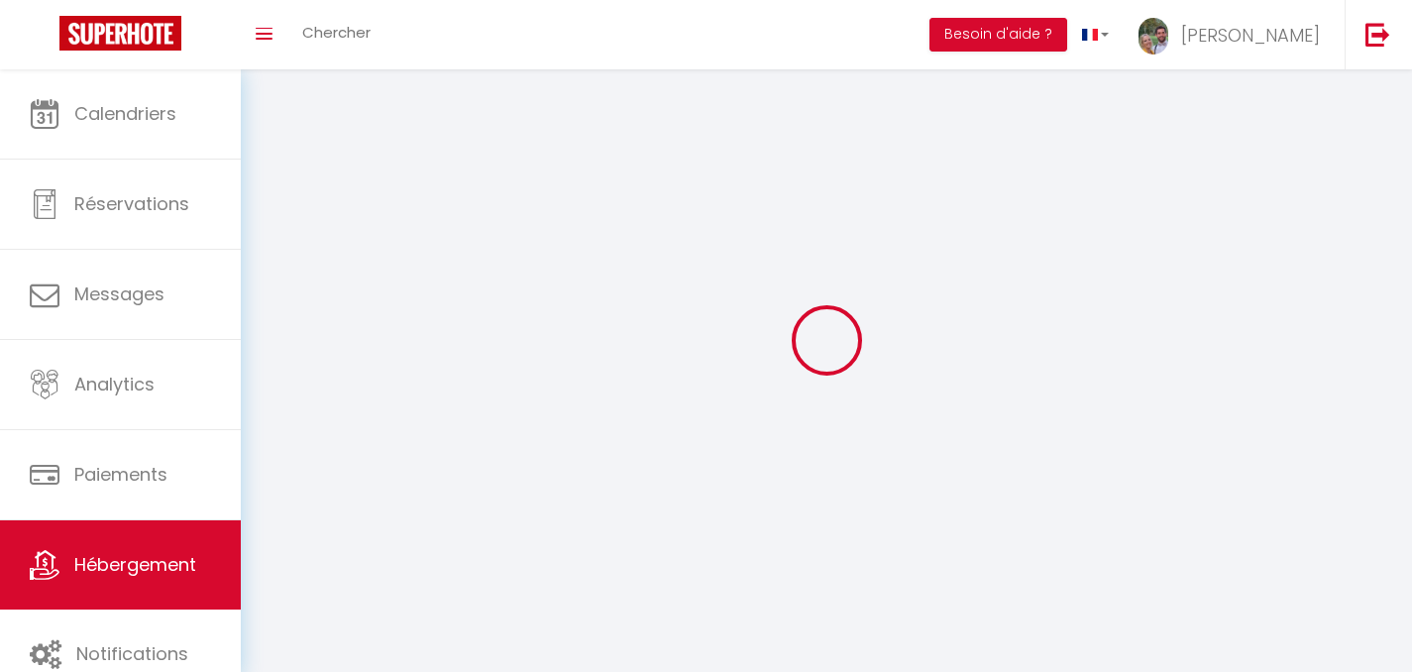
select select "1"
select select
select select "28"
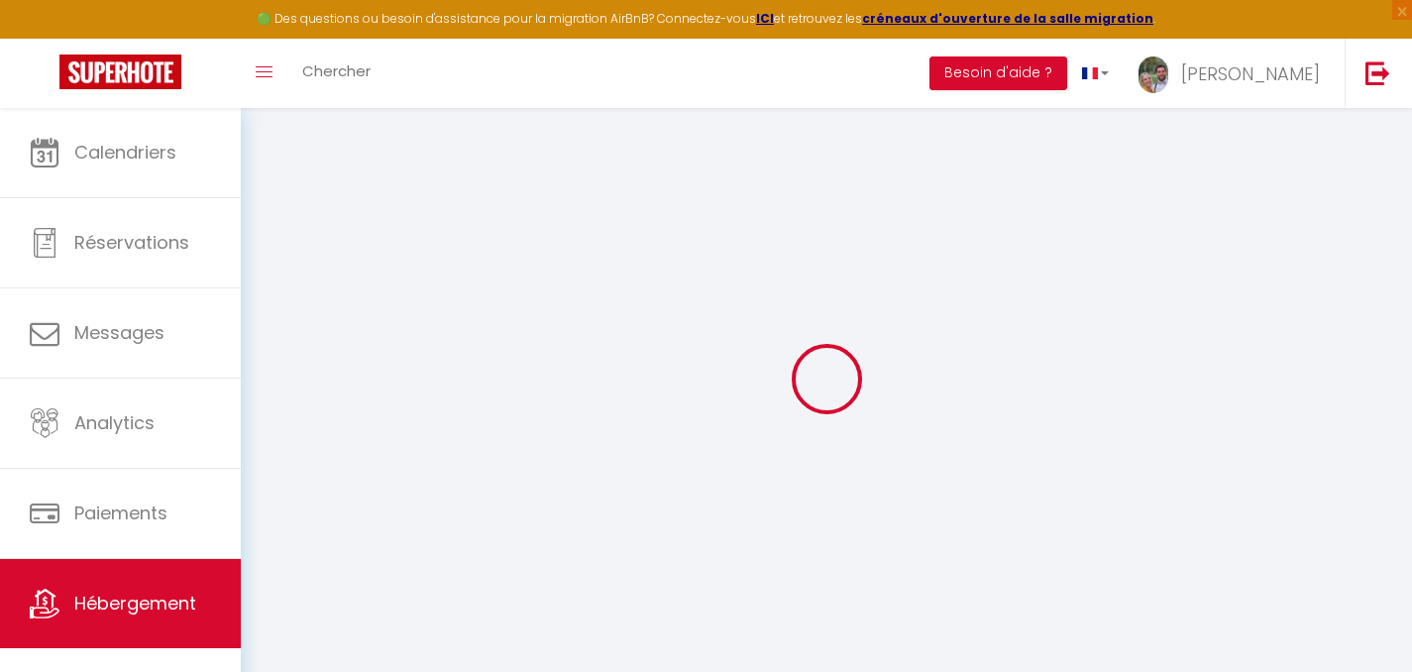
select select
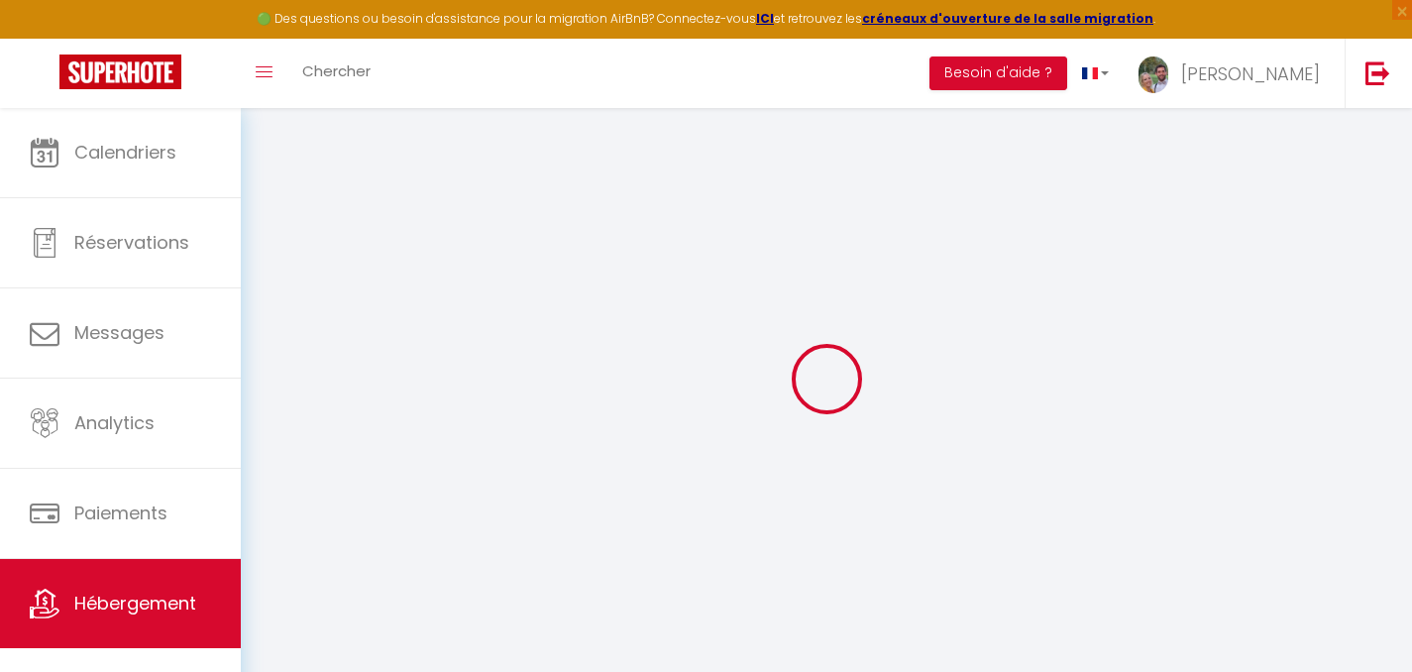
select select
checkbox input "false"
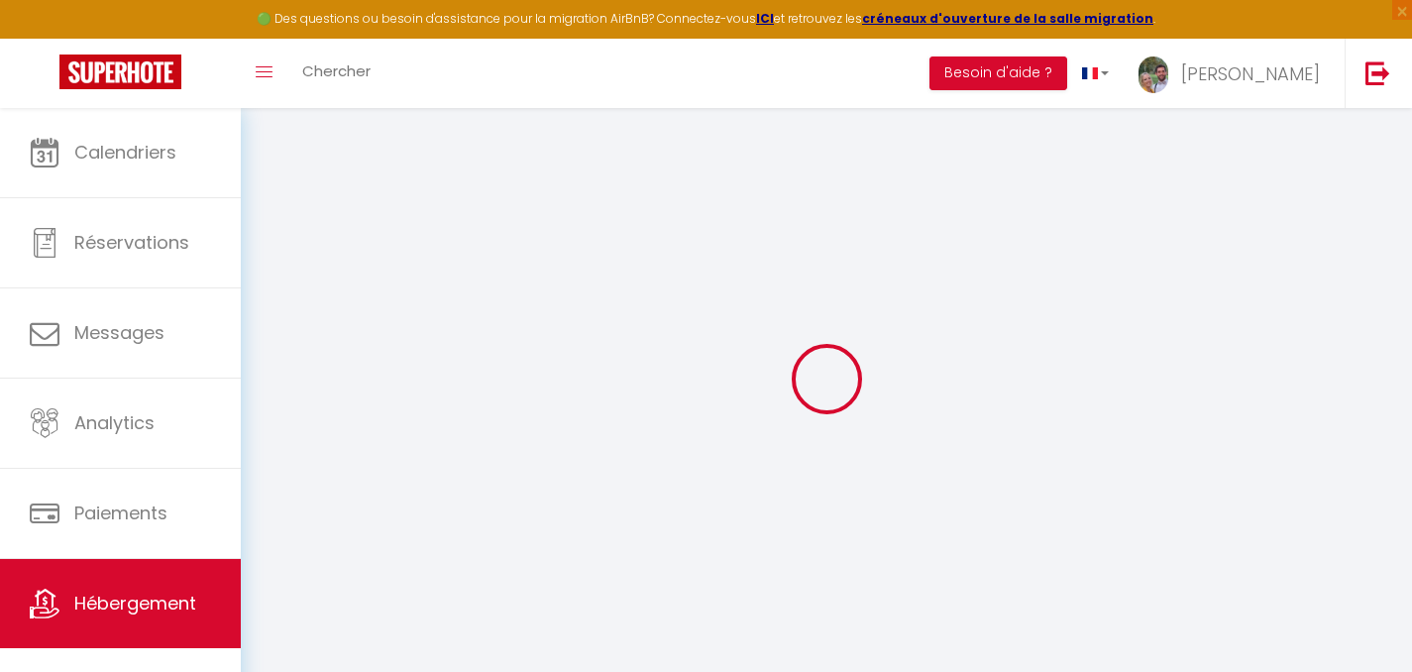
select select
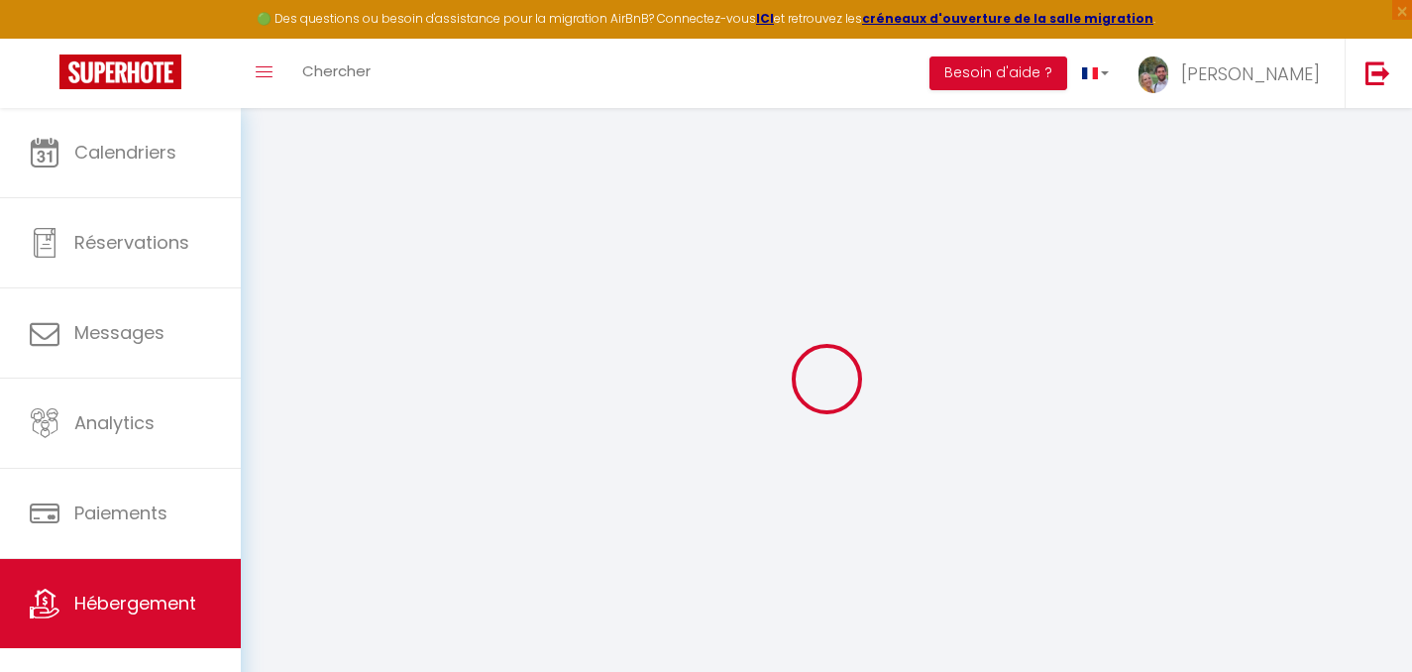
select select
checkbox input "false"
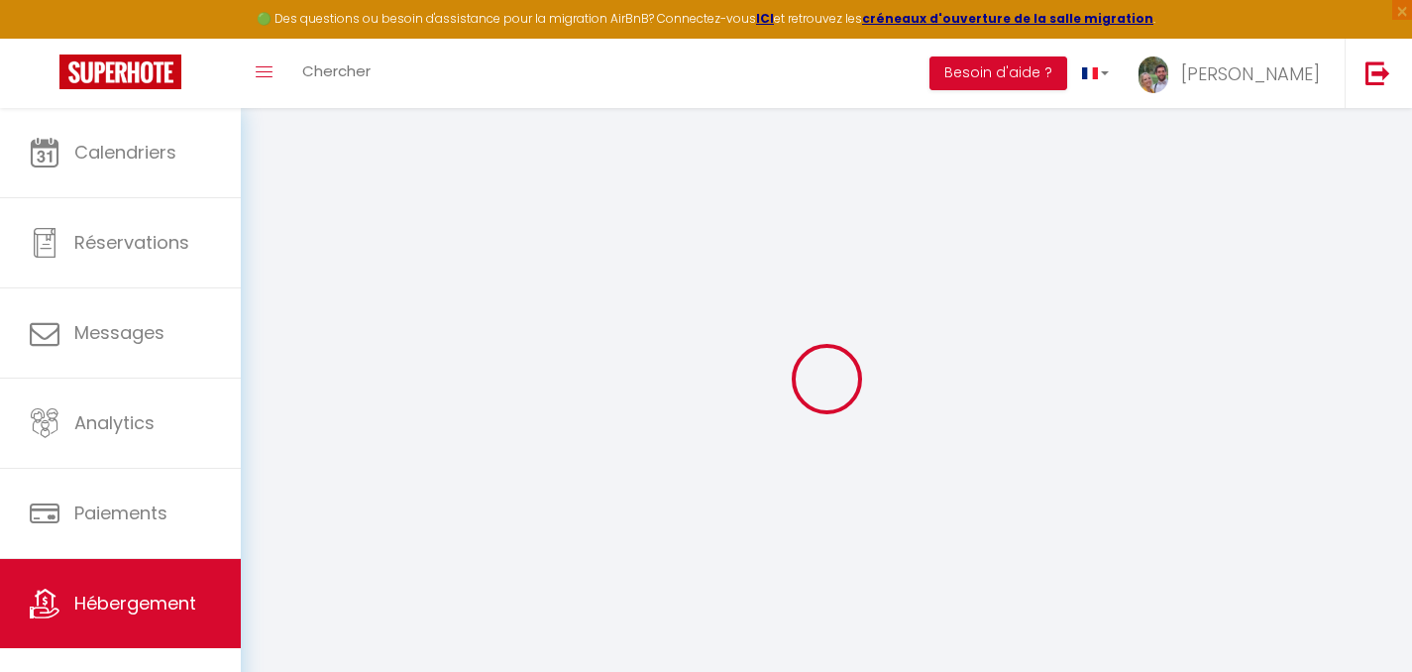
checkbox input "false"
select select
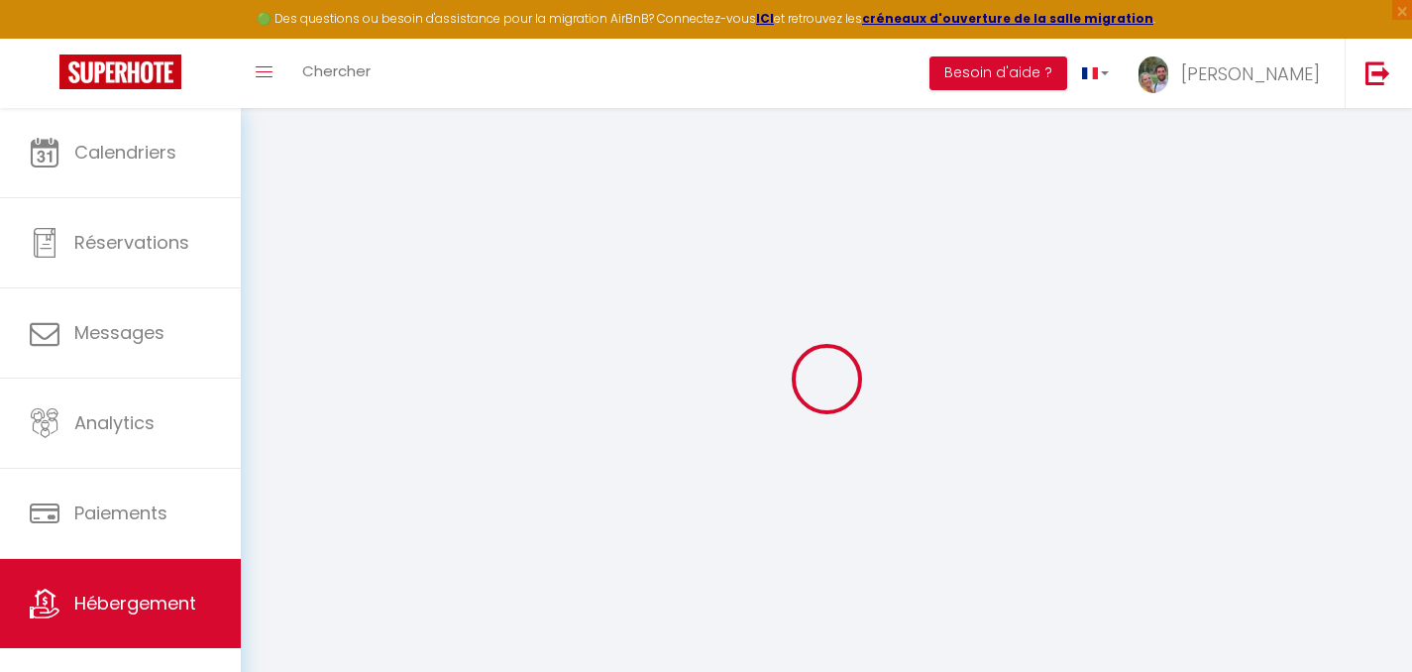
select select
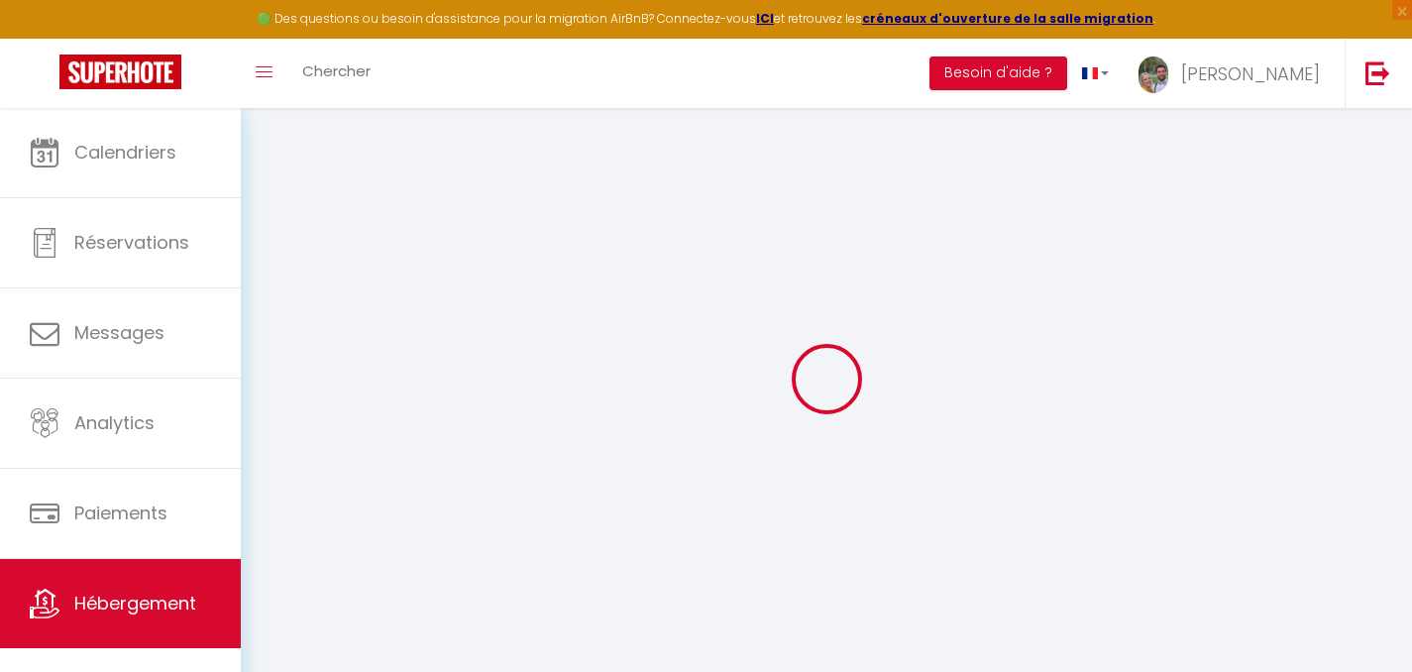
checkbox input "false"
select select
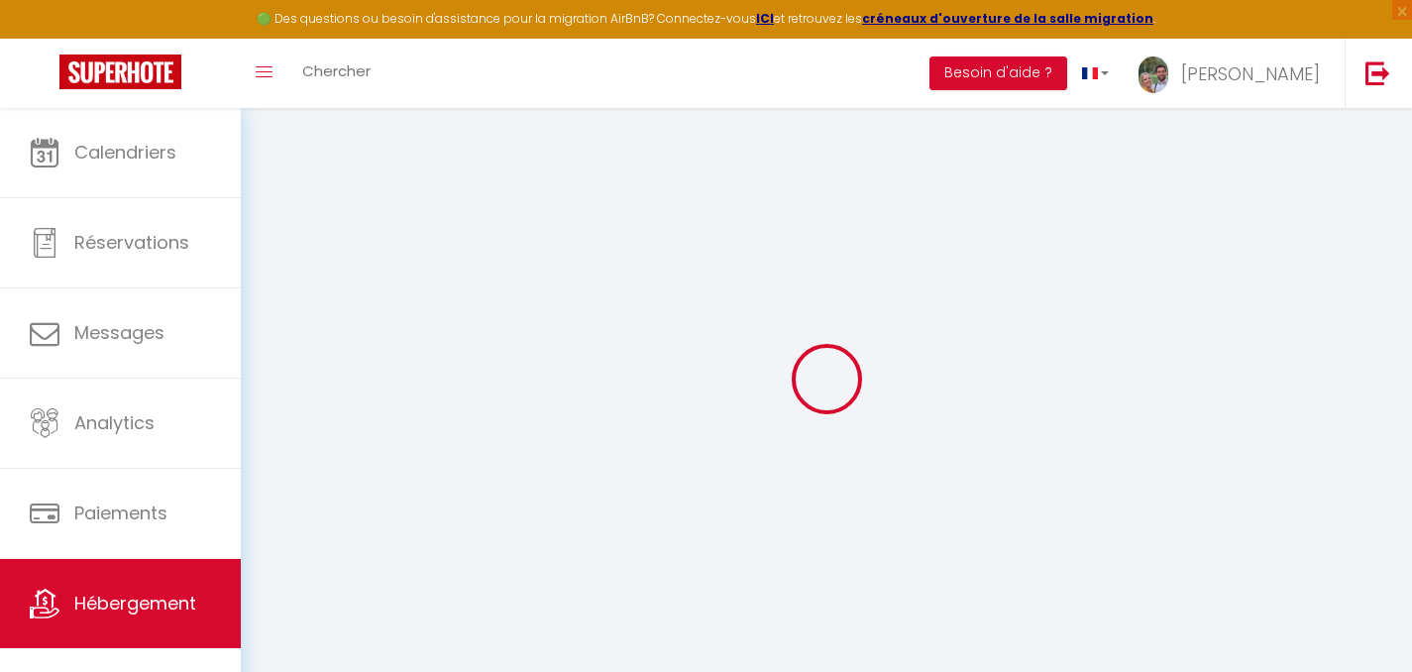
select select
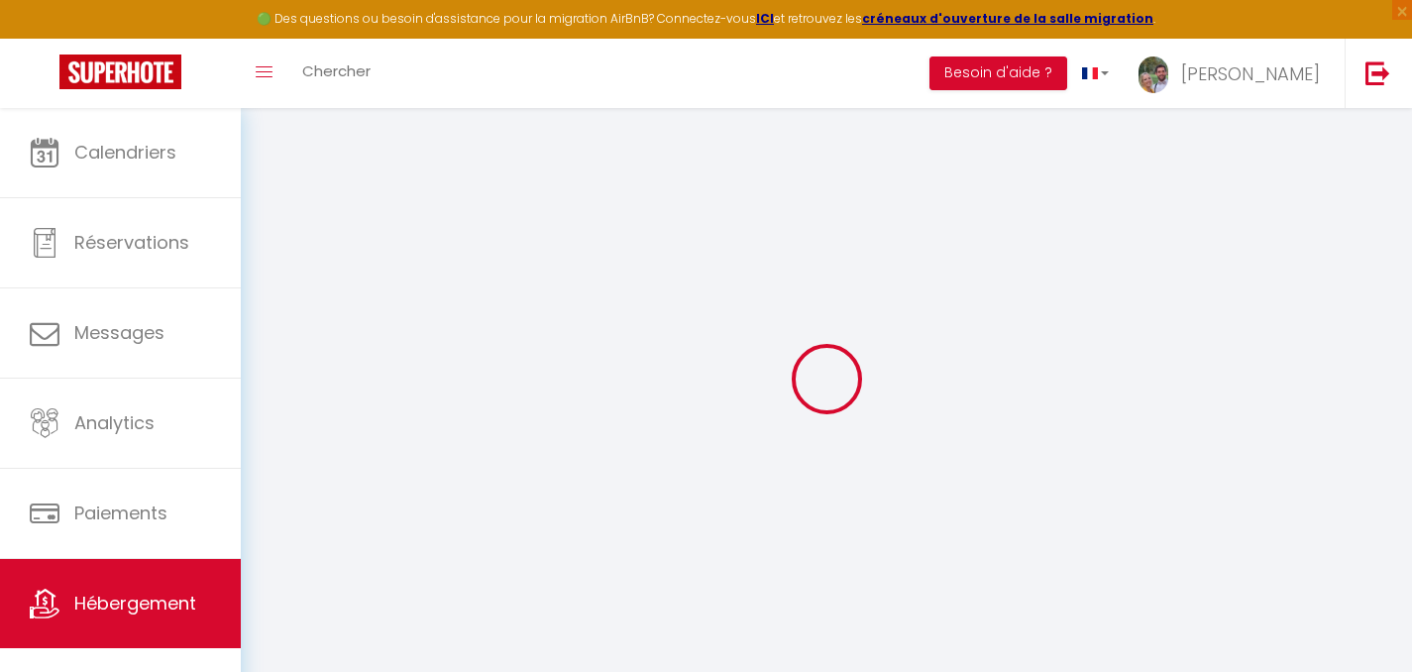
select select
checkbox input "false"
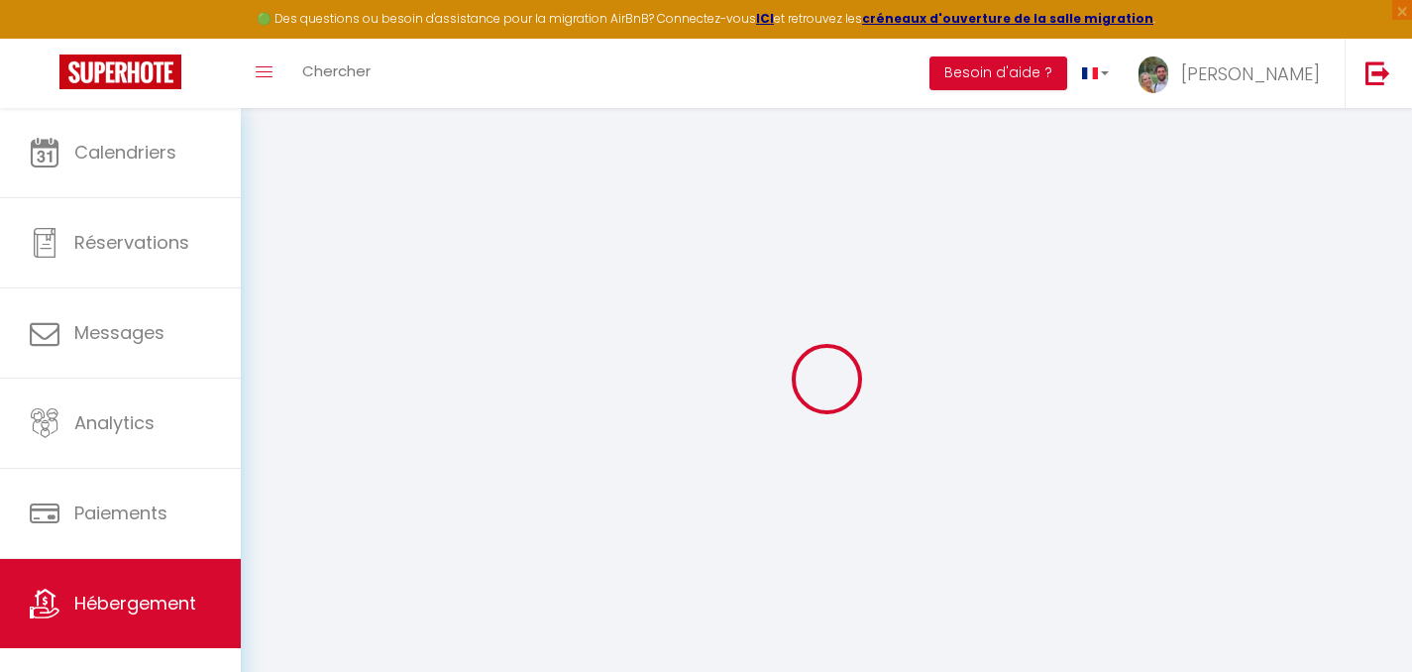
checkbox input "false"
select select
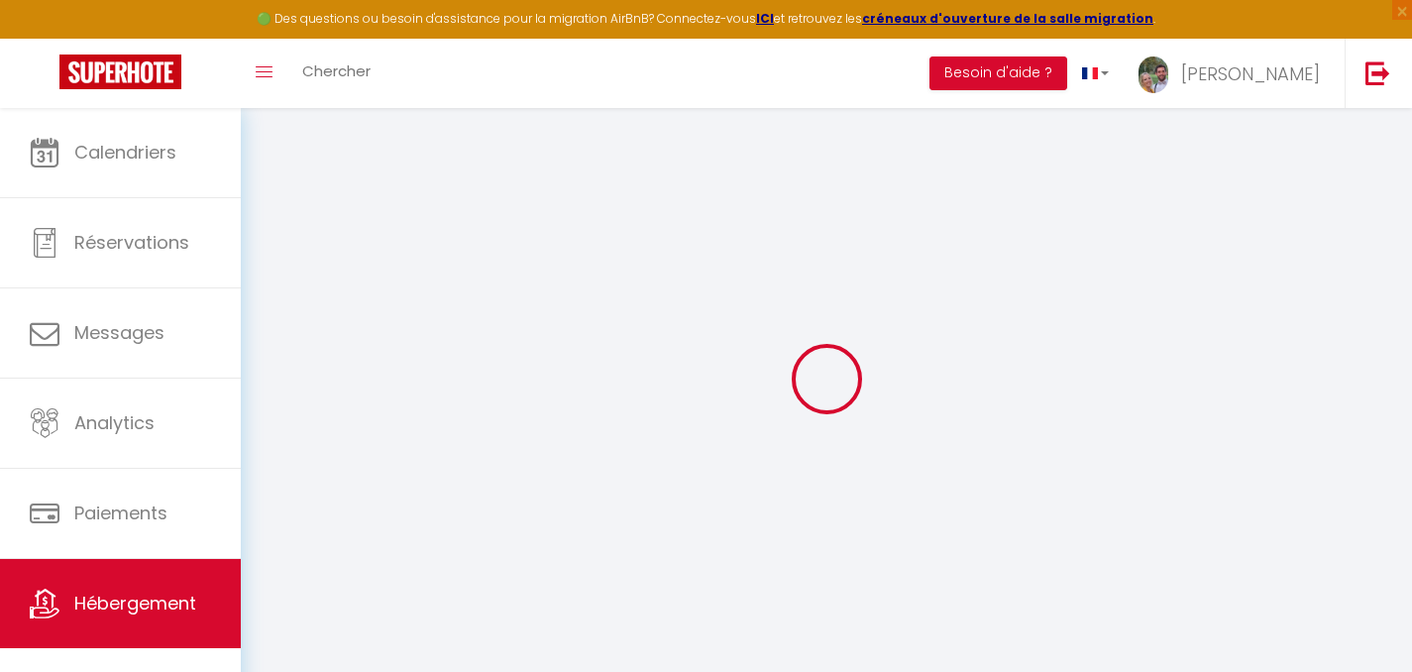
select select
checkbox input "false"
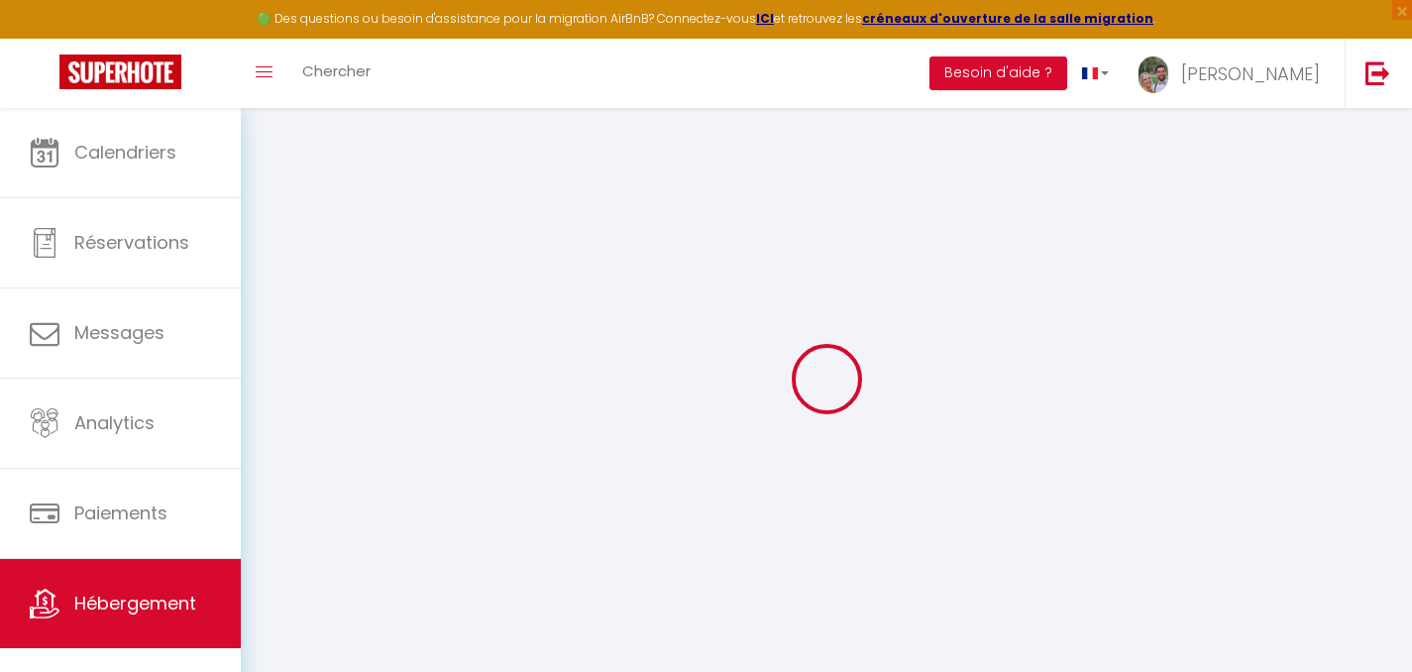
checkbox input "false"
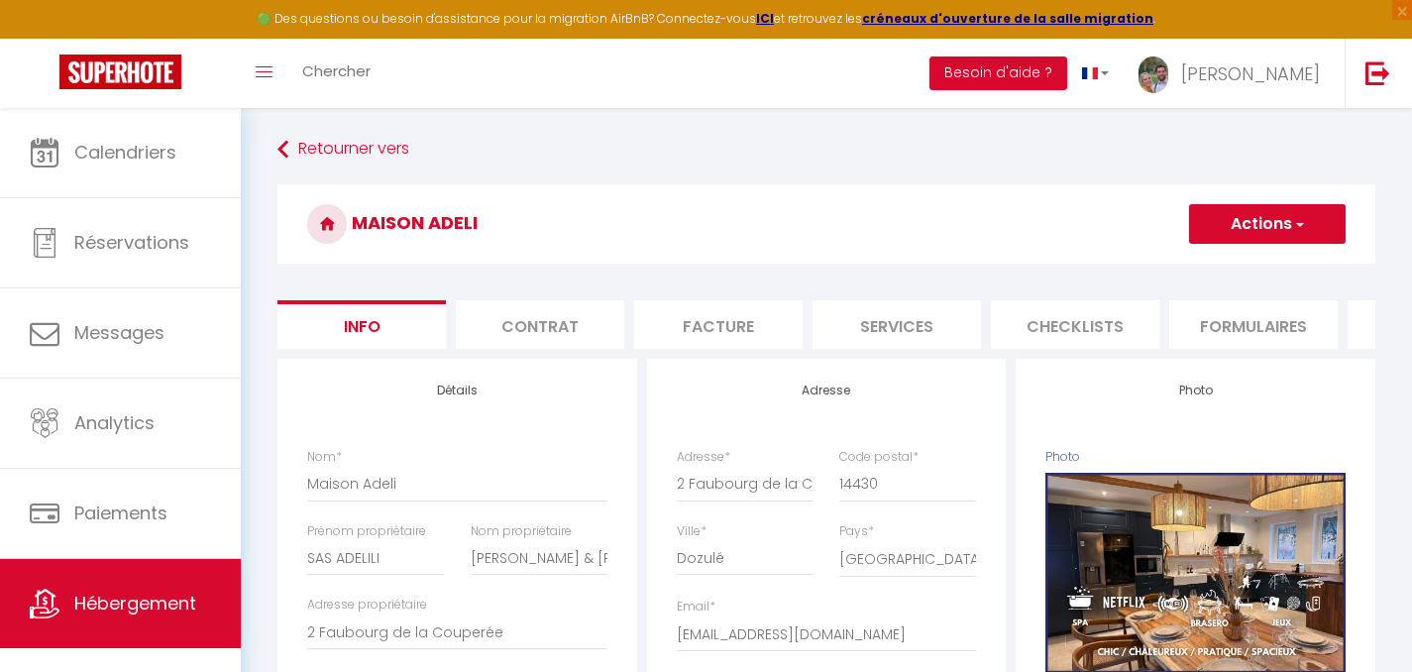
click at [565, 326] on li "Contrat" at bounding box center [540, 324] width 168 height 49
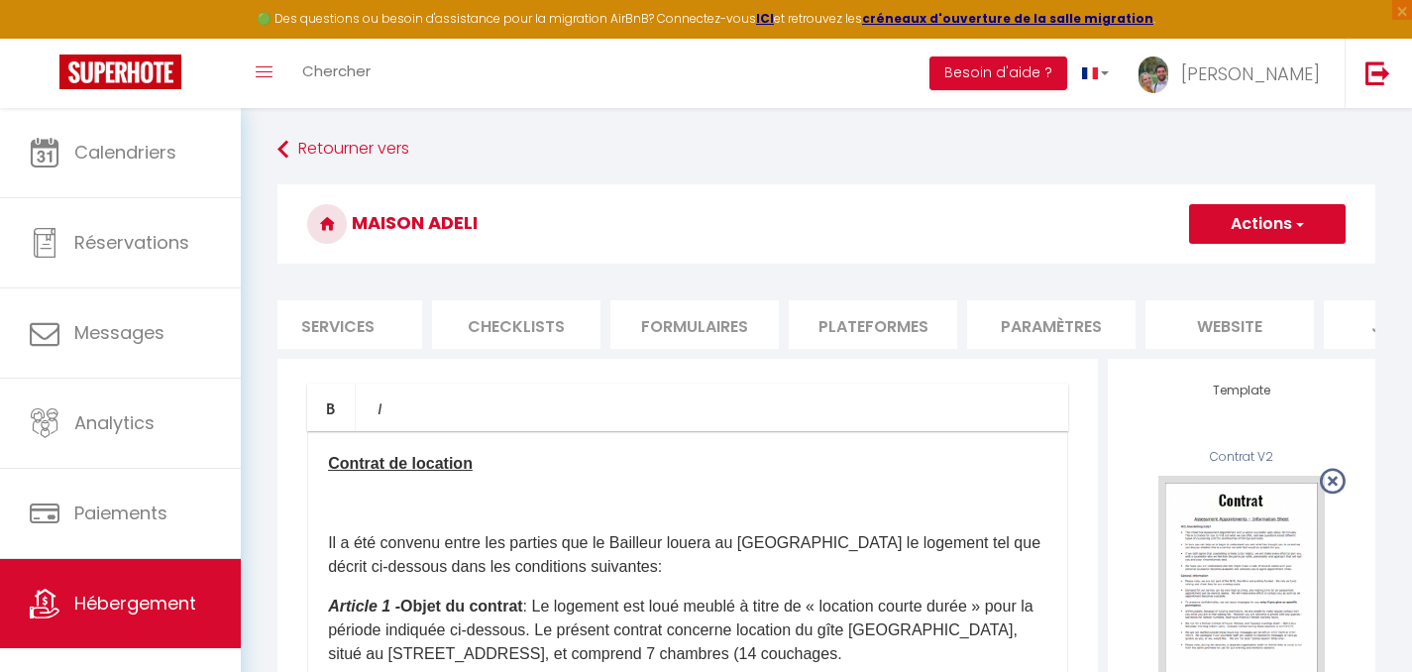
scroll to position [0, 599]
click at [833, 323] on li "Plateformes" at bounding box center [833, 324] width 168 height 49
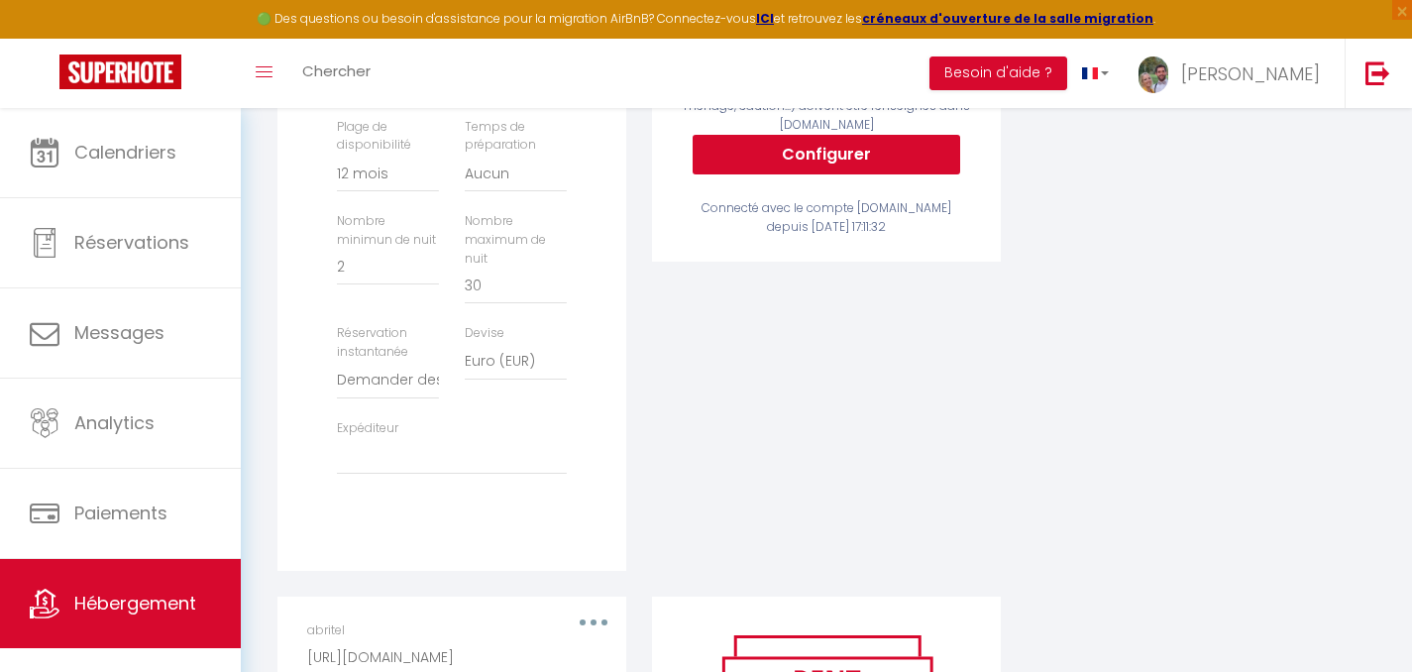
scroll to position [792, 0]
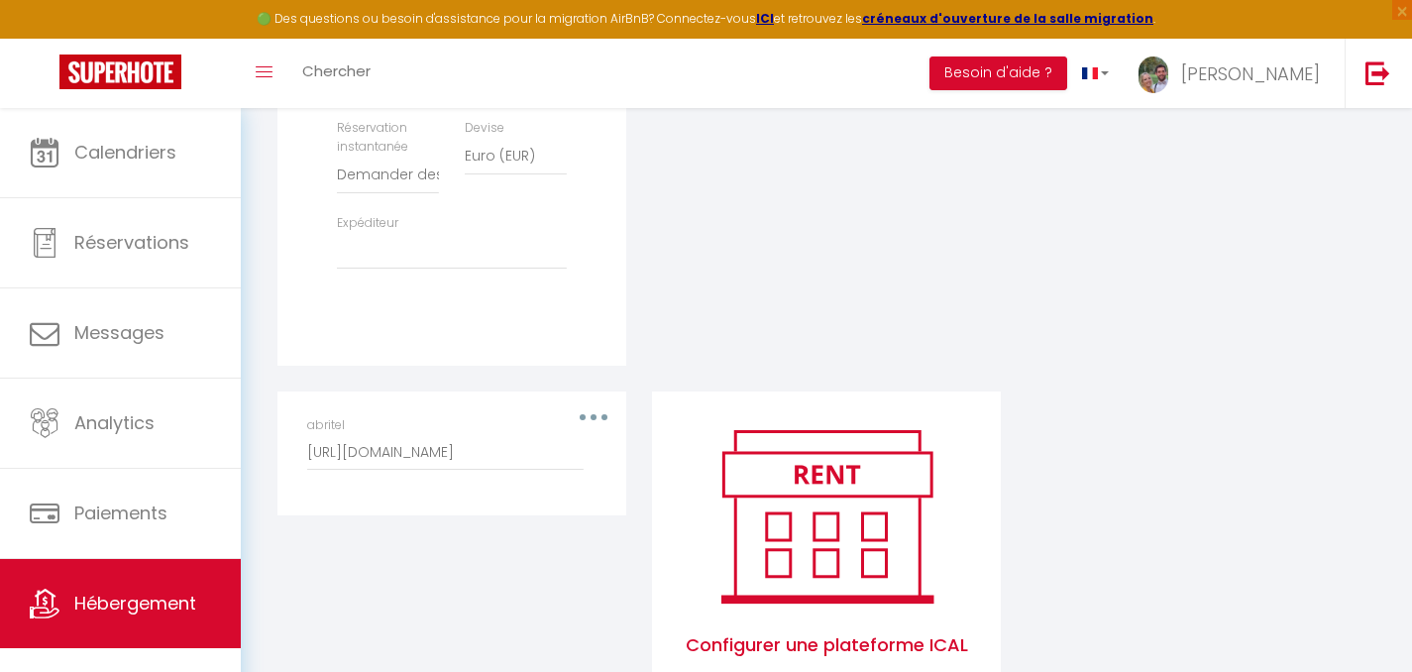
click at [587, 424] on button "button" at bounding box center [593, 417] width 55 height 32
click at [525, 469] on button "Editer" at bounding box center [542, 462] width 147 height 34
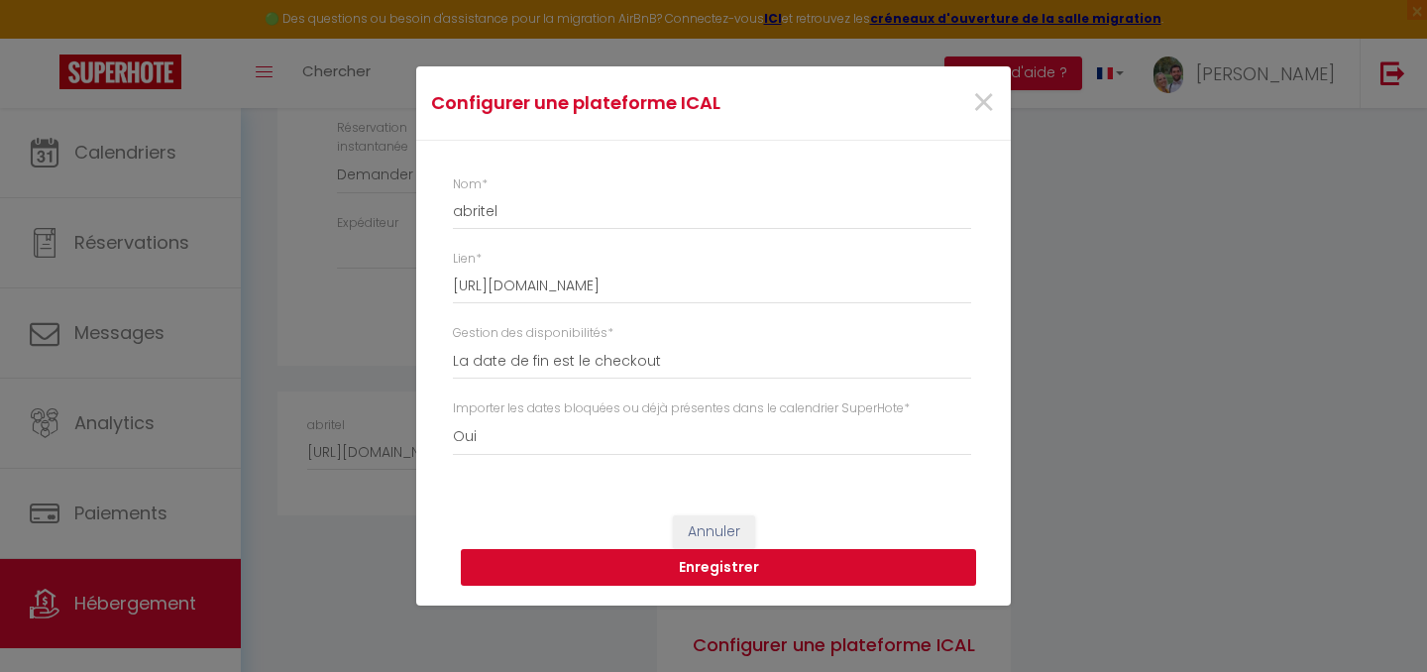
click at [713, 565] on button "Enregistrer" at bounding box center [718, 568] width 515 height 38
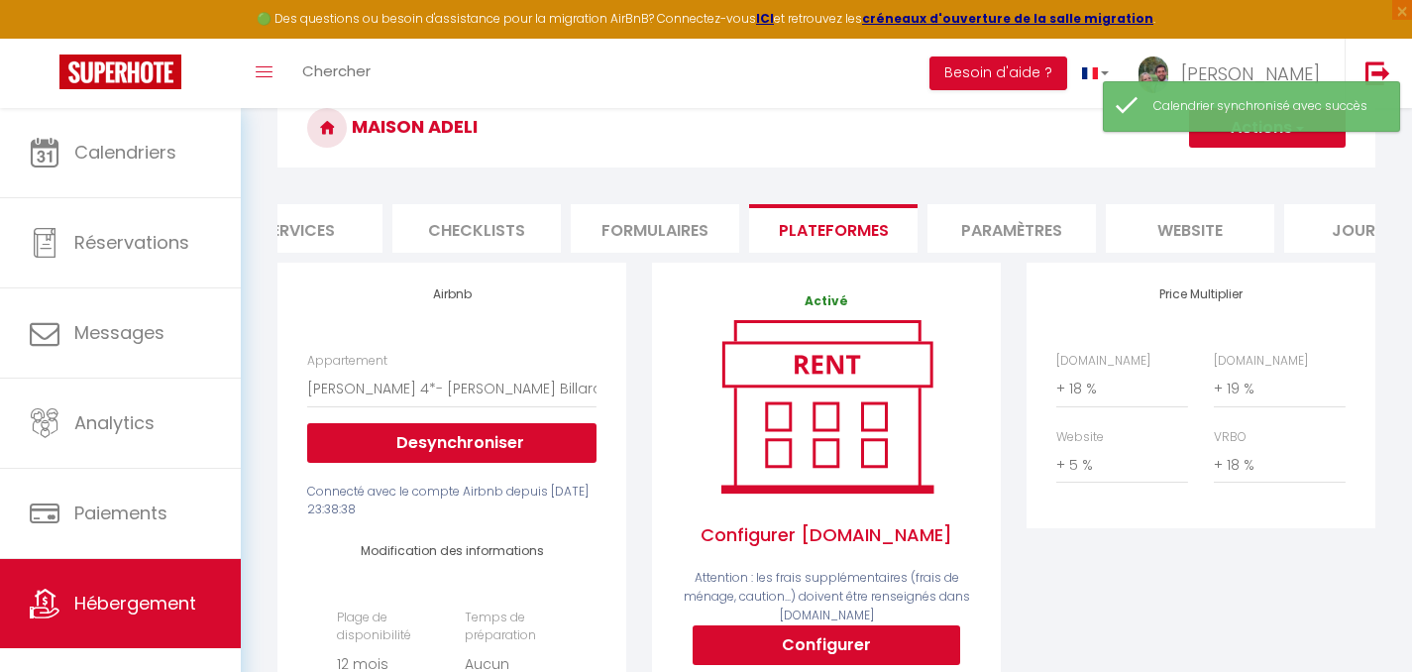
scroll to position [0, 686]
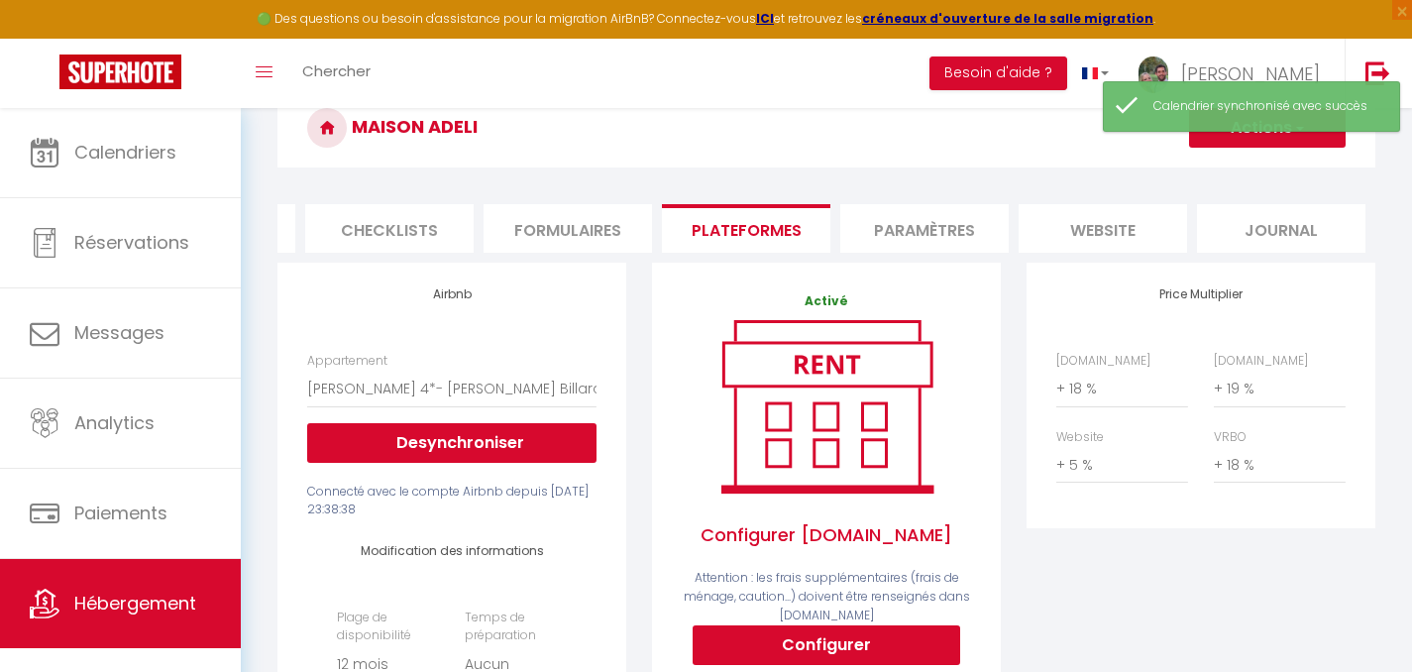
click at [940, 231] on li "Paramètres" at bounding box center [924, 228] width 168 height 49
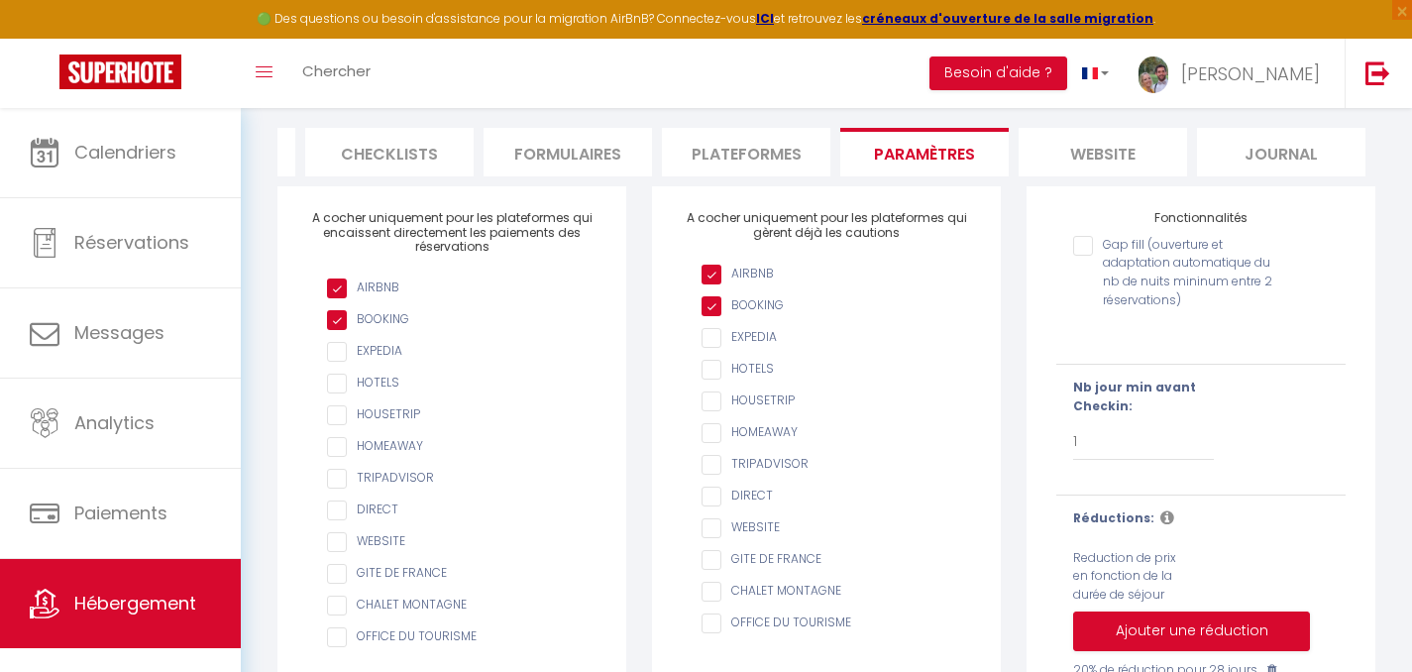
scroll to position [152, 0]
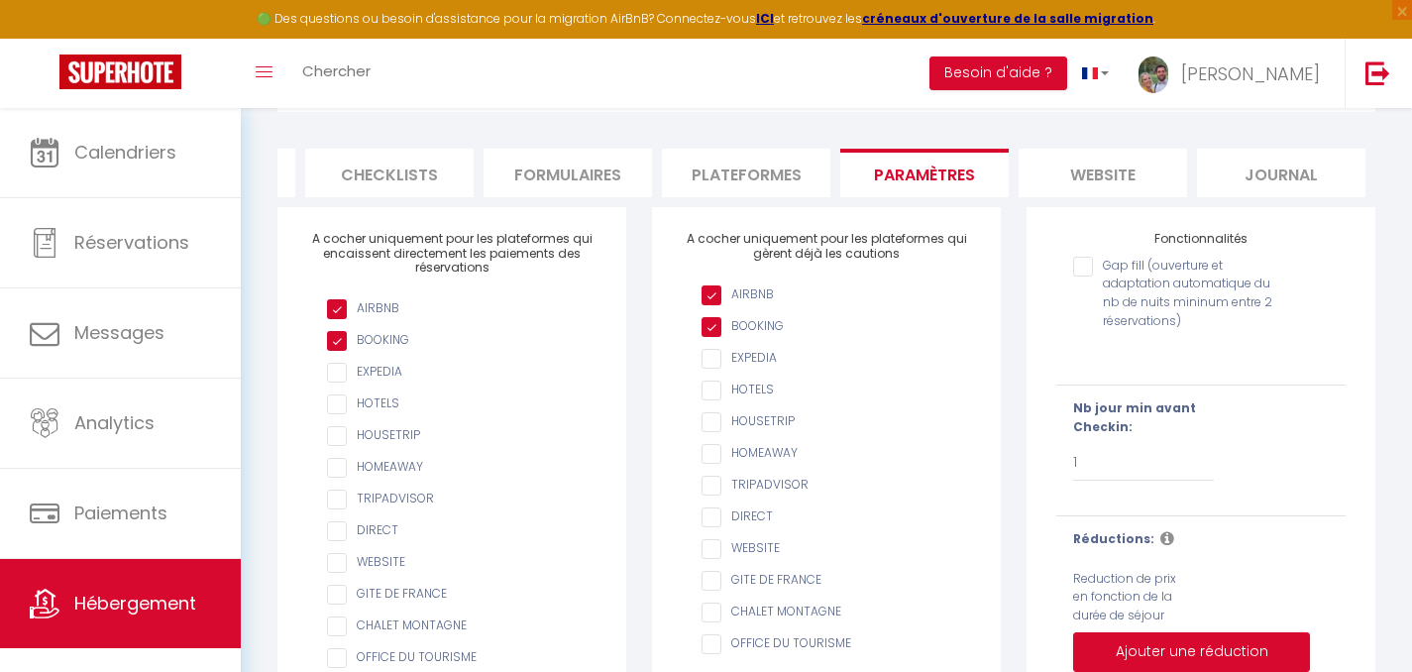
click at [331, 383] on input "checkbox" at bounding box center [462, 373] width 270 height 20
drag, startPoint x: 703, startPoint y: 370, endPoint x: 714, endPoint y: 370, distance: 11.9
click at [703, 369] on input "AIRBNB" at bounding box center [837, 359] width 270 height 20
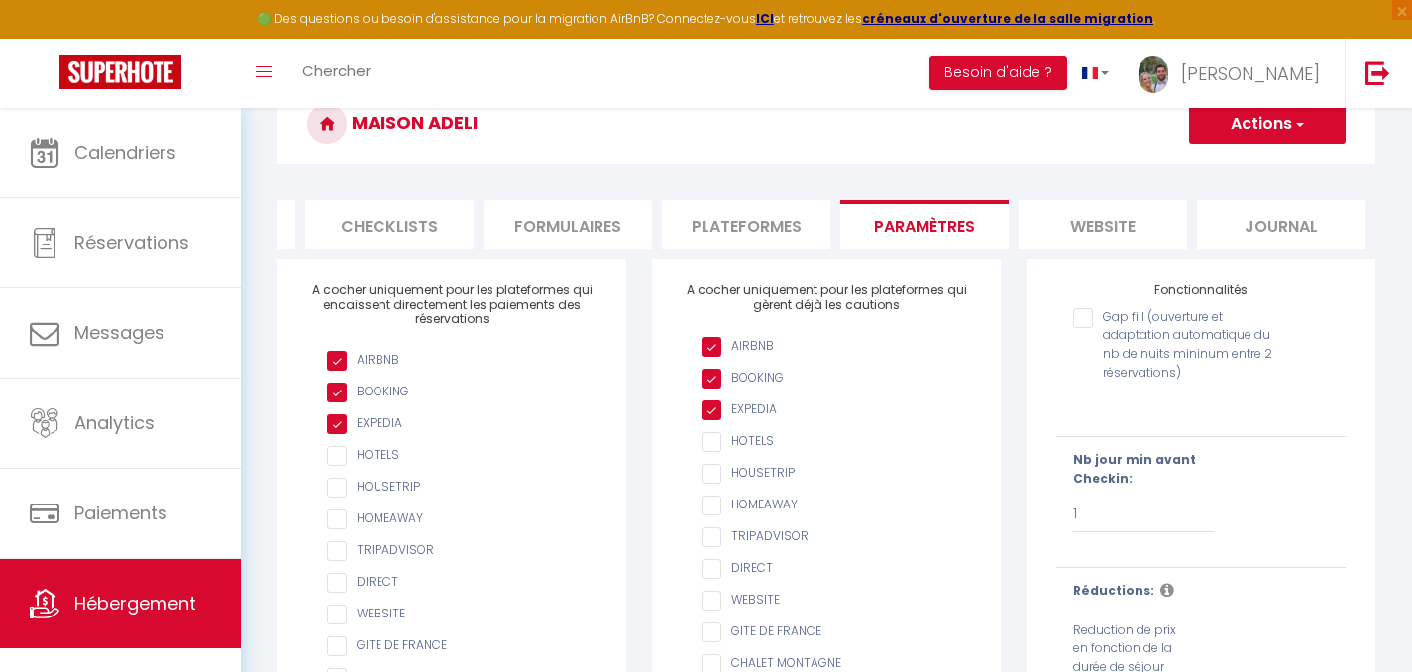
scroll to position [0, 0]
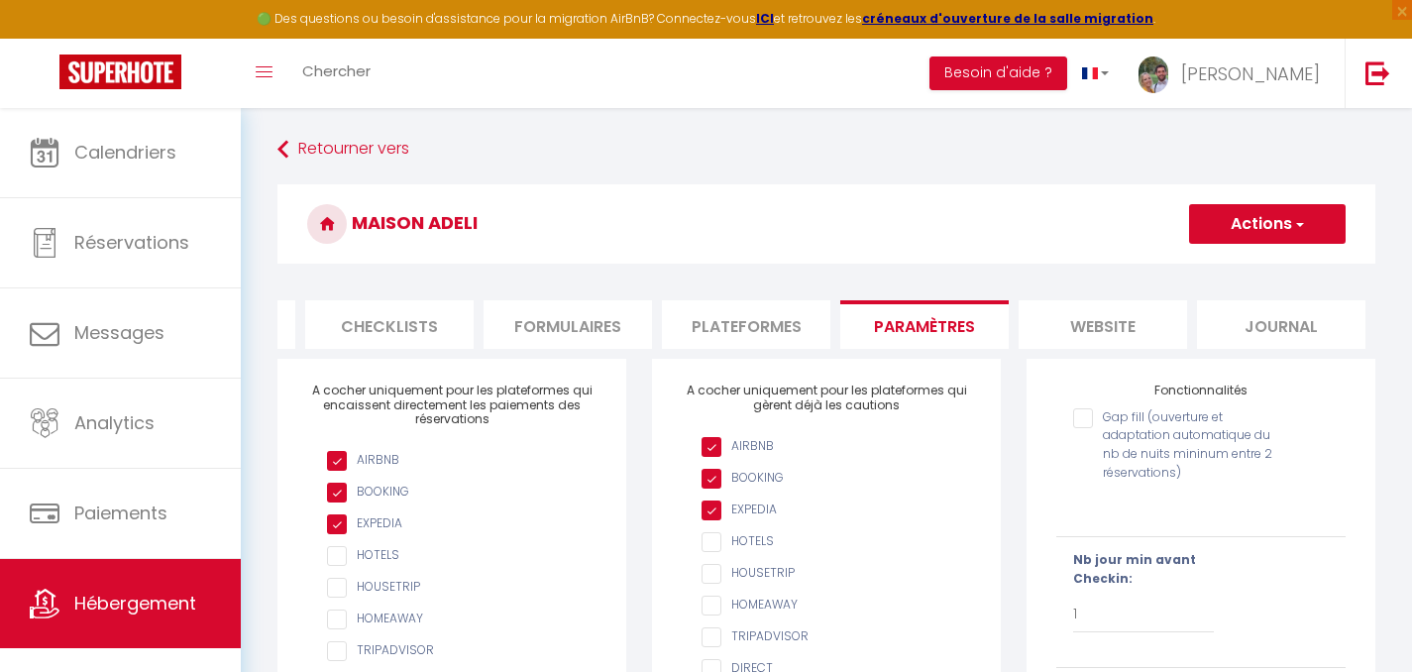
click at [1316, 223] on button "Actions" at bounding box center [1267, 224] width 157 height 40
click at [1256, 271] on input "Enregistrer" at bounding box center [1244, 268] width 73 height 20
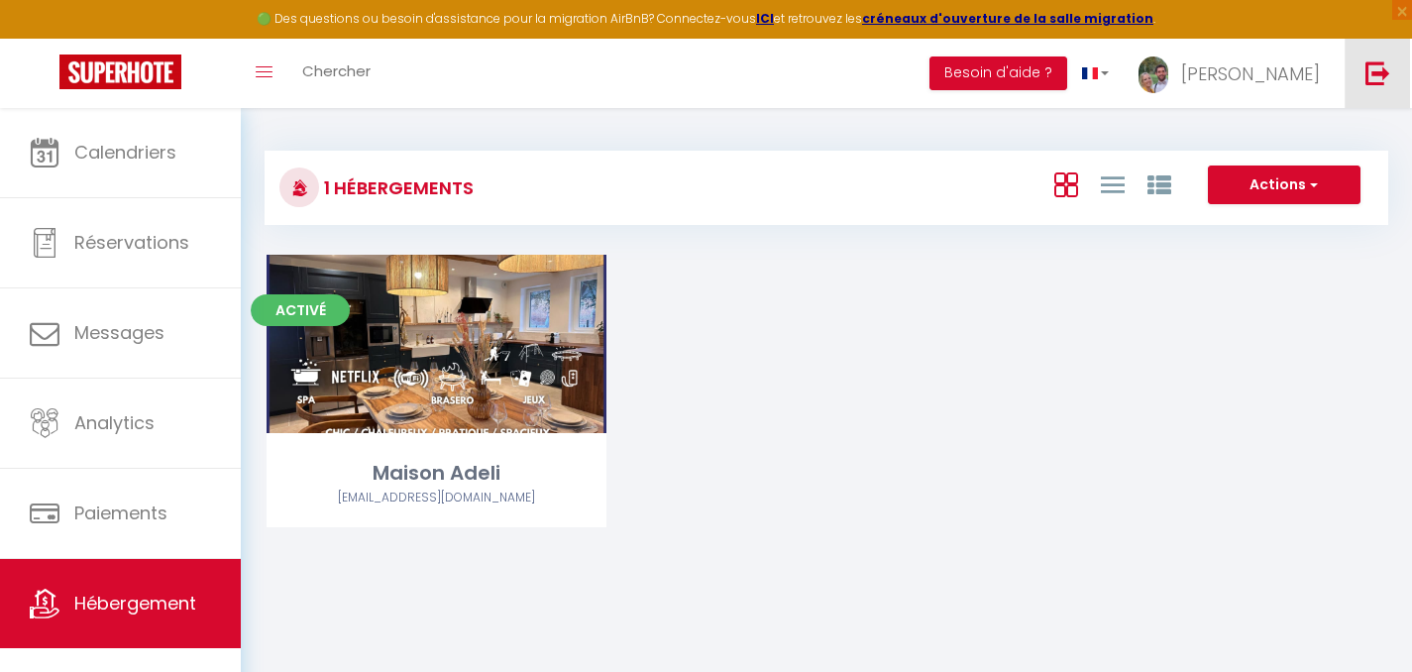
click at [1372, 84] on img at bounding box center [1378, 72] width 25 height 25
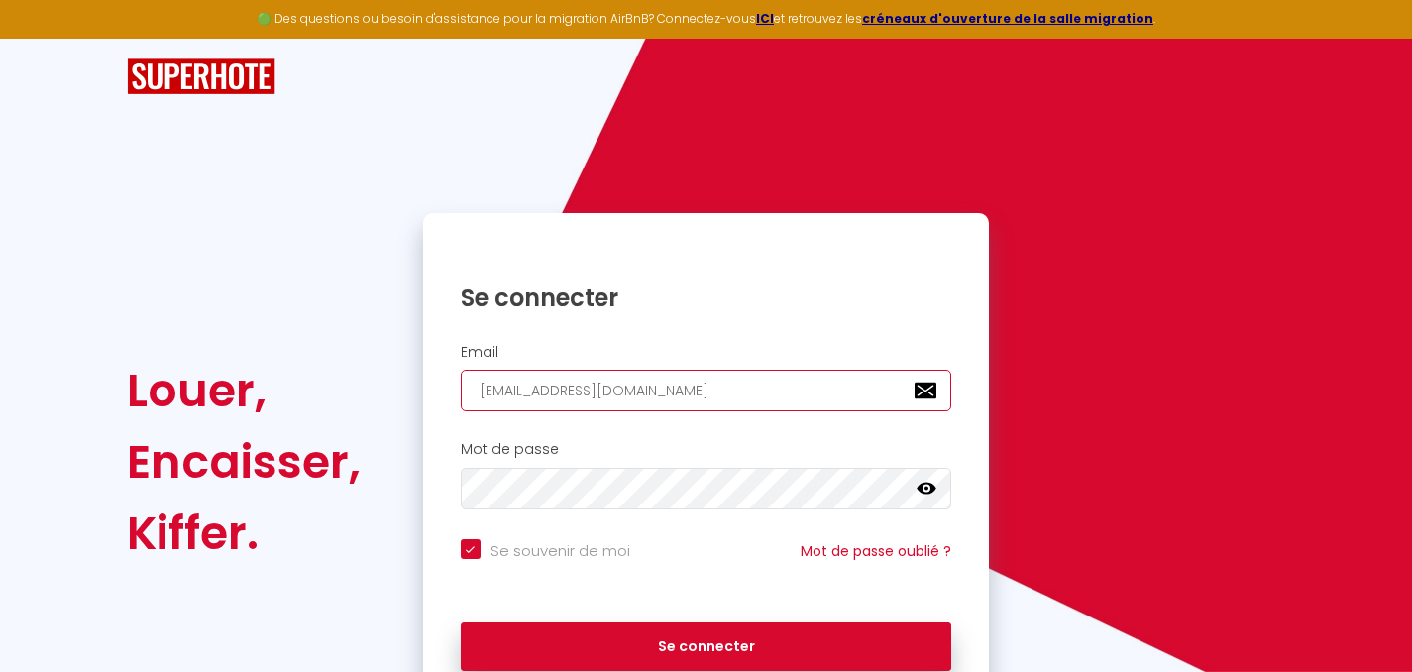
click at [706, 387] on input "[EMAIL_ADDRESS][DOMAIN_NAME]" at bounding box center [707, 391] width 492 height 42
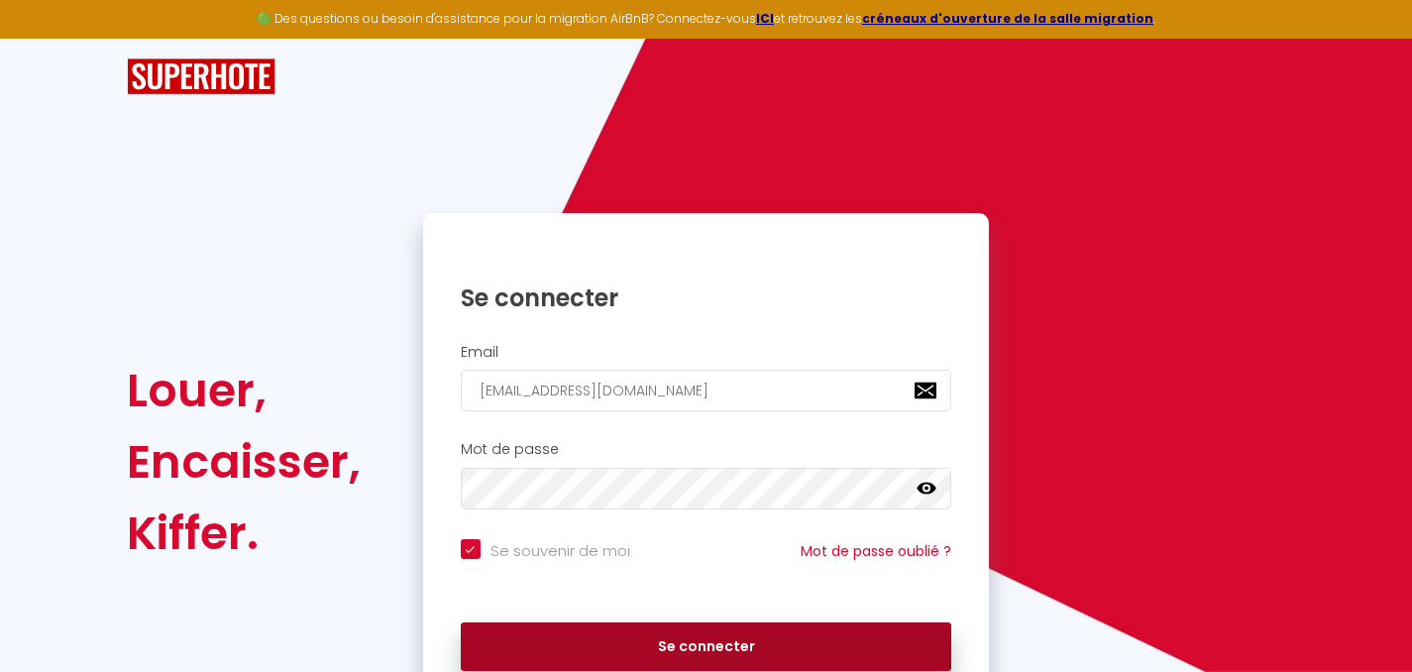
click at [752, 650] on button "Se connecter" at bounding box center [707, 647] width 492 height 50
